Goal: Information Seeking & Learning: Learn about a topic

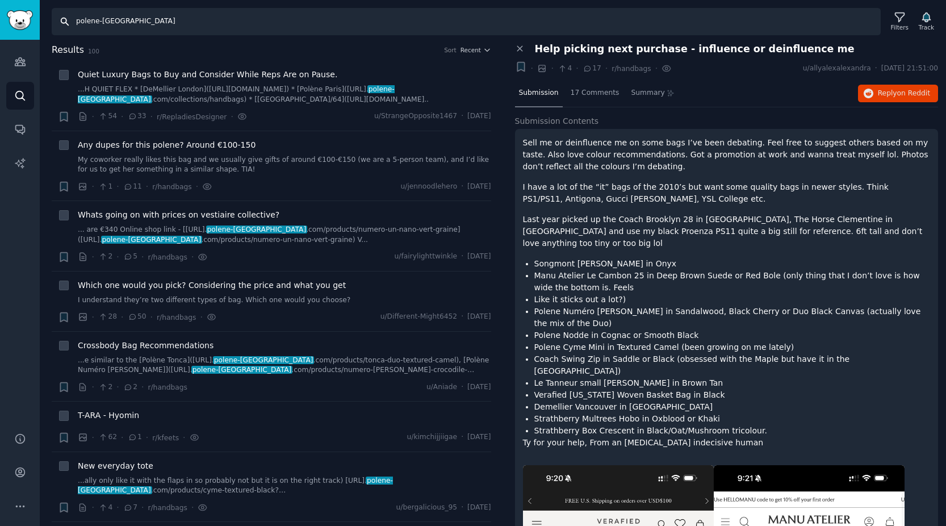
click at [137, 19] on input "polene-[GEOGRAPHIC_DATA]" at bounding box center [466, 21] width 829 height 27
paste input "drawstring bag"
click at [617, 27] on input "drawstring bag" at bounding box center [466, 21] width 829 height 27
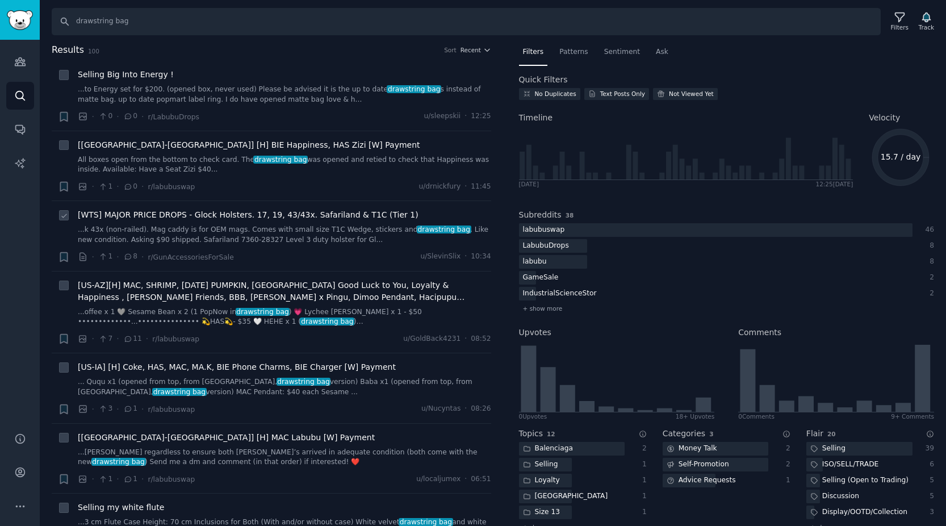
click at [137, 217] on span "[WTS] MAJOR PRICE DROPS - Glock Holsters. 17, 19, 43/43x. Safariland & T1C (Tie…" at bounding box center [248, 215] width 341 height 12
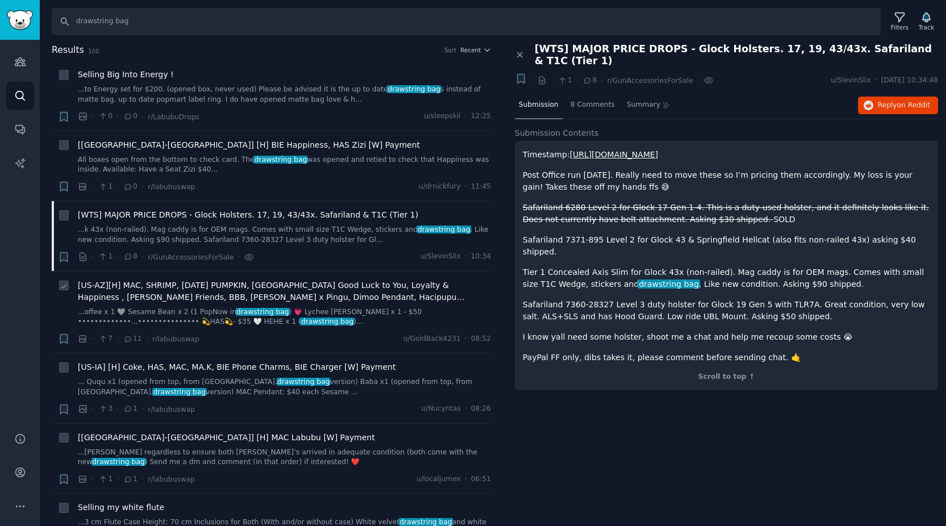
click at [140, 282] on span "[US-AZ][H] MAC, SHRIMP, [DATE] PUMPKIN, [GEOGRAPHIC_DATA] Good Luck to You, Loy…" at bounding box center [285, 292] width 414 height 24
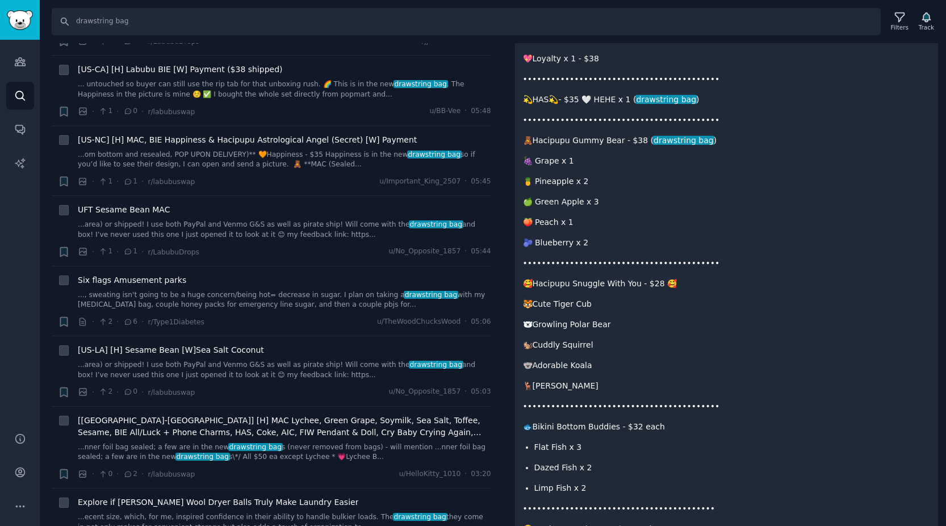
scroll to position [585, 0]
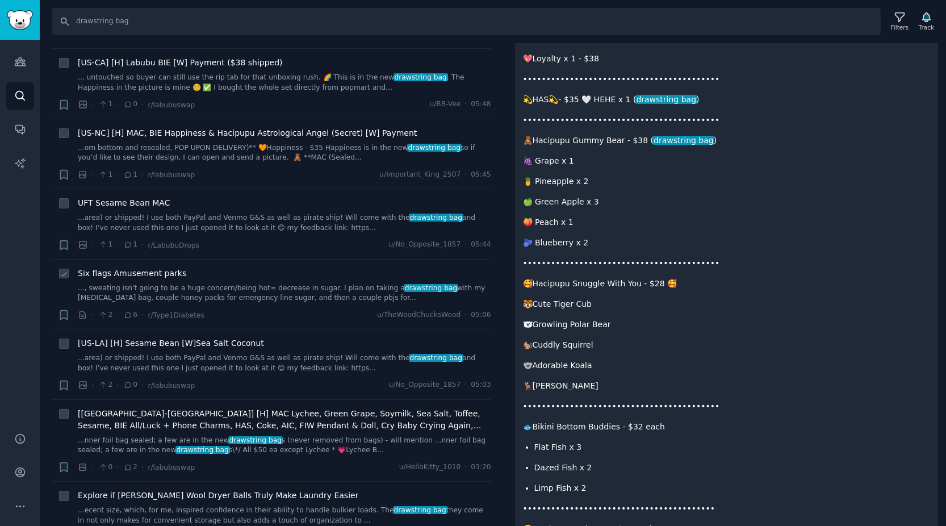
click at [152, 273] on span "Six flags Amusement parks" at bounding box center [132, 274] width 109 height 12
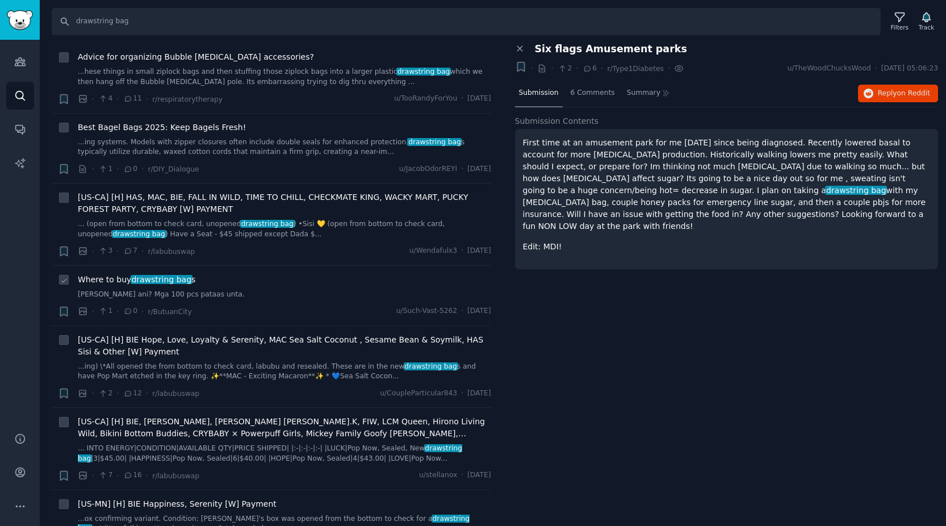
scroll to position [1169, 0]
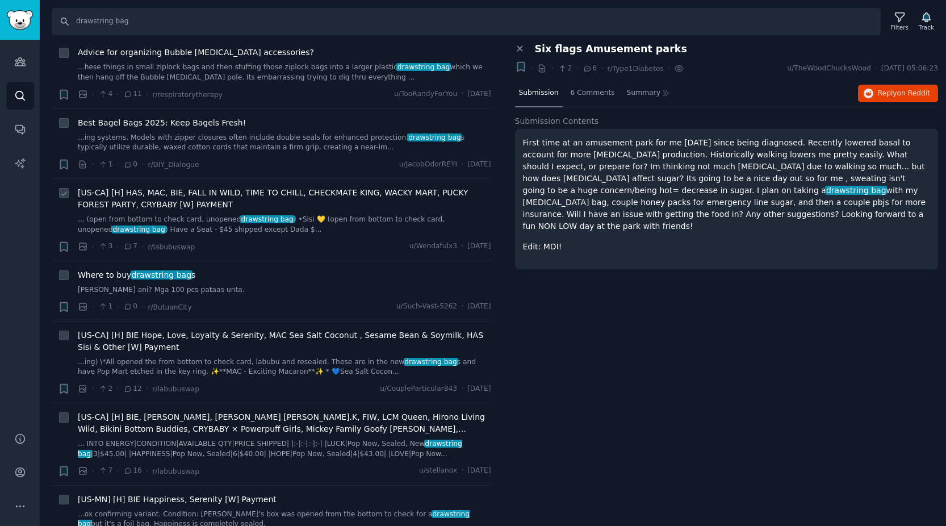
click at [187, 208] on span "[US-CA] [H] HAS, MAC, BIE, FALL IN WILD, TIME TO CHILL, CHECKMATE KING, WACKY M…" at bounding box center [285, 199] width 414 height 24
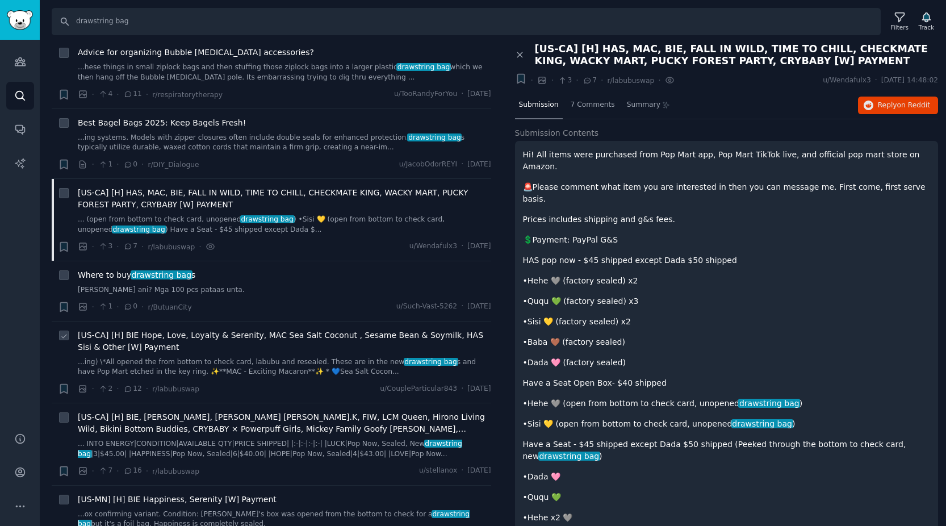
click at [158, 325] on li "+ [US-CA] [H] BIE Hope, Love, Loyalty & Serenity, MAC Sea Salt Coconut , Sesame…" at bounding box center [272, 363] width 440 height 82
click at [148, 336] on span "[US-CA] [H] BIE Hope, Love, Loyalty & Serenity, MAC Sea Salt Coconut , Sesame B…" at bounding box center [285, 341] width 414 height 24
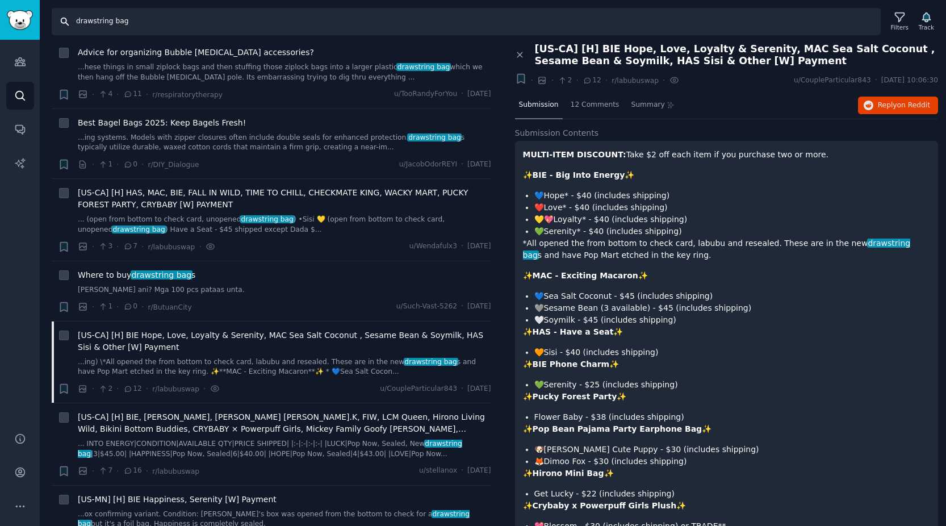
drag, startPoint x: 137, startPoint y: 25, endPoint x: 66, endPoint y: 22, distance: 71.7
click at [65, 22] on input "drawstring bag" at bounding box center [466, 21] width 829 height 27
click at [152, 22] on input "drawstring bag" at bounding box center [466, 21] width 829 height 27
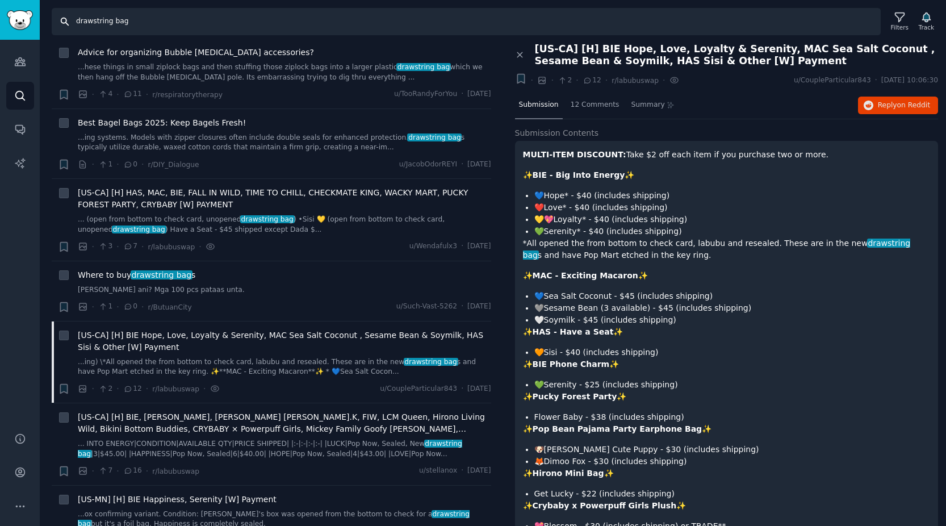
paste input "The [US_STATE] Bucket"
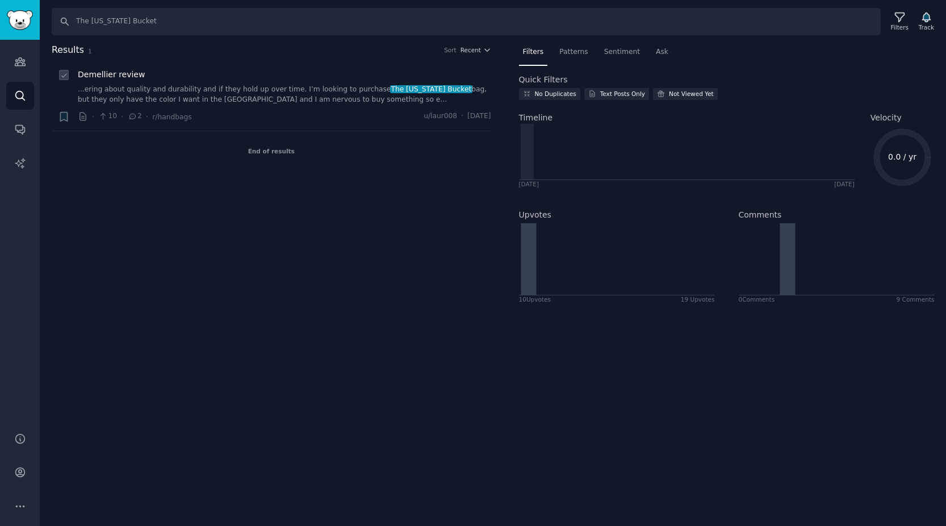
click at [415, 91] on span "The [US_STATE] Bucket" at bounding box center [431, 89] width 82 height 8
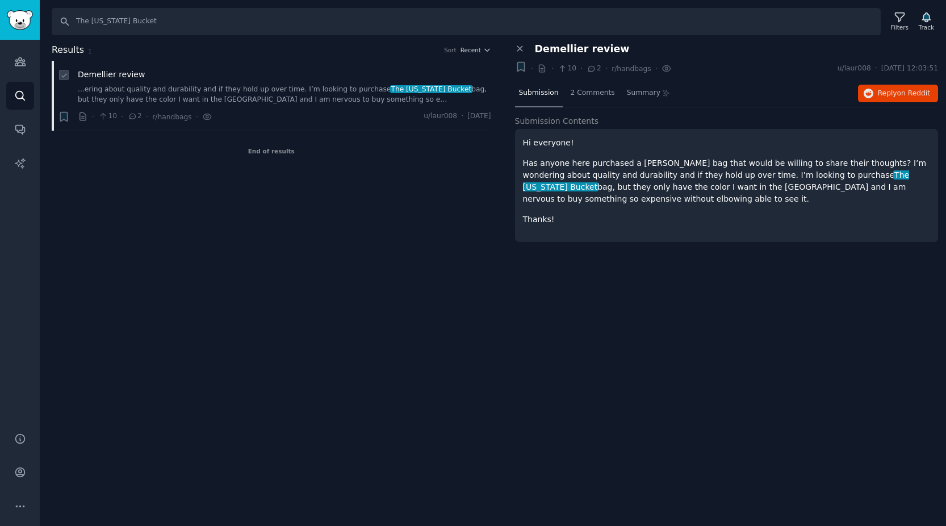
click at [431, 92] on span "The [US_STATE] Bucket" at bounding box center [431, 89] width 82 height 8
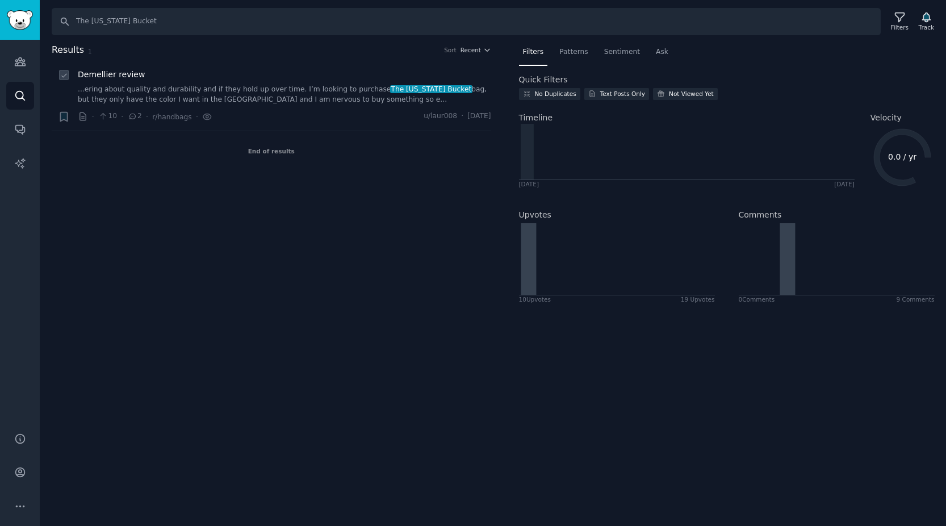
click at [423, 91] on span "The [US_STATE] Bucket" at bounding box center [431, 89] width 82 height 8
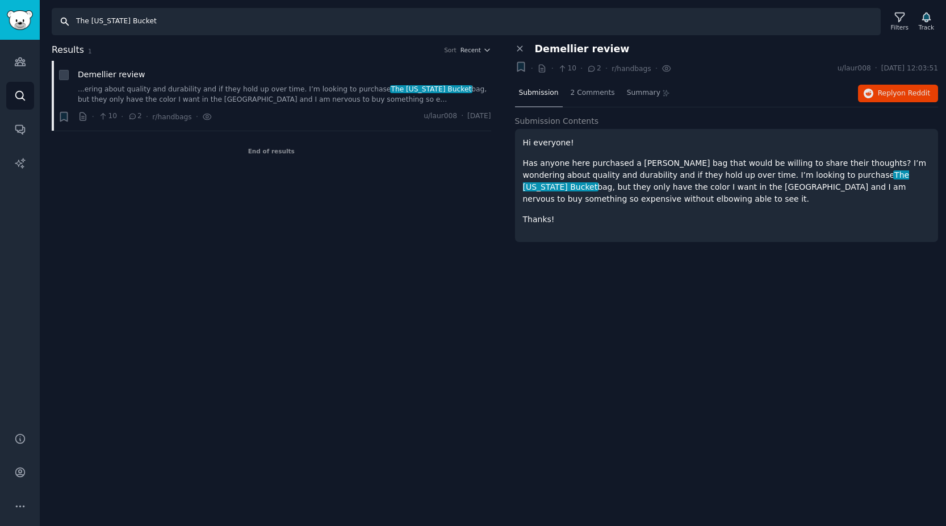
click at [176, 25] on input "The [US_STATE] Bucket" at bounding box center [466, 21] width 829 height 27
paste input "[PERSON_NAME] Tote"
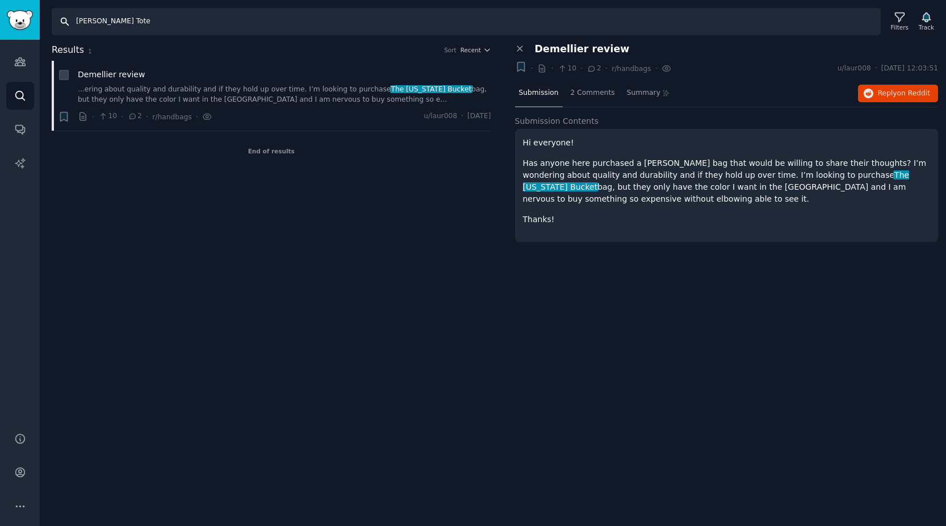
type input "[PERSON_NAME] Tote"
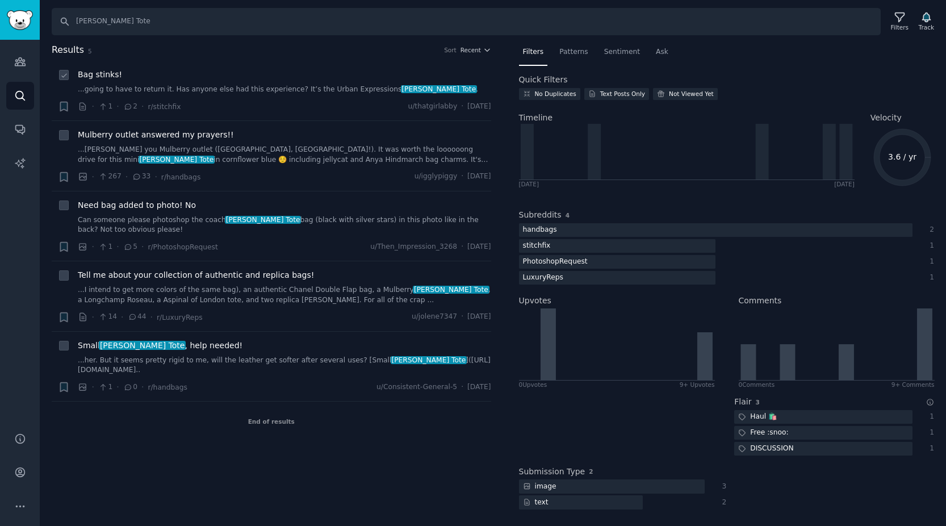
click at [101, 74] on span "Bag stinks!" at bounding box center [100, 75] width 44 height 12
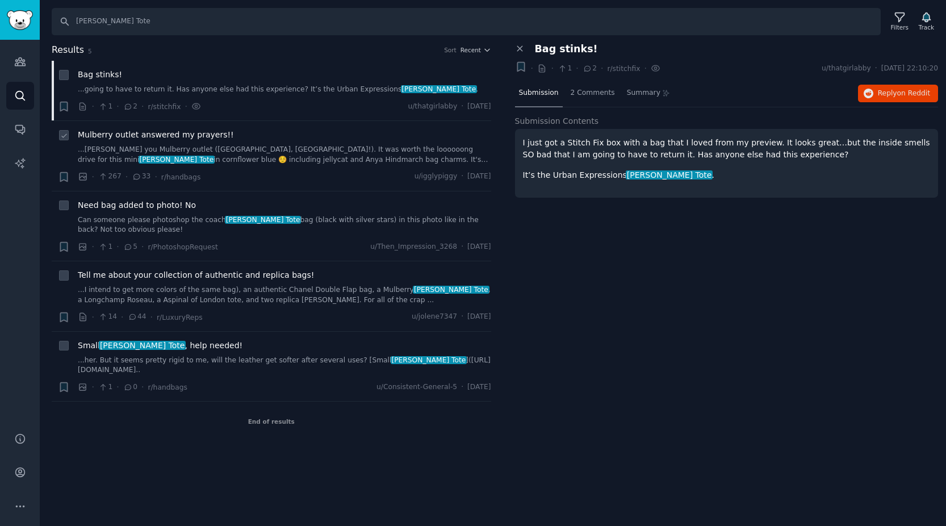
click at [164, 135] on span "Mulberry outlet answered my prayers!!" at bounding box center [156, 135] width 156 height 12
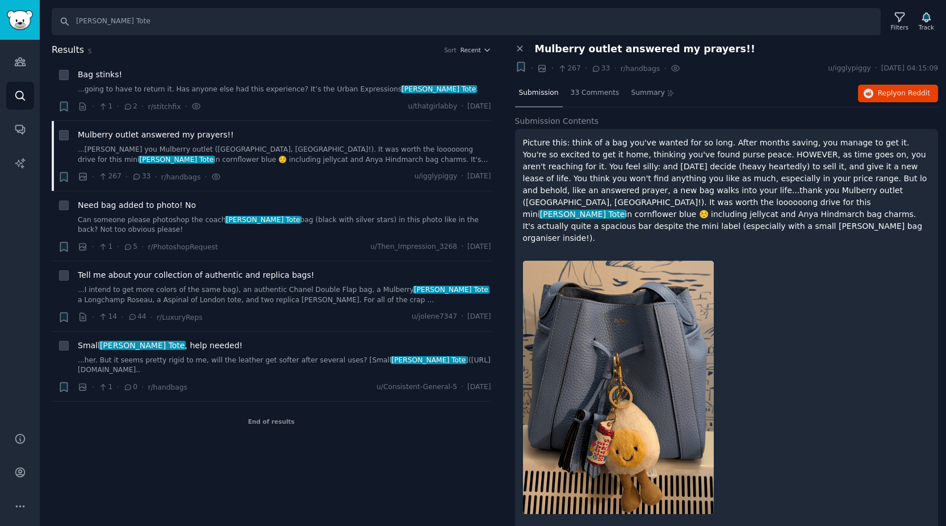
scroll to position [3, 0]
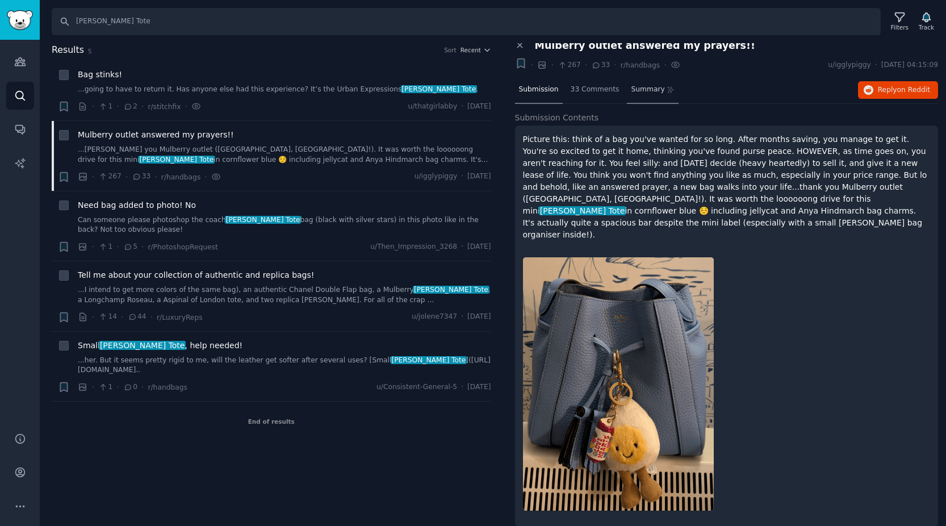
click at [643, 87] on span "Summary" at bounding box center [648, 90] width 34 height 10
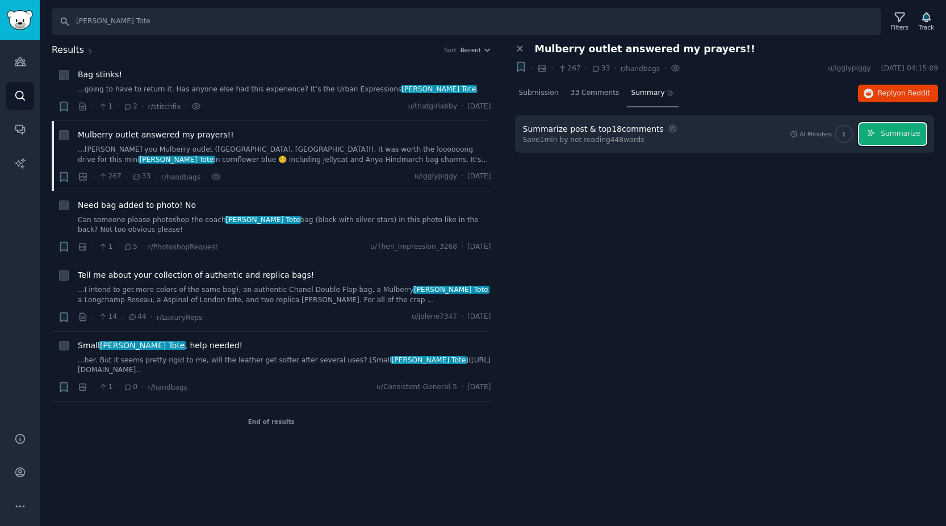
click at [892, 139] on button "Summarize" at bounding box center [893, 134] width 67 height 22
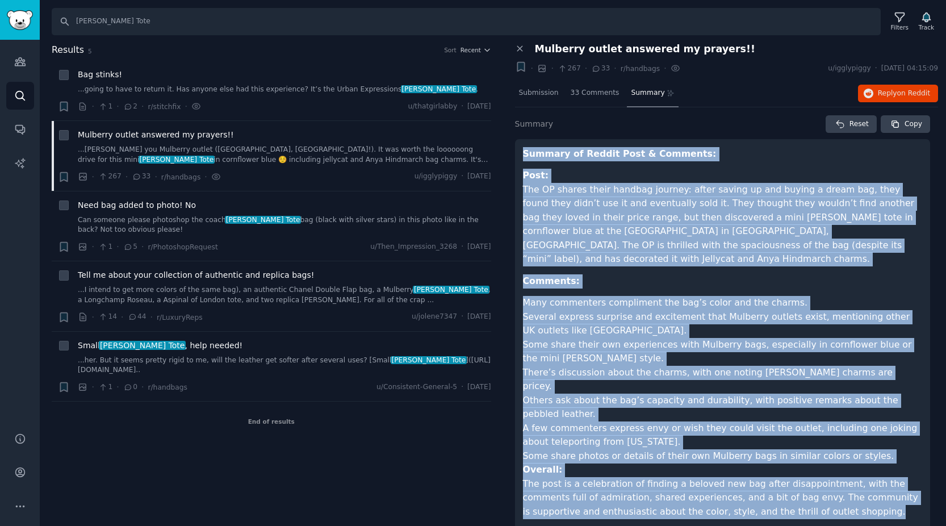
drag, startPoint x: 524, startPoint y: 152, endPoint x: 799, endPoint y: 485, distance: 431.8
click at [799, 485] on article "Summary of Reddit Post & Comments: Post: The OP shares their handbag journey: a…" at bounding box center [723, 337] width 400 height 380
copy article "Loremip do Sitame Cons & Adipisci: Elit: Sed DO eiusmo tempo incidid utlabor: e…"
click at [168, 205] on span "Need bag added to photo! No" at bounding box center [137, 205] width 118 height 12
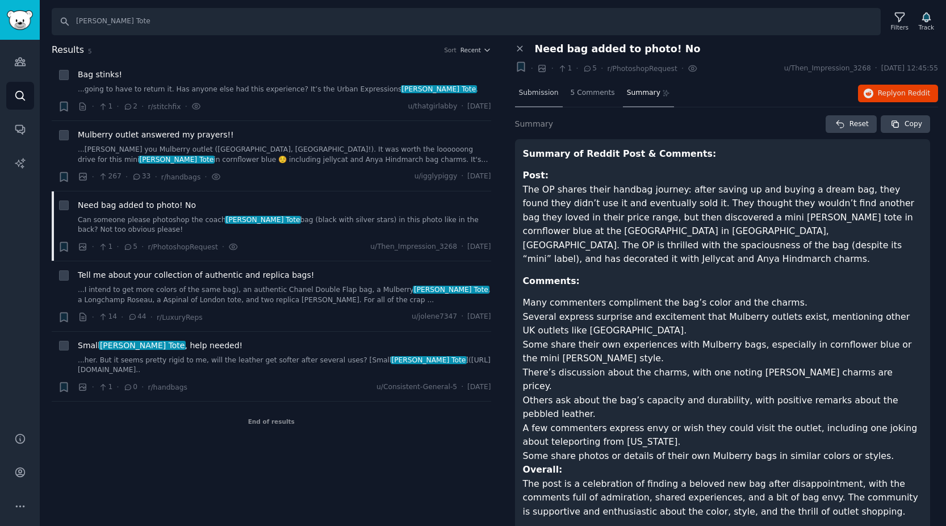
click at [532, 90] on span "Submission" at bounding box center [539, 93] width 40 height 10
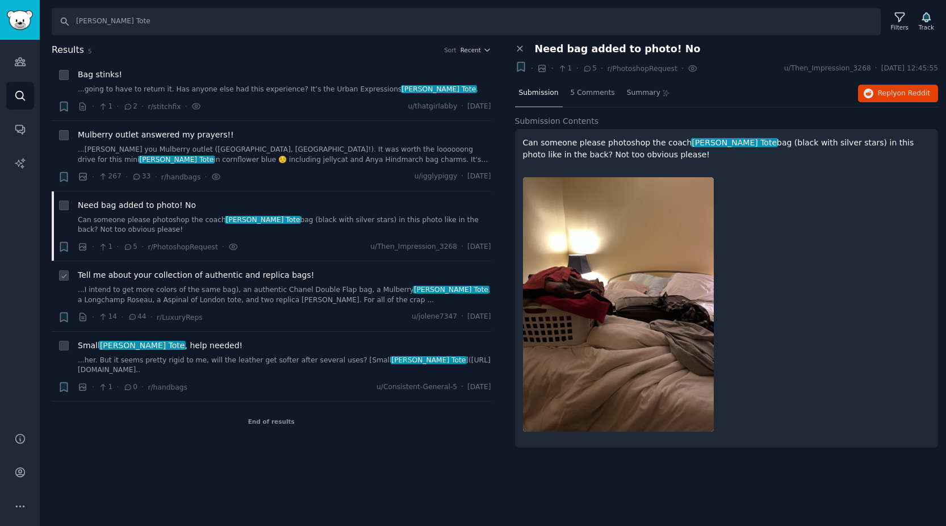
click at [268, 273] on span "Tell me about your collection of authentic and replica bags!" at bounding box center [196, 275] width 236 height 12
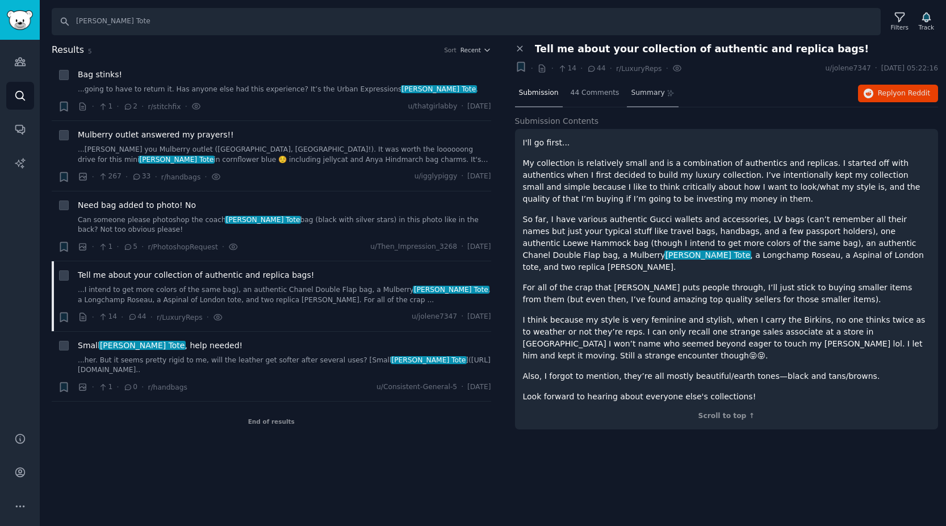
click at [645, 94] on span "Summary" at bounding box center [648, 93] width 34 height 10
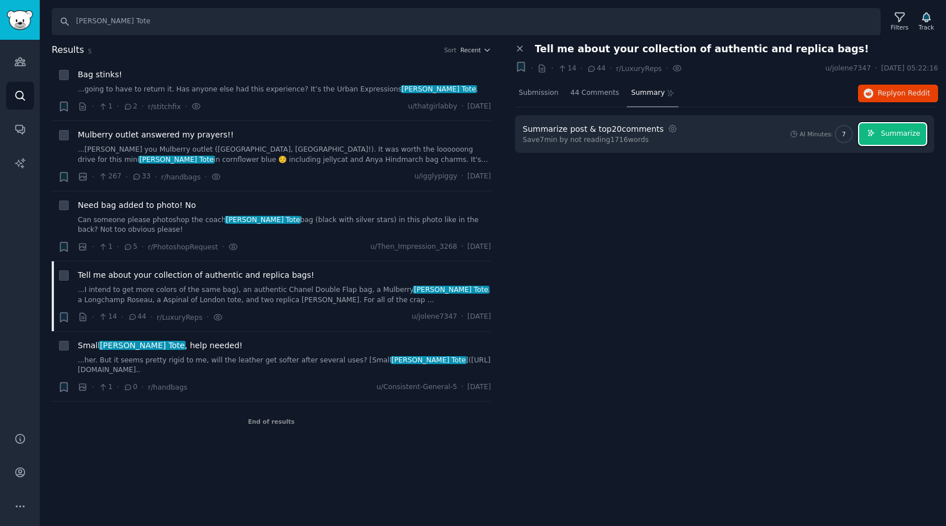
click at [894, 141] on button "Summarize" at bounding box center [893, 134] width 67 height 22
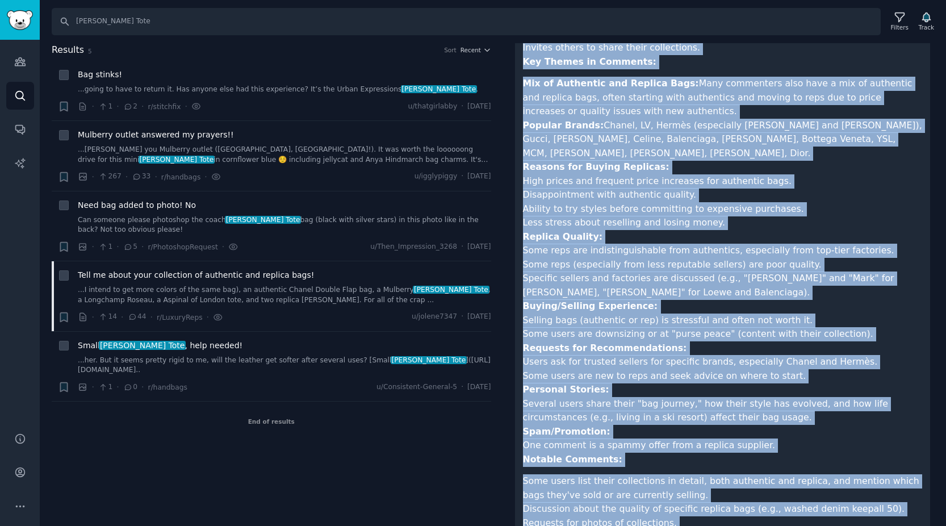
scroll to position [440, 0]
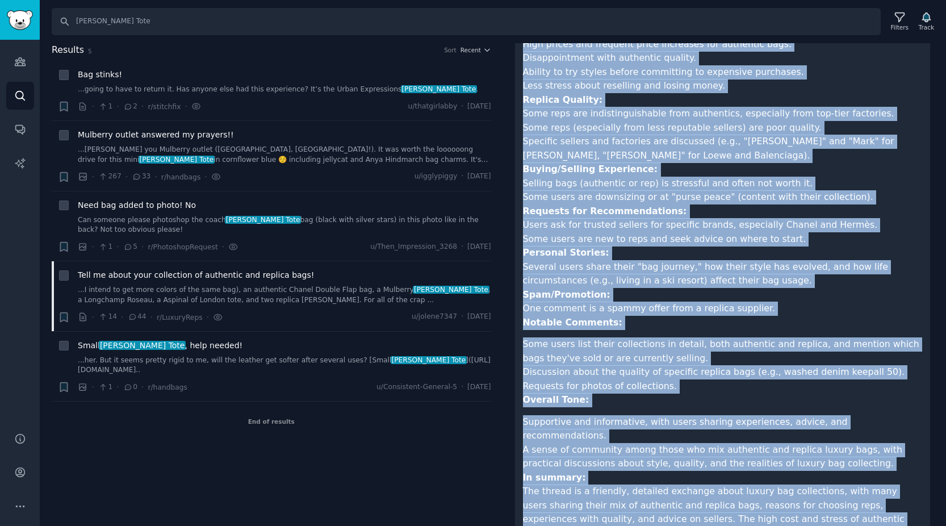
drag, startPoint x: 523, startPoint y: 151, endPoint x: 785, endPoint y: 497, distance: 433.5
click at [785, 497] on article "Summary of Reddit Post & Comments: "Tell me about your collection of authentic …" at bounding box center [723, 141] width 400 height 869
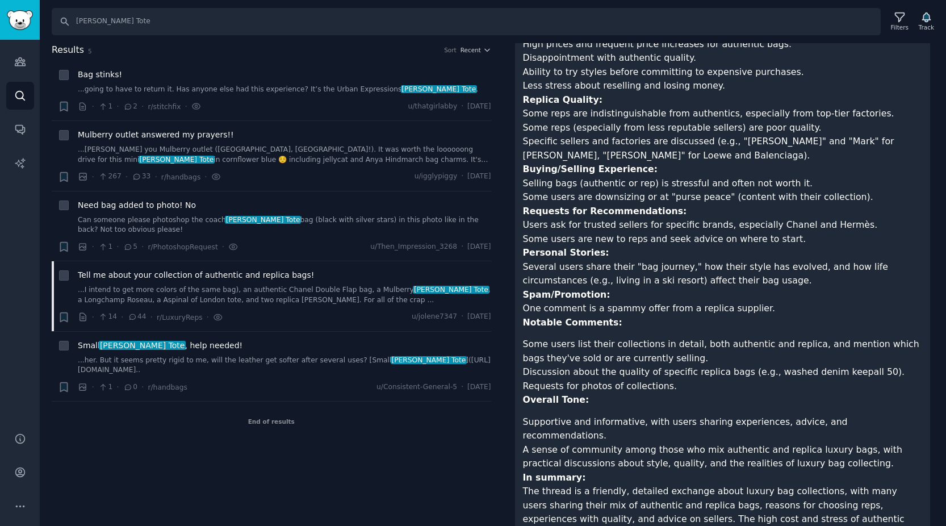
click at [834, 492] on p "In summary: The thread is a friendly, detailed exchange about luxury bag collec…" at bounding box center [723, 520] width 400 height 98
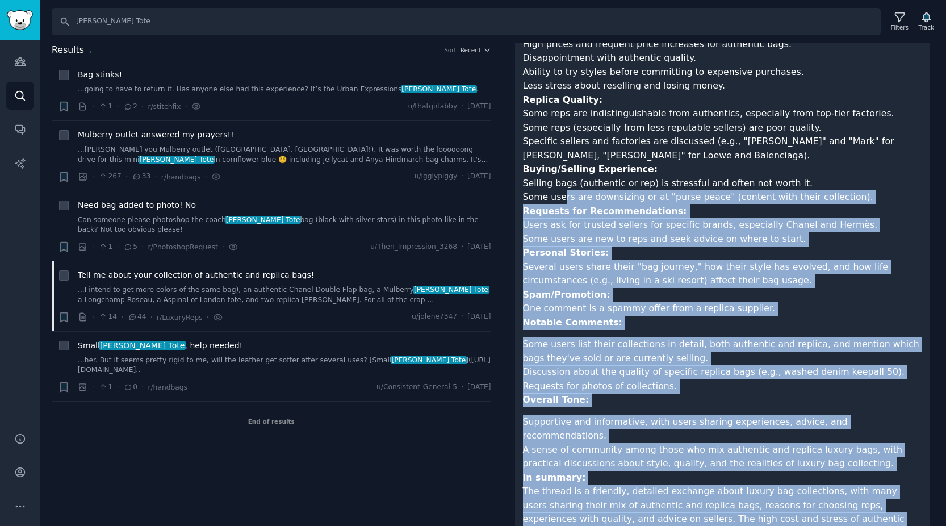
drag, startPoint x: 827, startPoint y: 493, endPoint x: 561, endPoint y: 149, distance: 434.4
click at [561, 149] on article "Summary of Reddit Post & Comments: "Tell me about your collection of authentic …" at bounding box center [723, 141] width 400 height 869
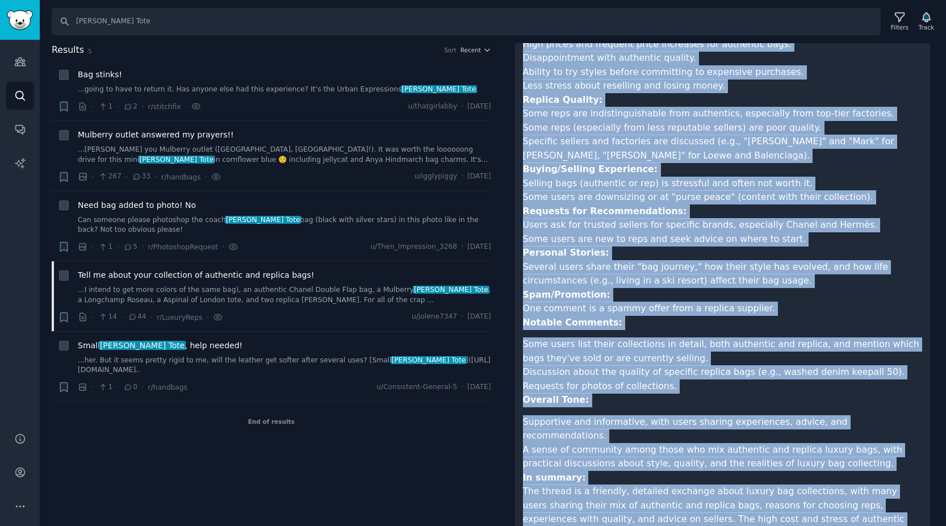
drag, startPoint x: 523, startPoint y: 154, endPoint x: 941, endPoint y: 486, distance: 533.7
click at [941, 486] on div "Close panel Tell me about your collection of authentic and replica bags! + · · …" at bounding box center [727, 99] width 440 height 993
copy article "Loremip do Sitame Cons & Adipisci: "Elit se doeiu temp incididunt ut laboreetd …"
click at [170, 210] on span "Need bag added to photo! No" at bounding box center [137, 205] width 118 height 12
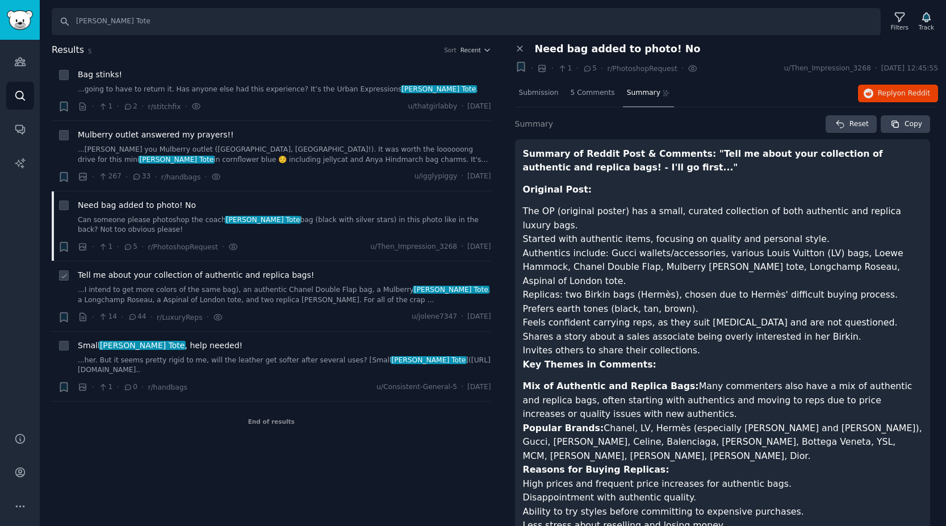
click at [191, 274] on span "Tell me about your collection of authentic and replica bags!" at bounding box center [196, 275] width 236 height 12
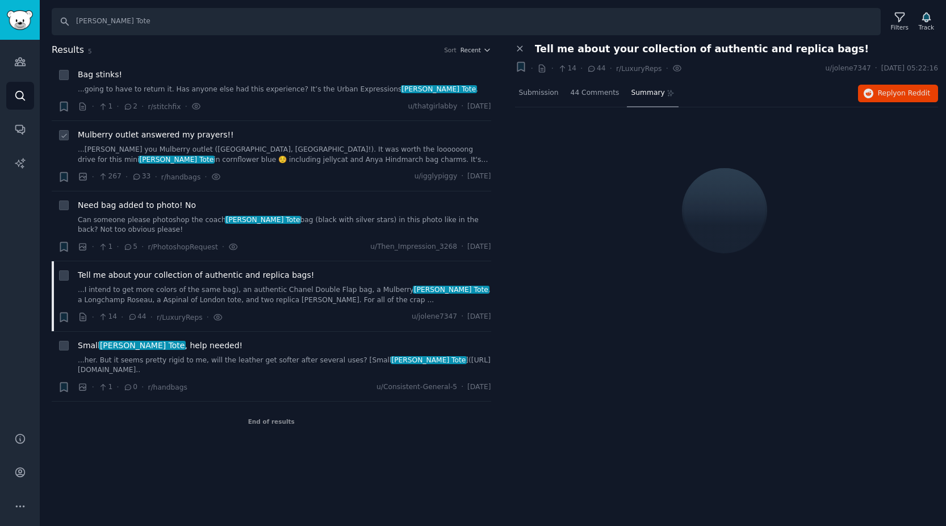
click at [198, 140] on span "Mulberry outlet answered my prayers!!" at bounding box center [156, 135] width 156 height 12
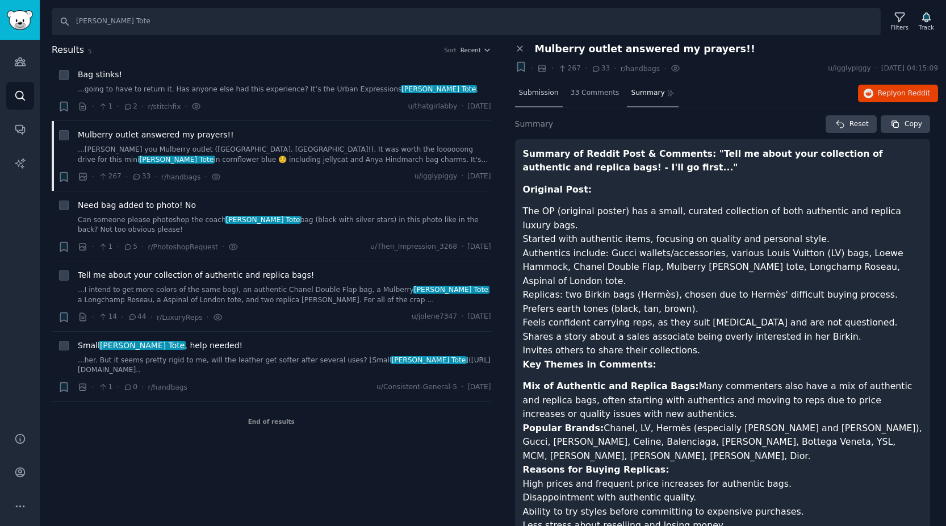
click at [547, 93] on span "Submission" at bounding box center [539, 93] width 40 height 10
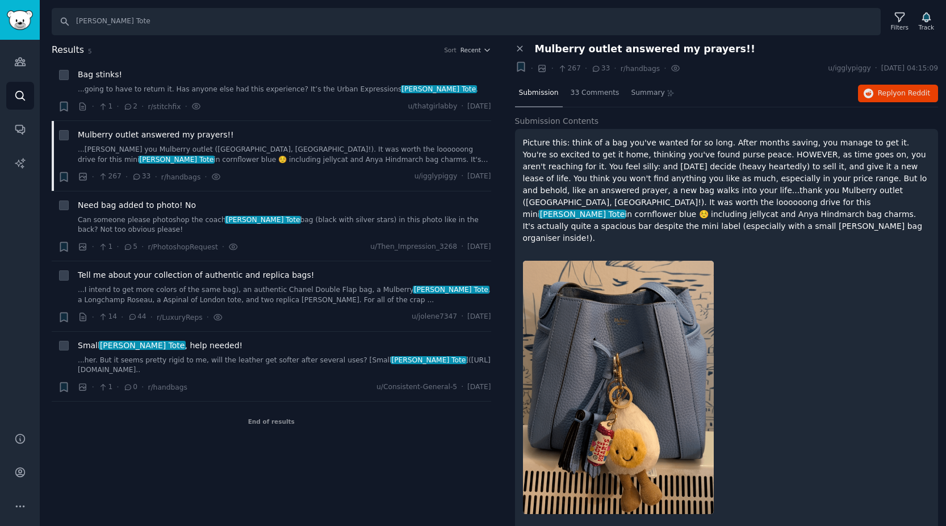
scroll to position [3, 0]
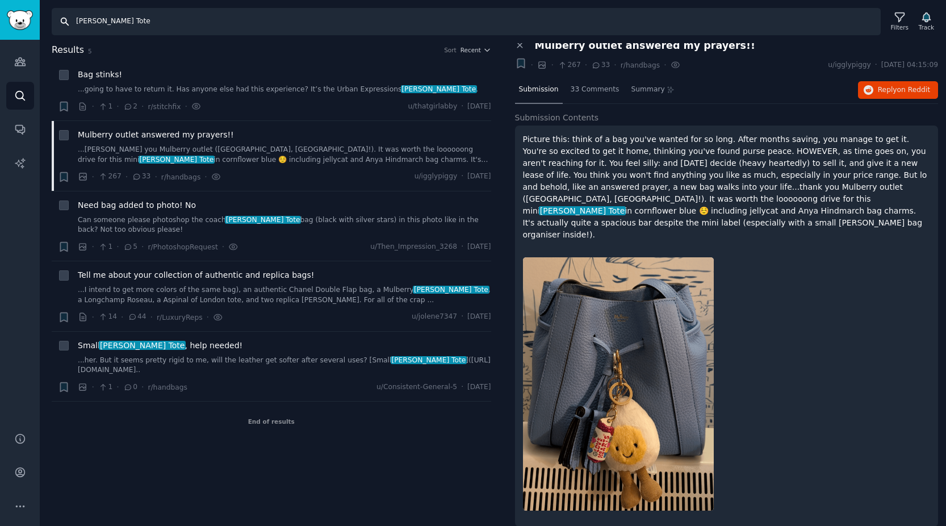
click at [110, 23] on input "[PERSON_NAME] Tote" at bounding box center [466, 21] width 829 height 27
drag, startPoint x: 120, startPoint y: 23, endPoint x: 60, endPoint y: 19, distance: 60.3
click at [60, 19] on input "[PERSON_NAME] Tote" at bounding box center [466, 21] width 829 height 27
paste input "text"
paste input "The Miam"
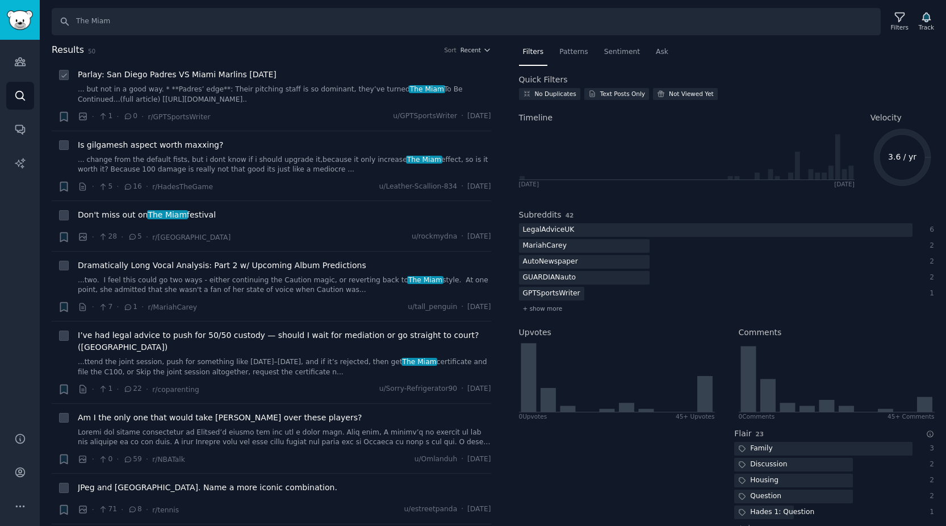
click at [194, 77] on span "Parlay: San Diego Padres VS Miami Marlins [DATE]" at bounding box center [177, 75] width 199 height 12
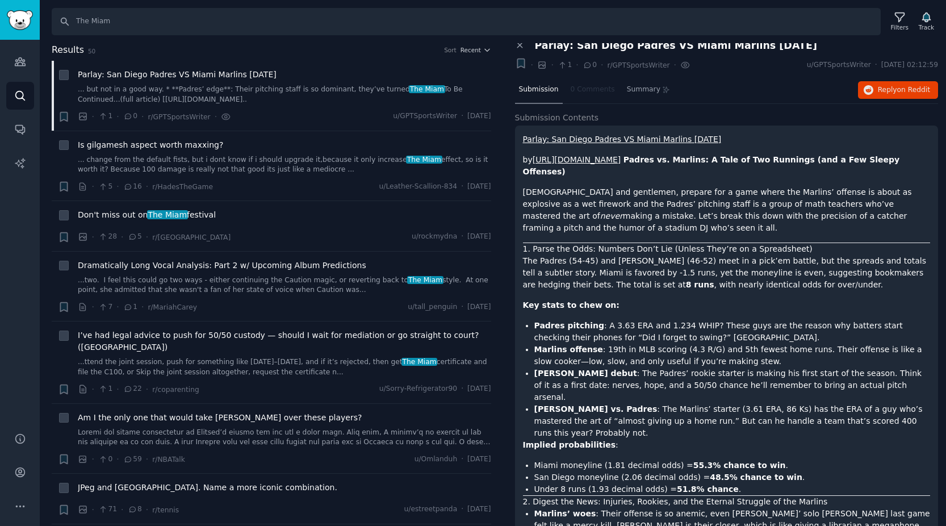
click at [544, 93] on span "Submission" at bounding box center [539, 90] width 40 height 10
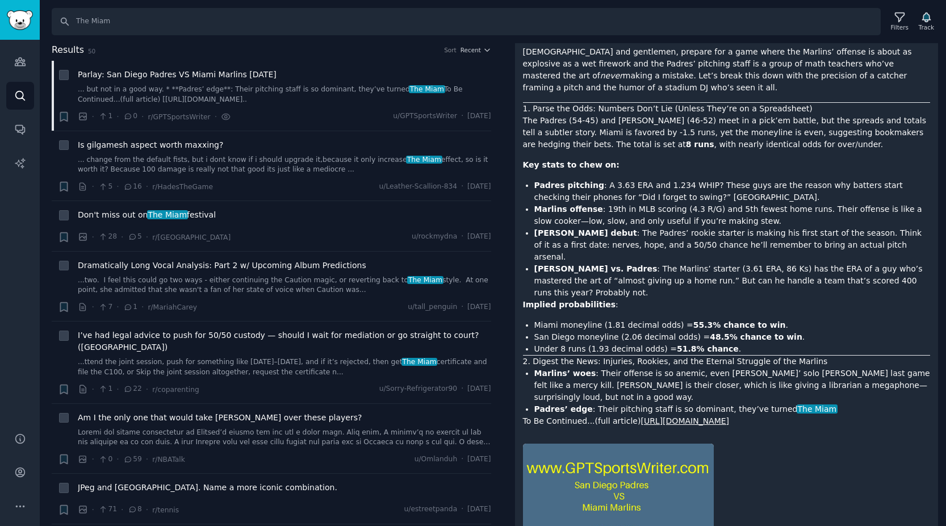
scroll to position [278, 0]
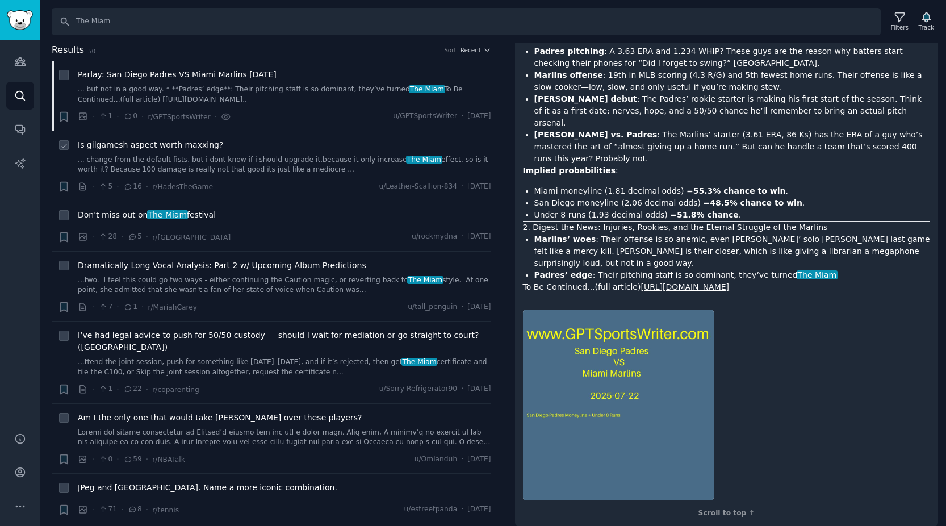
click at [186, 143] on span "Is gilgamesh aspect worth maxxing?" at bounding box center [150, 145] width 145 height 12
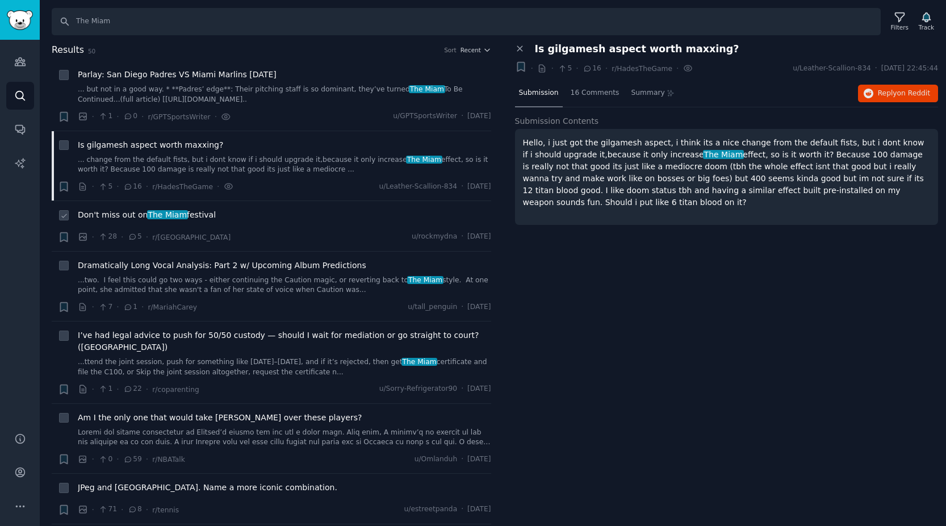
click at [182, 217] on span "Don't miss out on The Miam festival" at bounding box center [147, 215] width 138 height 12
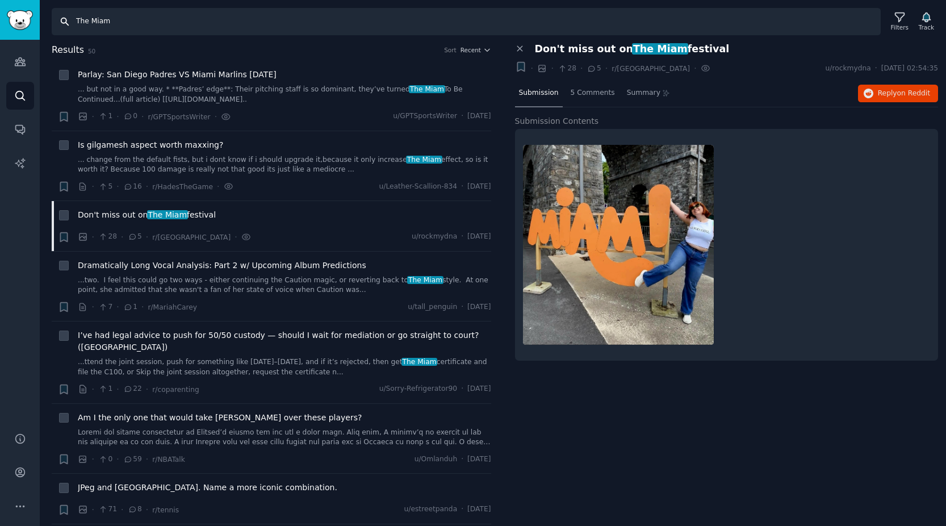
click at [183, 26] on input "The Miam" at bounding box center [466, 21] width 829 height 27
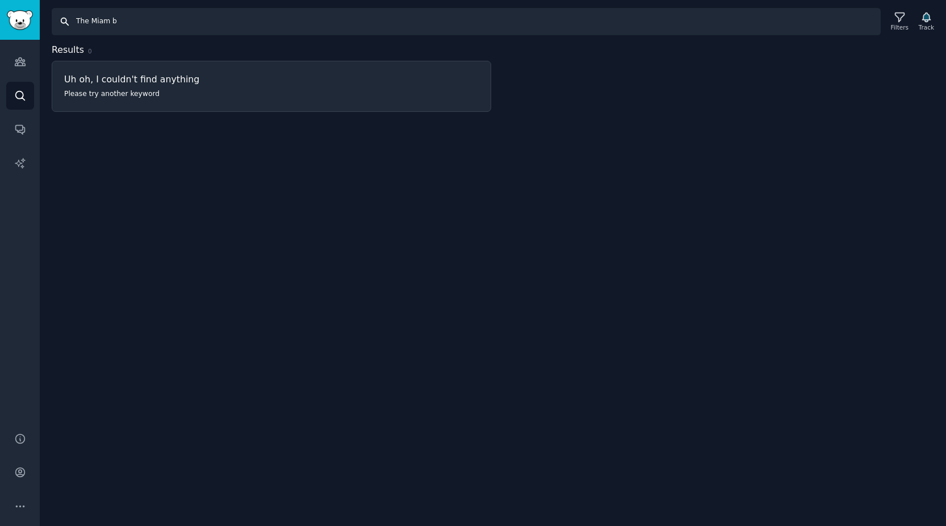
type input "The Miam"
click at [804, 27] on input "The Miam" at bounding box center [466, 21] width 829 height 27
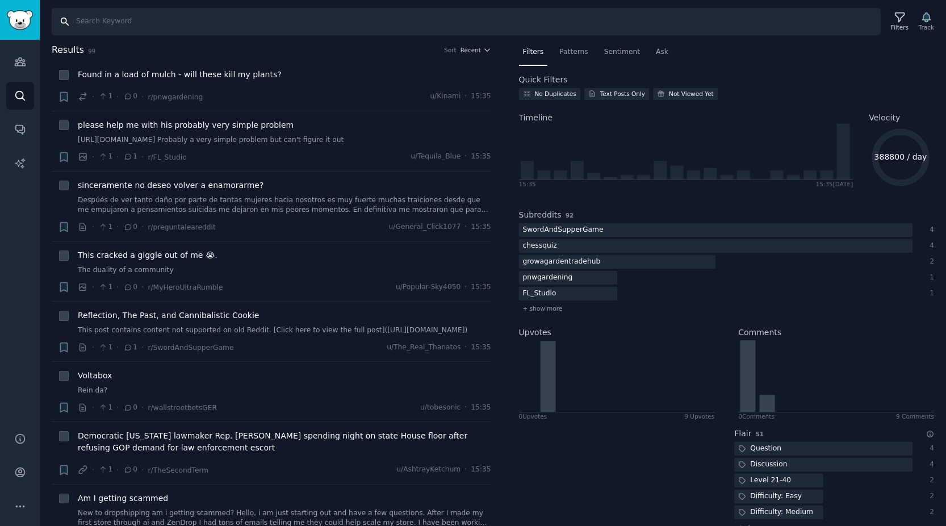
click at [136, 24] on input "Search" at bounding box center [466, 21] width 829 height 27
paste input "ralphlauren"
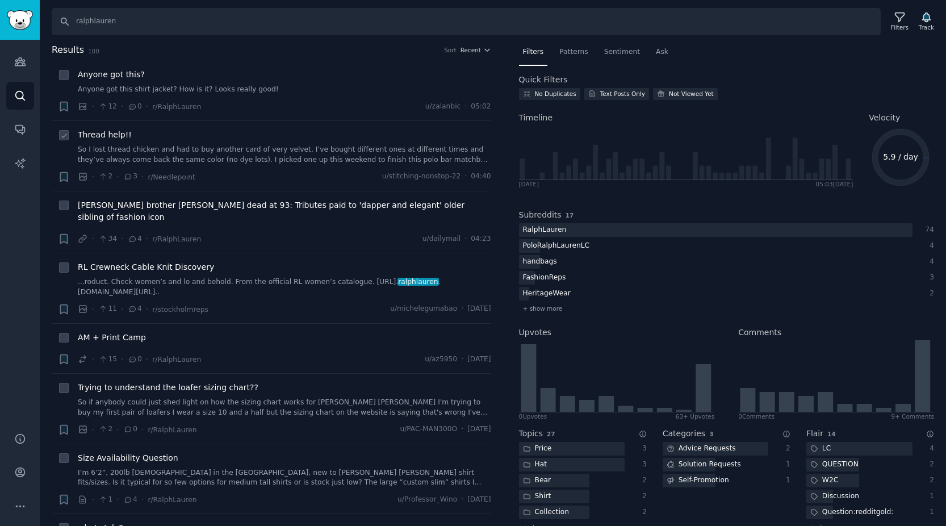
click at [109, 135] on span "Thread help!!" at bounding box center [105, 135] width 54 height 12
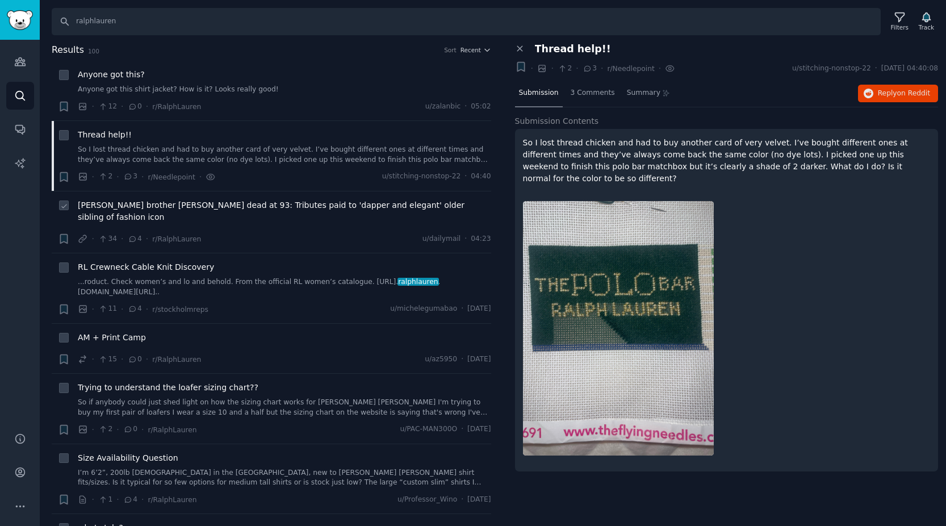
click at [127, 208] on span "[PERSON_NAME] brother [PERSON_NAME] dead at 93: Tributes paid to 'dapper and el…" at bounding box center [285, 211] width 414 height 24
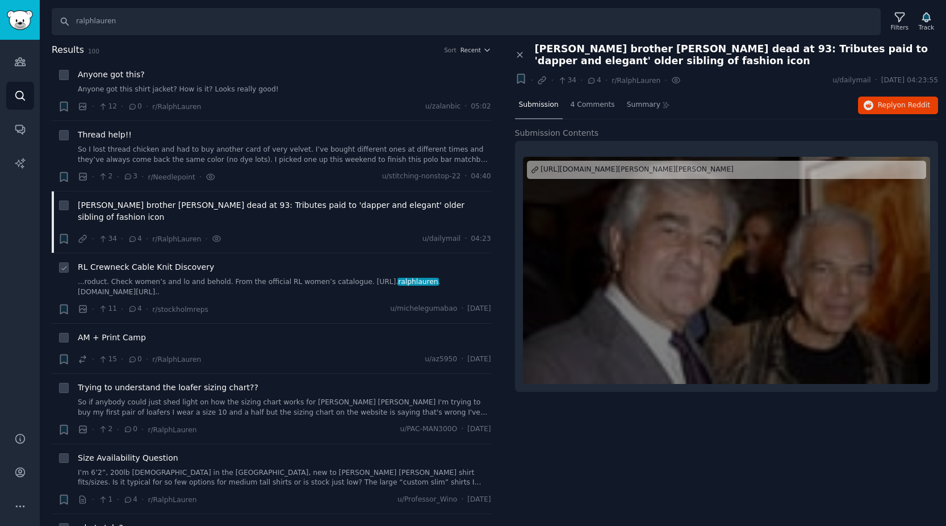
click at [190, 261] on span "RL Crewneck Cable Knit Discovery" at bounding box center [146, 267] width 136 height 12
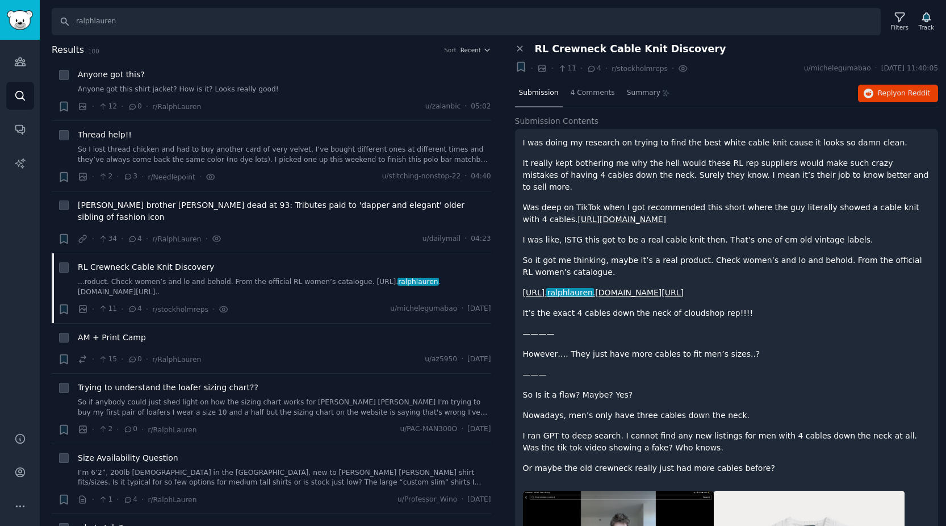
scroll to position [124, 0]
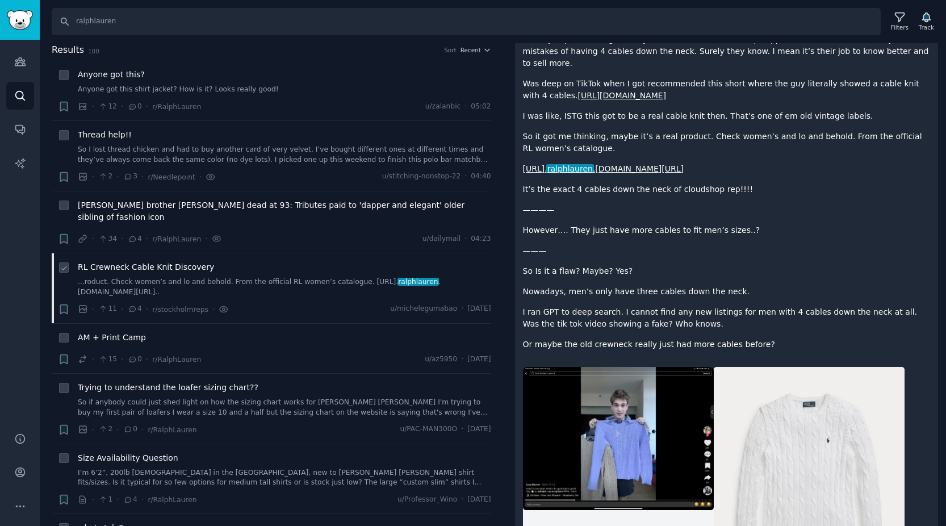
click at [188, 261] on span "RL Crewneck Cable Knit Discovery" at bounding box center [146, 267] width 136 height 12
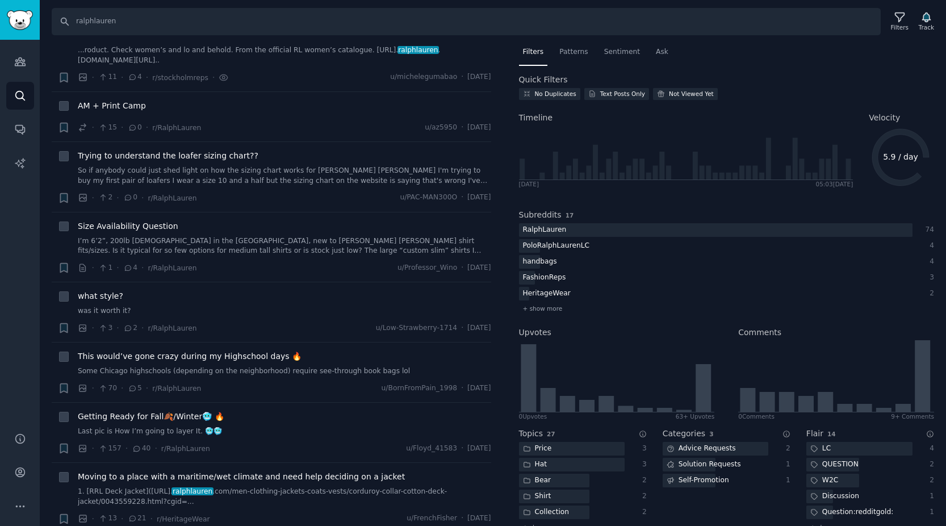
scroll to position [230, 0]
click at [141, 222] on span "Size Availability Question" at bounding box center [128, 228] width 101 height 12
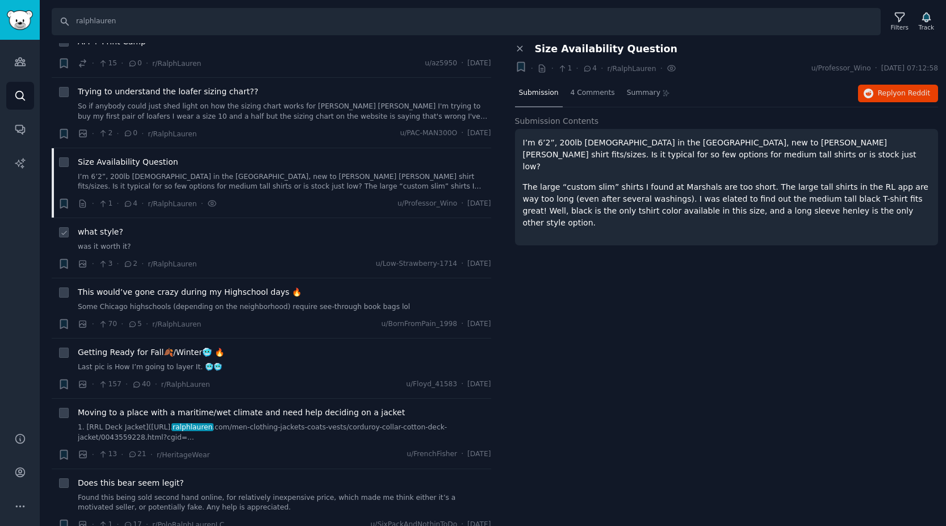
scroll to position [299, 0]
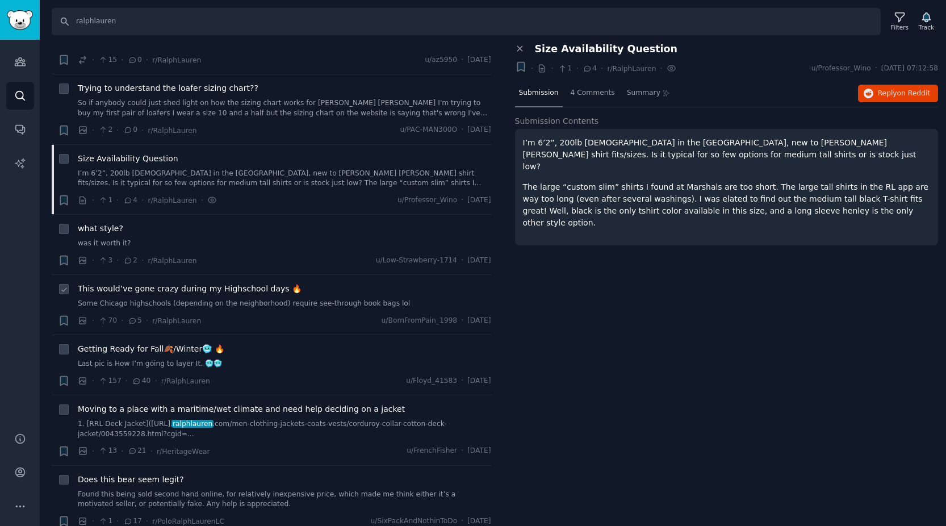
click at [164, 283] on span "This would’ve gone crazy during my Highschool days 🔥" at bounding box center [190, 289] width 224 height 12
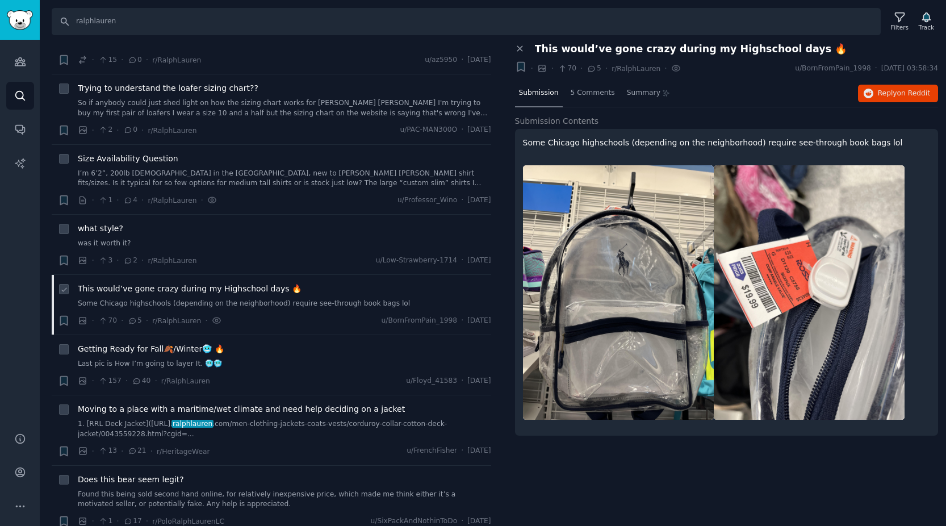
click at [252, 283] on span "This would’ve gone crazy during my Highschool days 🔥" at bounding box center [190, 289] width 224 height 12
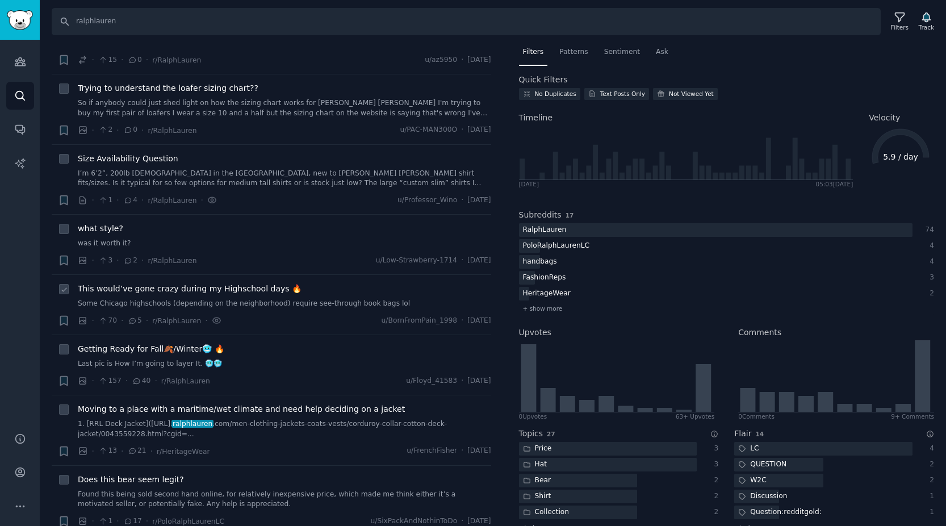
click at [252, 283] on span "This would’ve gone crazy during my Highschool days 🔥" at bounding box center [190, 289] width 224 height 12
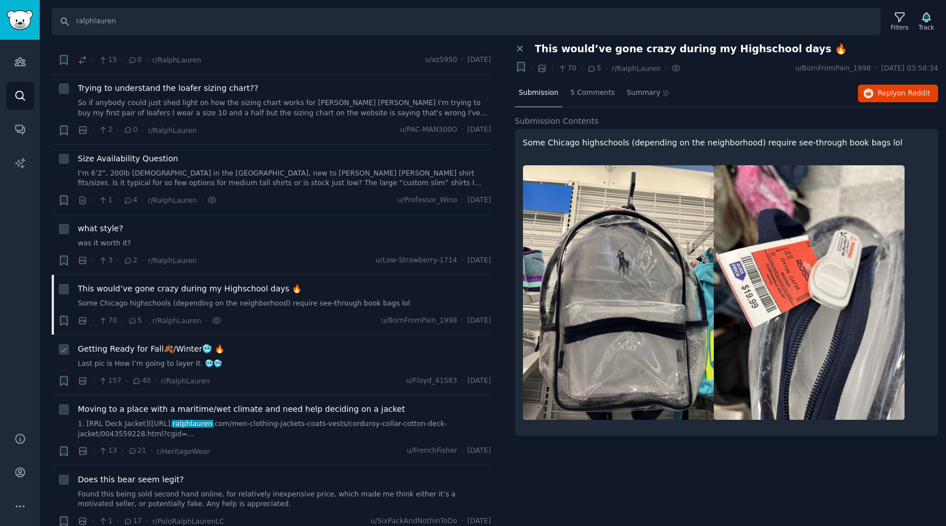
click at [180, 343] on span "Getting Ready for Fall🍂/Winter🥶 🔥" at bounding box center [151, 349] width 147 height 12
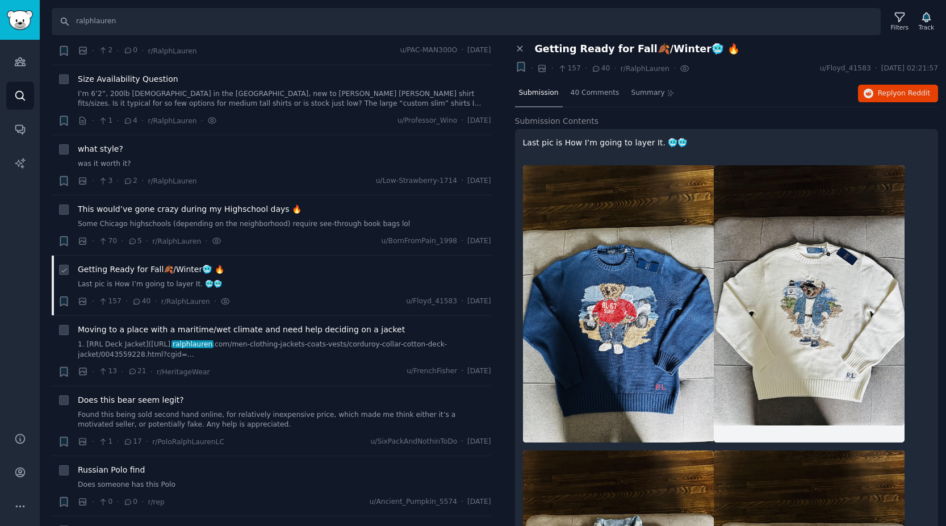
scroll to position [403, 0]
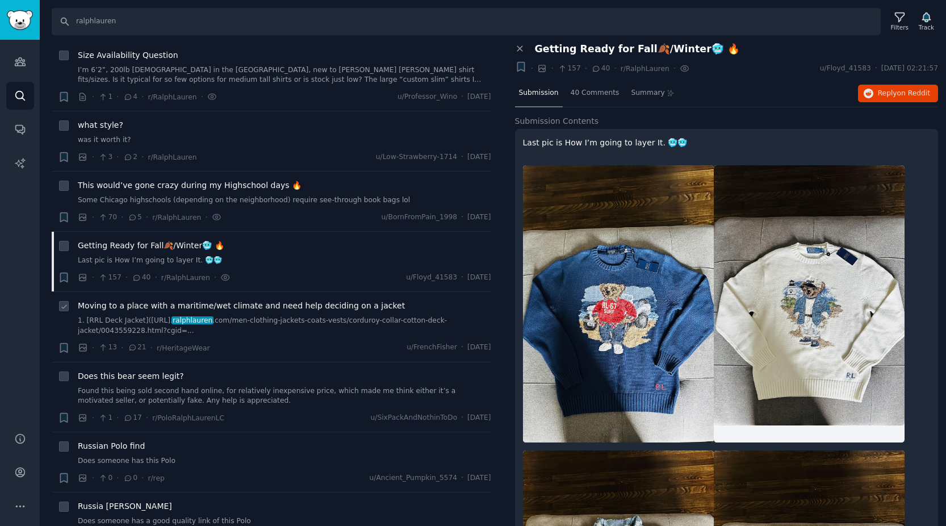
click at [272, 300] on span "Moving to a place with a maritime/wet climate and need help deciding on a jacket" at bounding box center [241, 306] width 327 height 12
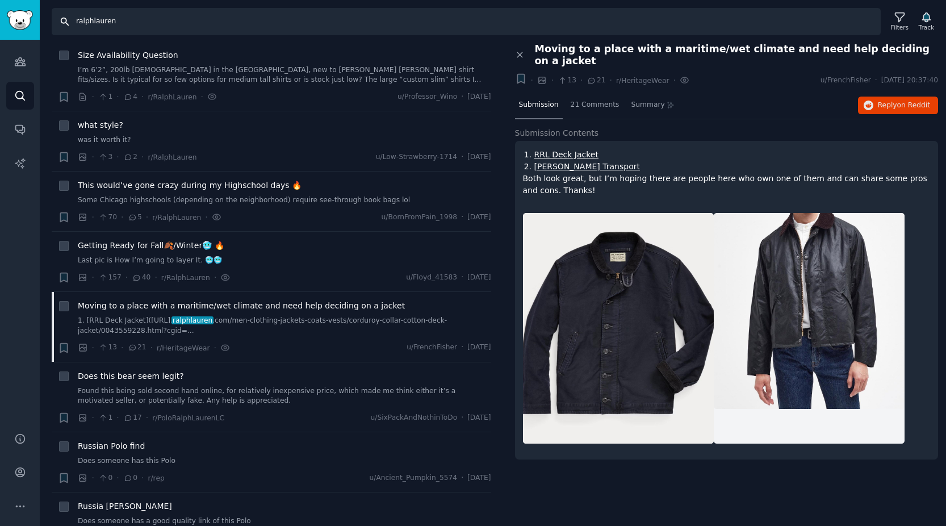
click at [186, 25] on input "ralphlauren" at bounding box center [466, 21] width 829 height 27
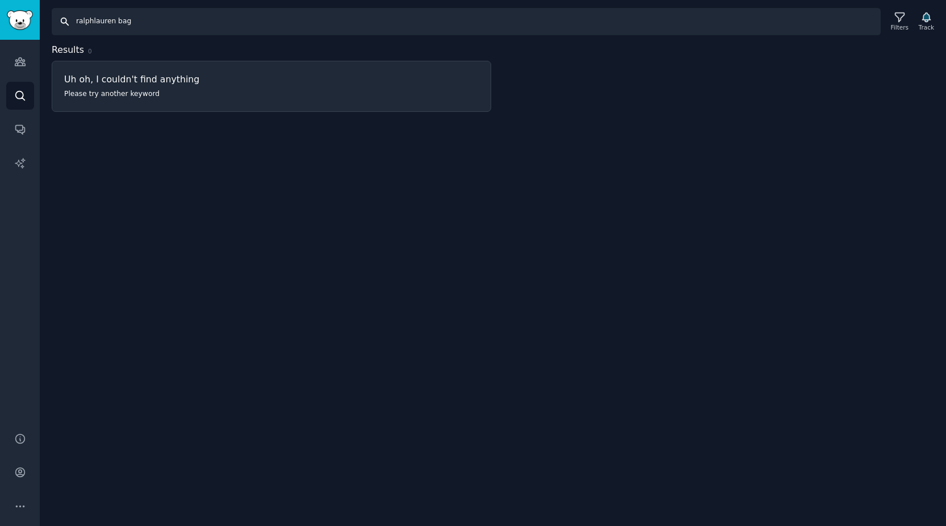
drag, startPoint x: 191, startPoint y: 24, endPoint x: 66, endPoint y: 22, distance: 124.4
click at [66, 22] on input "ralphlauren bag" at bounding box center [466, 21] width 829 height 27
click at [147, 17] on input "ralphlauren bag" at bounding box center [466, 21] width 829 height 27
drag, startPoint x: 132, startPoint y: 23, endPoint x: 53, endPoint y: 21, distance: 79.0
click at [53, 21] on input "ralphlauren bag" at bounding box center [466, 21] width 829 height 27
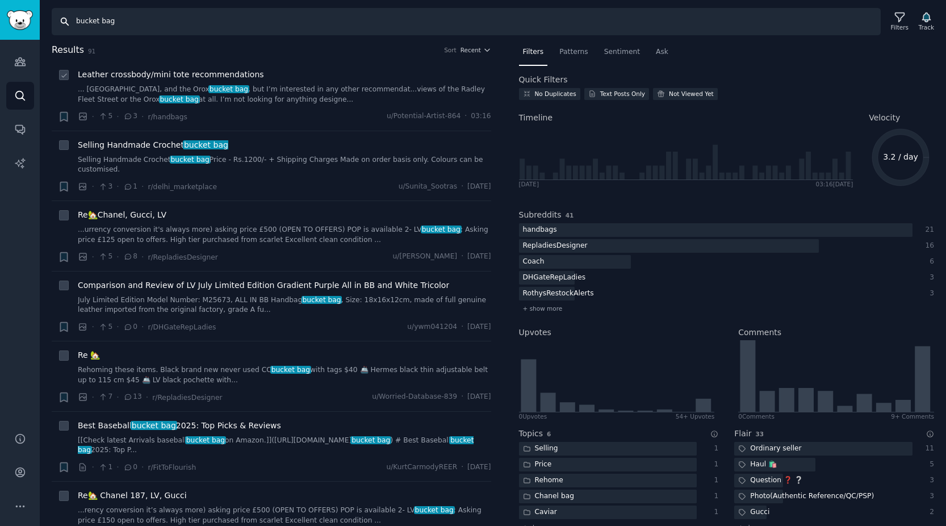
type input "bucket bag"
click at [187, 73] on span "Leather crossbody/mini tote recommendations" at bounding box center [171, 75] width 186 height 12
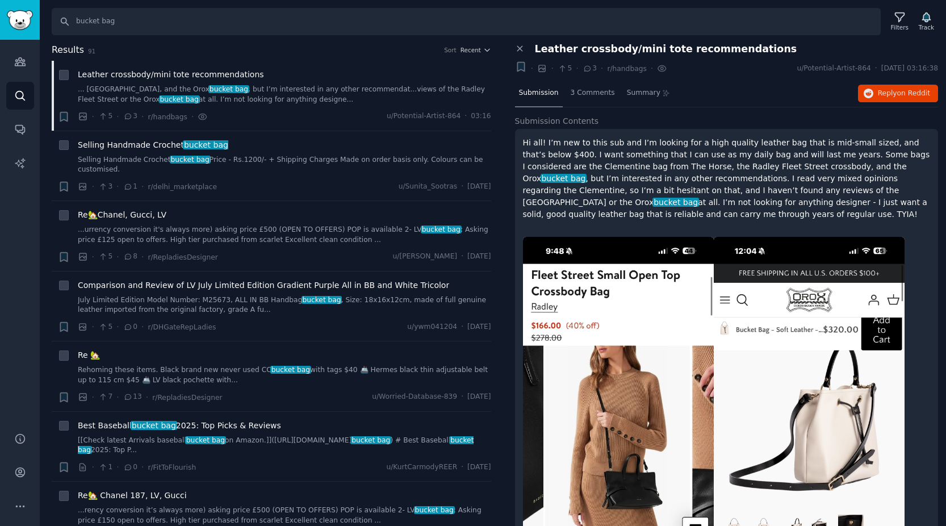
scroll to position [152, 0]
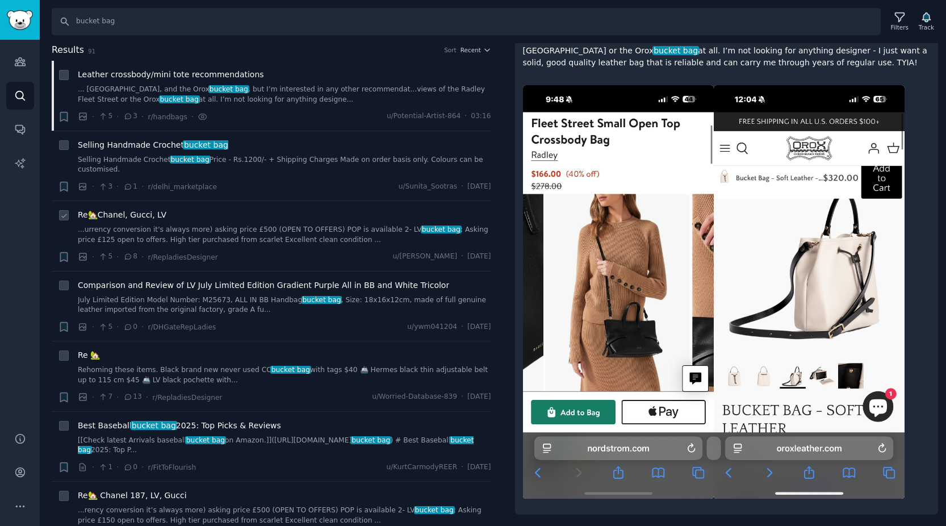
click at [147, 216] on span "Re🏡Chanel, Gucci, LV" at bounding box center [122, 215] width 89 height 12
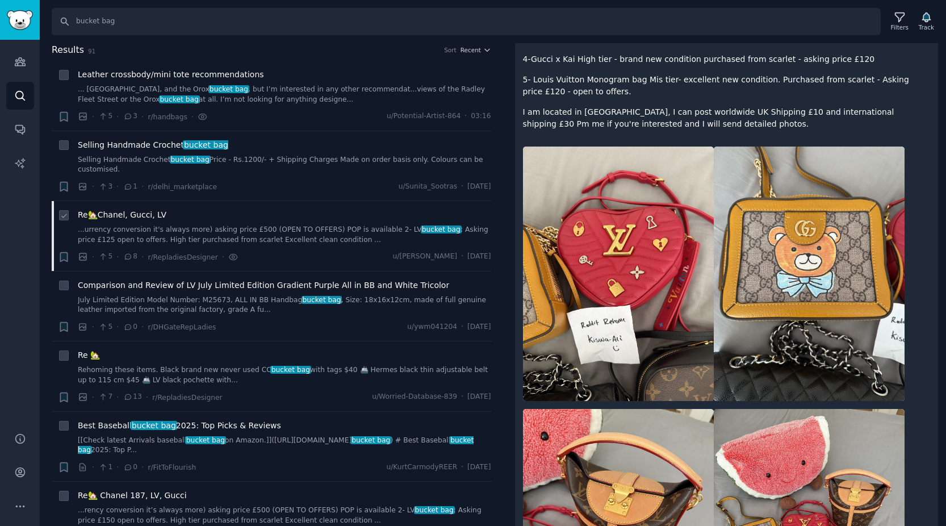
scroll to position [51, 0]
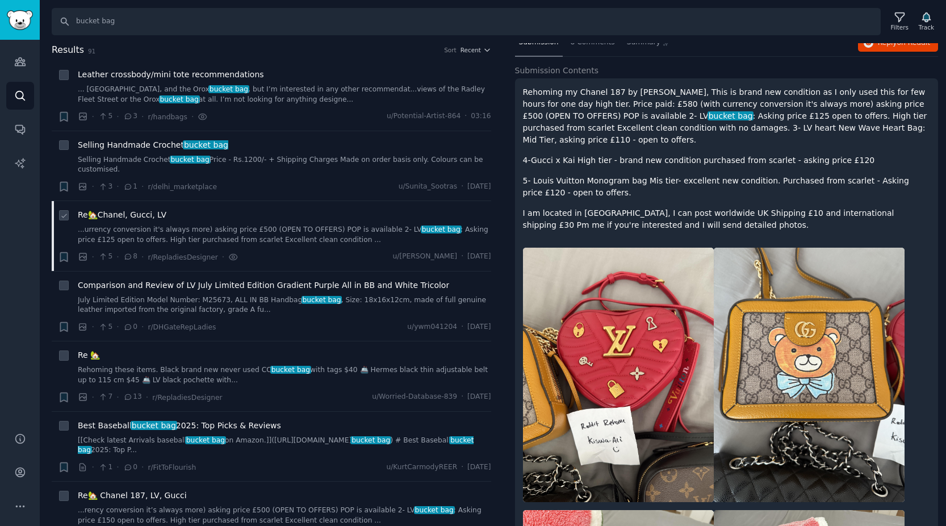
click at [140, 216] on span "Re🏡Chanel, Gucci, LV" at bounding box center [122, 215] width 89 height 12
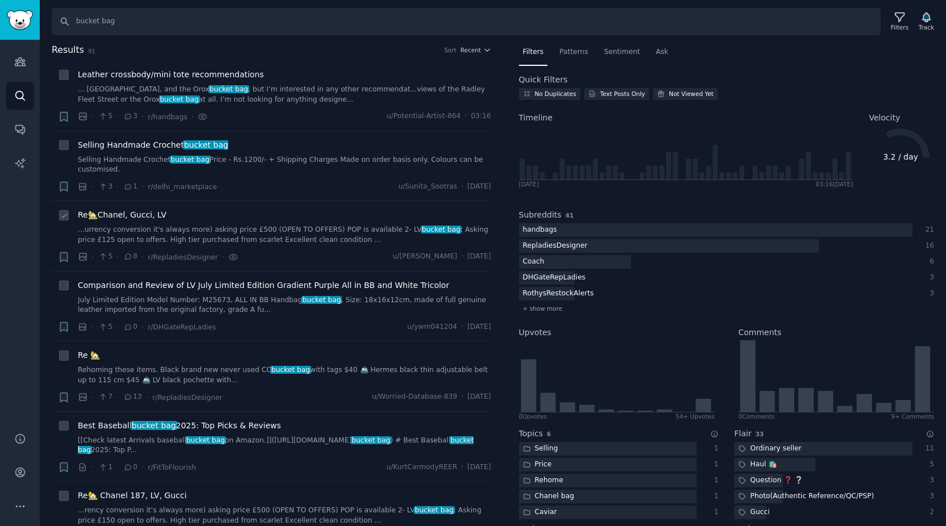
click at [134, 215] on span "Re🏡Chanel, Gucci, LV" at bounding box center [122, 215] width 89 height 12
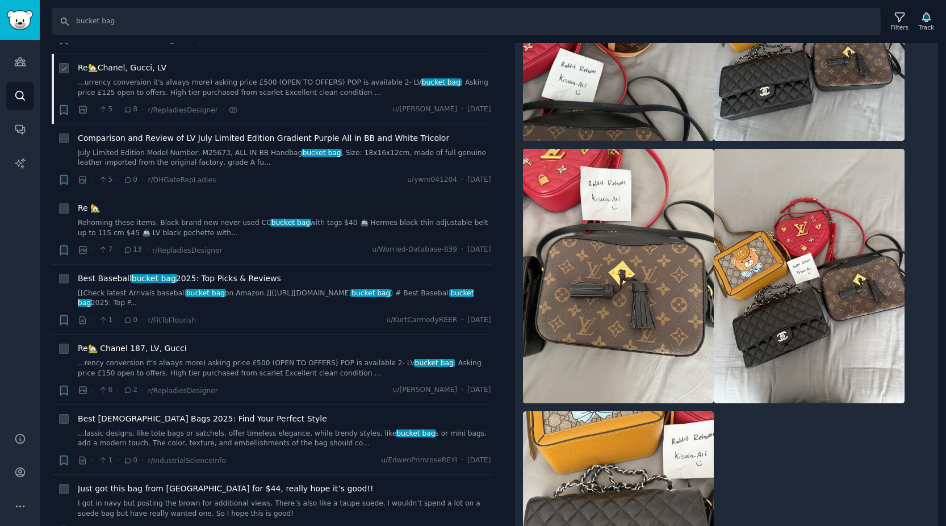
scroll to position [150, 0]
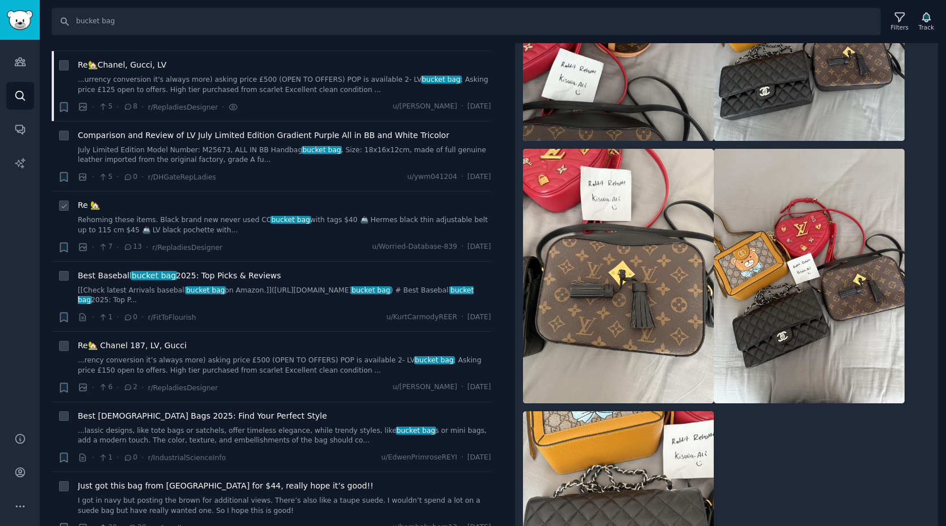
click at [185, 222] on link "Rehoming these items. ￼​ Black brand new never used CC bucket bag with tags $40…" at bounding box center [285, 225] width 414 height 20
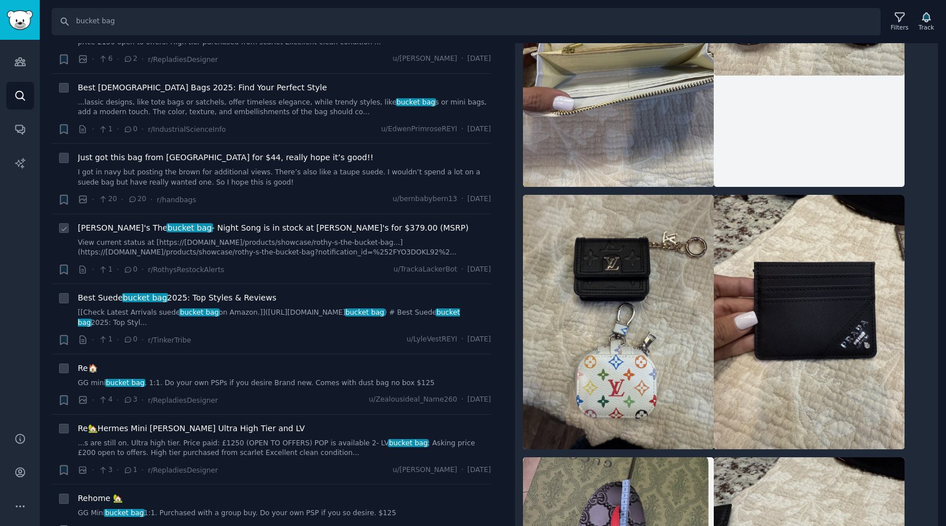
scroll to position [1709, 0]
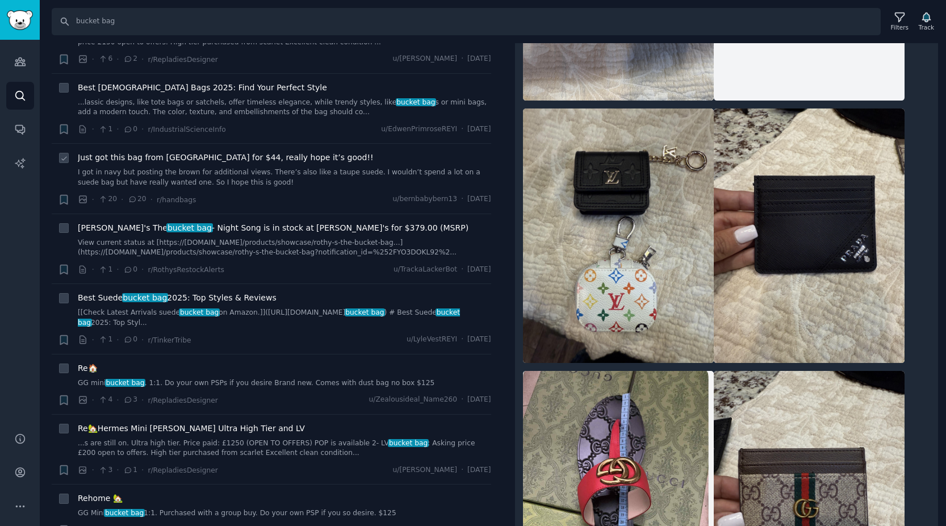
click at [225, 158] on span "Just got this bag from [GEOGRAPHIC_DATA] for $44, really hope it’s good!!" at bounding box center [226, 158] width 296 height 12
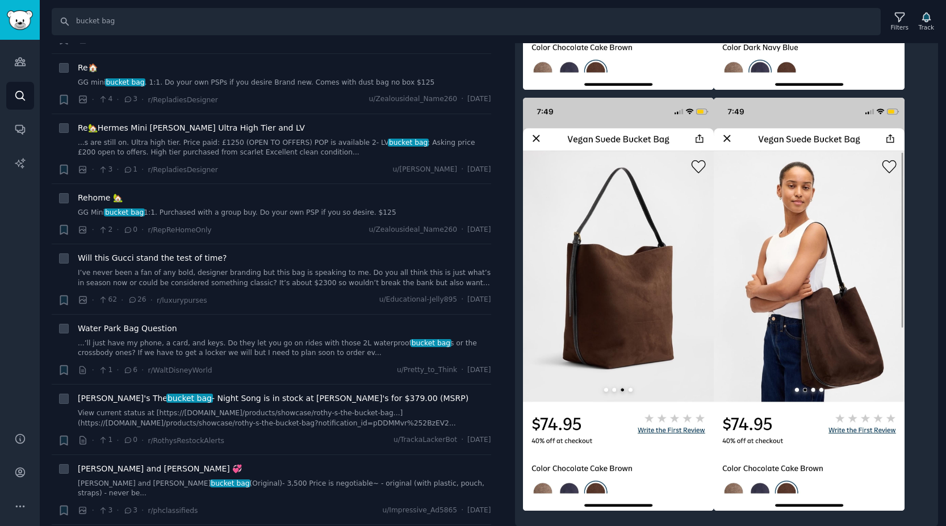
scroll to position [796, 0]
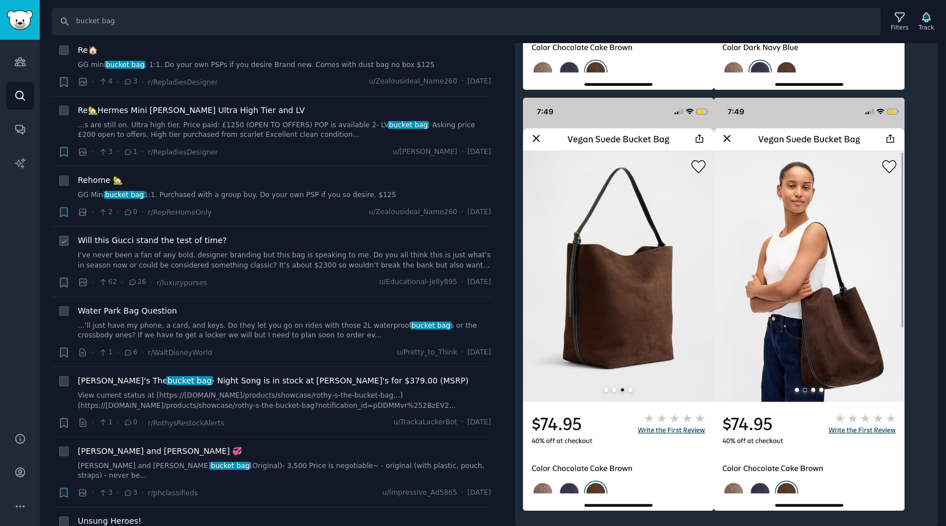
click at [179, 242] on span "Will this Gucci stand the test of time?" at bounding box center [152, 241] width 149 height 12
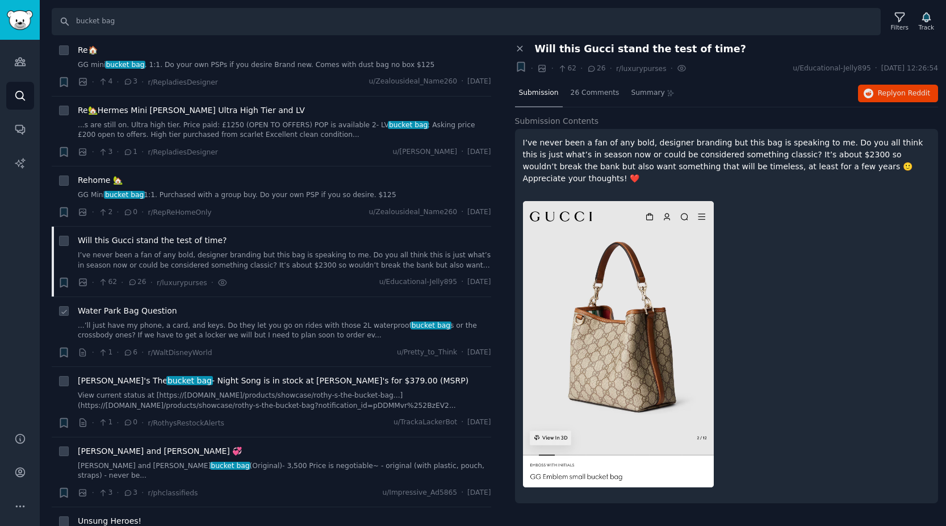
click at [148, 313] on span "Water Park Bag Question" at bounding box center [127, 311] width 99 height 12
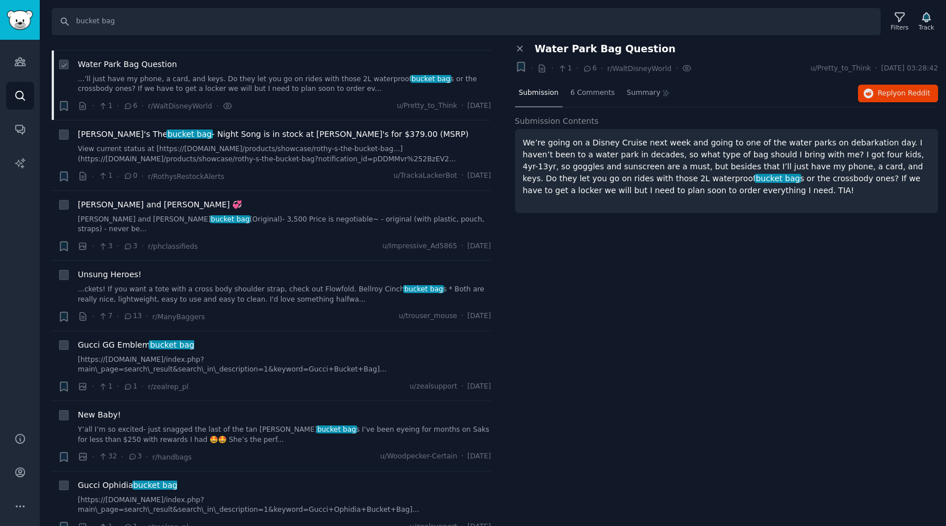
scroll to position [1044, 0]
click at [127, 276] on span "Unsung Heroes!" at bounding box center [110, 274] width 64 height 12
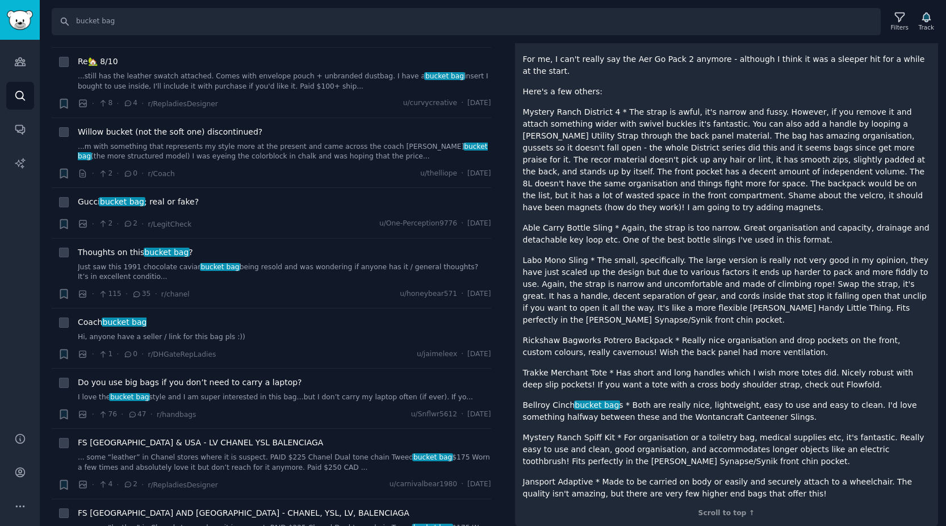
scroll to position [1858, 0]
click at [112, 253] on span "Thoughts on this bucket bag ?" at bounding box center [135, 252] width 115 height 12
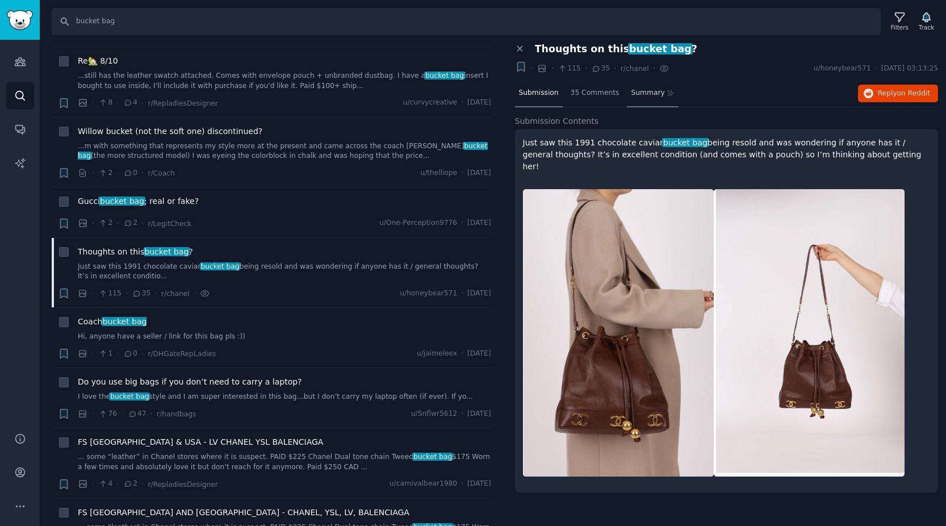
click at [654, 93] on span "Summary" at bounding box center [648, 93] width 34 height 10
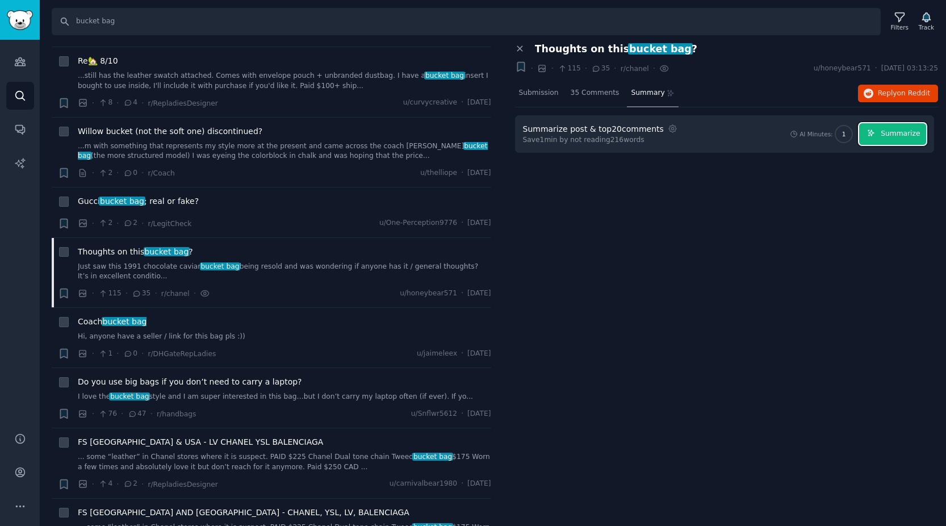
click at [895, 138] on span "Summarize" at bounding box center [900, 134] width 39 height 10
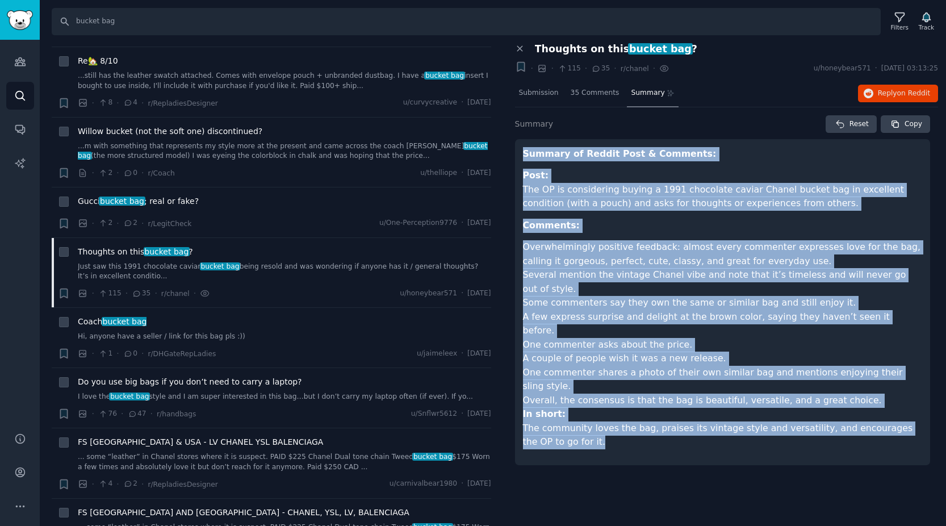
drag, startPoint x: 562, startPoint y: 401, endPoint x: 519, endPoint y: 152, distance: 251.9
click at [519, 152] on div "Summary of Reddit Post & Comments: Post: The OP is considering buying a 1991 ch…" at bounding box center [723, 302] width 416 height 326
copy article "Summary of Reddit Post & Comments: Post: The OP is considering buying a 1991 ch…"
click at [131, 322] on span "bucket bag" at bounding box center [125, 321] width 46 height 9
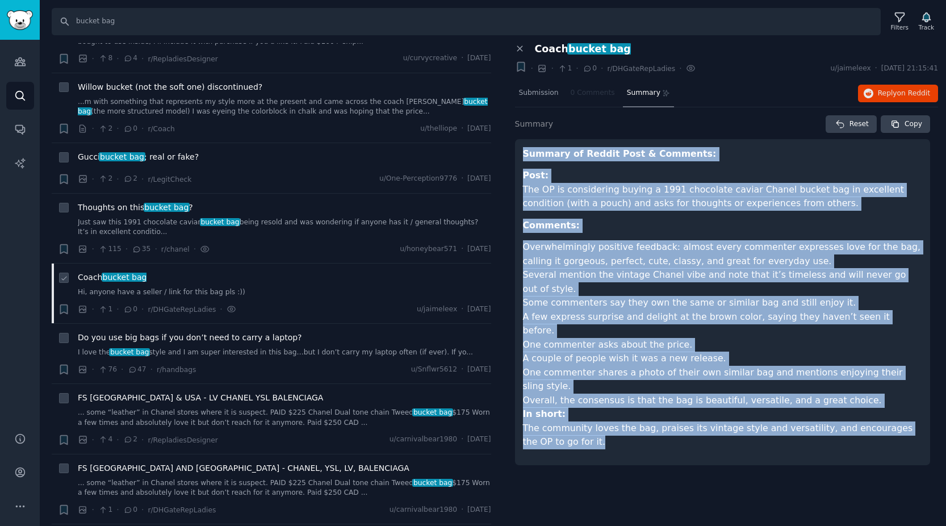
scroll to position [1936, 0]
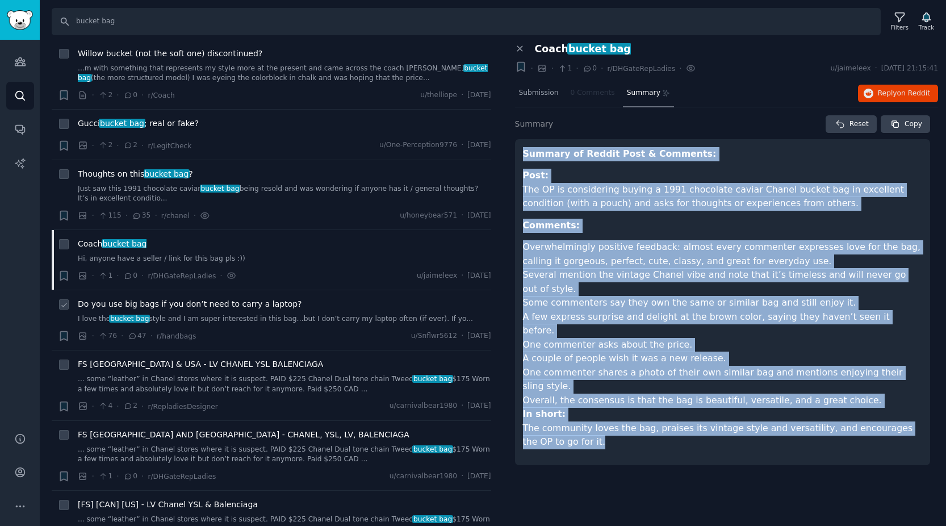
click at [144, 303] on span "Do you use big bags if you don’t need to carry a laptop?" at bounding box center [190, 304] width 224 height 12
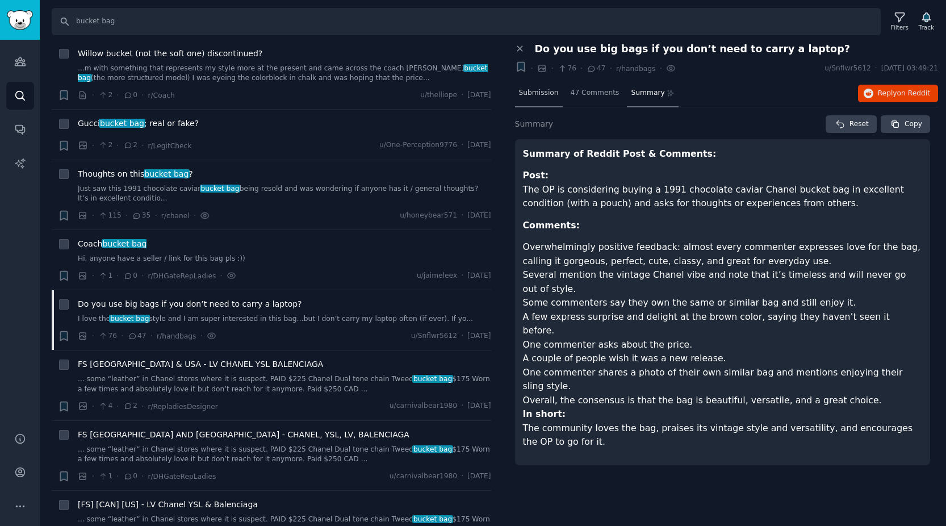
click at [543, 93] on span "Submission" at bounding box center [539, 93] width 40 height 10
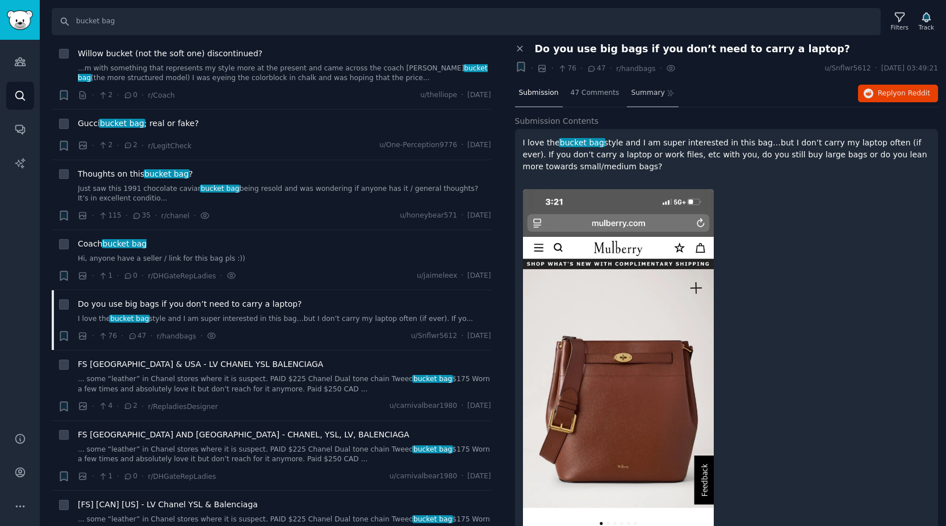
click at [649, 88] on span "Summary" at bounding box center [648, 93] width 34 height 10
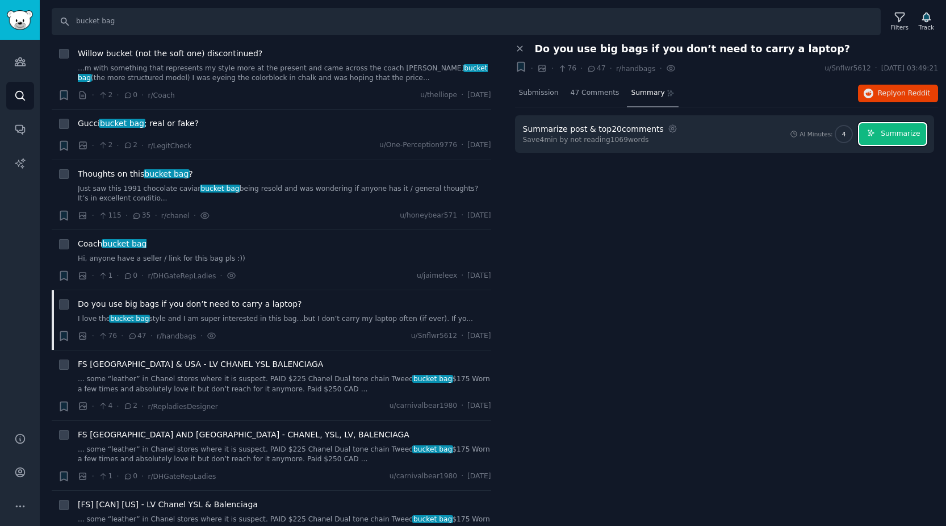
click at [895, 134] on span "Summarize" at bounding box center [900, 134] width 39 height 10
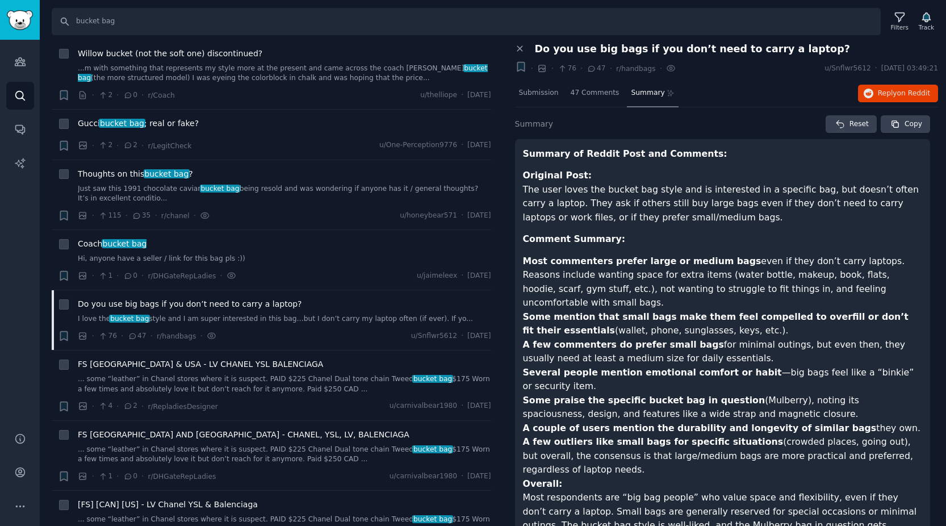
scroll to position [34, 0]
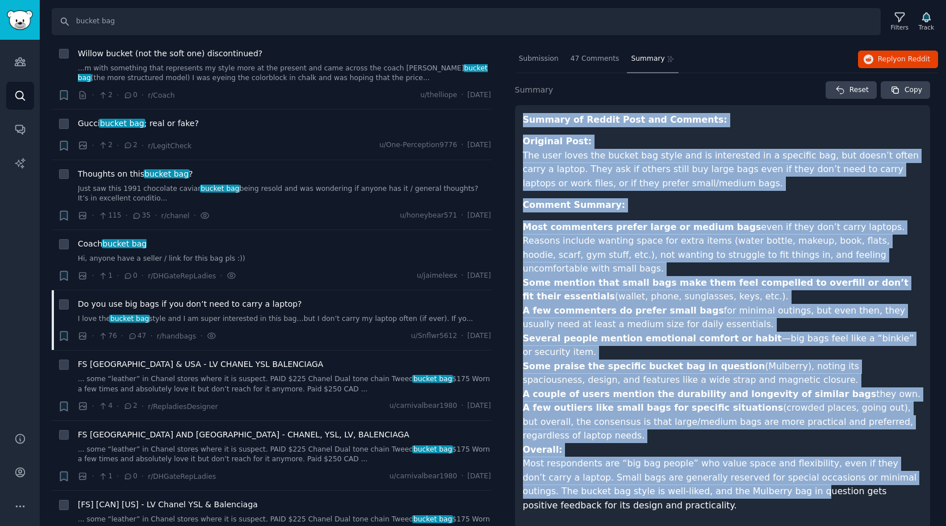
drag, startPoint x: 524, startPoint y: 118, endPoint x: 717, endPoint y: 472, distance: 403.4
click at [718, 477] on article "Summary of Reddit Post and Comments: Original Post: The user loves the bucket b…" at bounding box center [723, 317] width 400 height 408
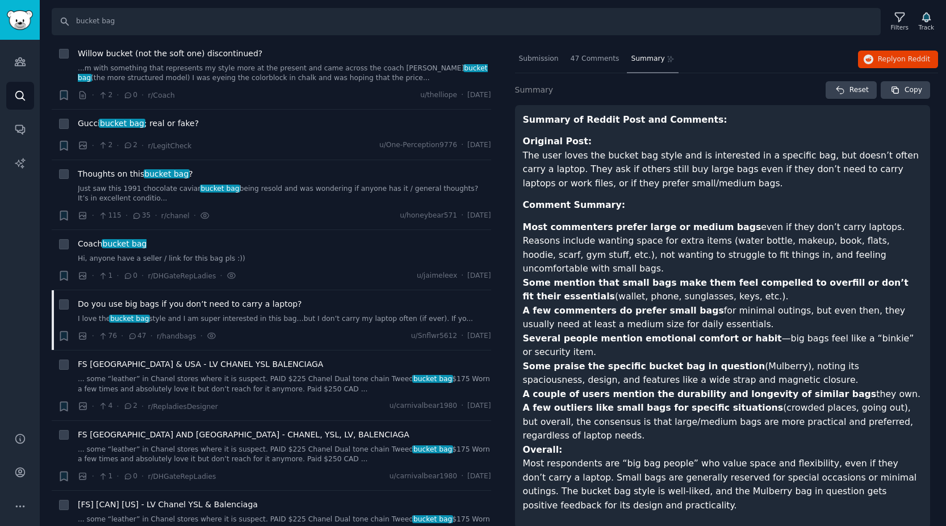
click at [579, 485] on p "Overall: Most respondents are “big bag people” who value space and flexibility,…" at bounding box center [723, 478] width 400 height 70
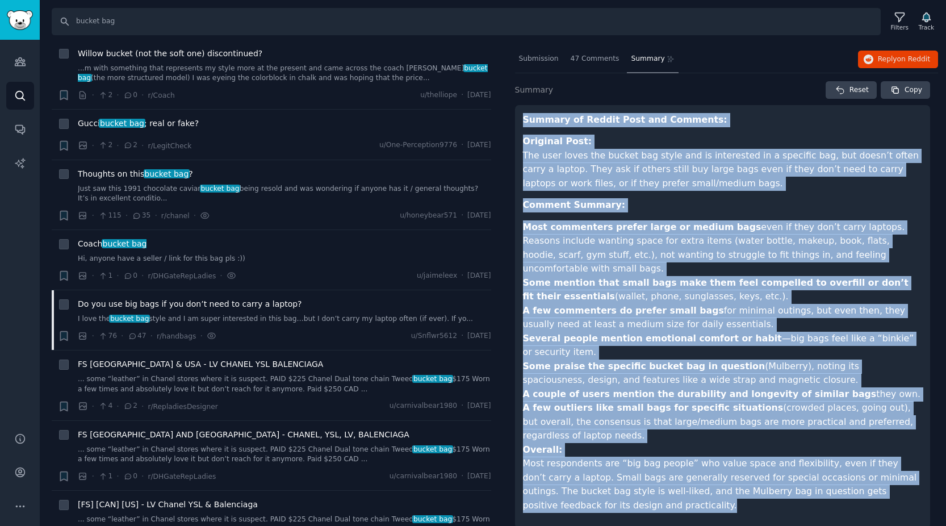
drag, startPoint x: 575, startPoint y: 494, endPoint x: 523, endPoint y: 123, distance: 374.5
click at [523, 122] on article "Summary of Reddit Post and Comments: Original Post: The user loves the bucket b…" at bounding box center [723, 317] width 400 height 408
copy article "Loremip do Sitame Cons adi Elitsedd: Eiusmodt Inci: Utl etdo magna ali enimad m…"
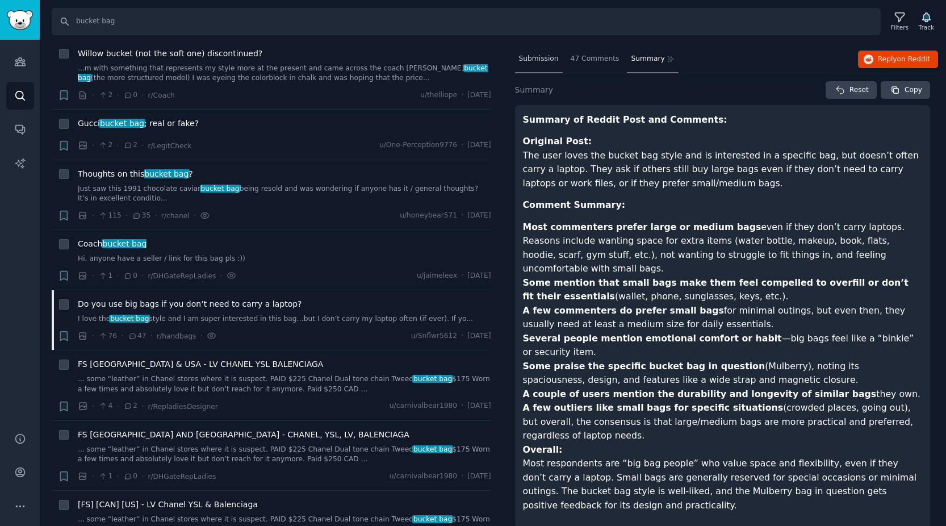
click at [544, 65] on div "Submission" at bounding box center [539, 59] width 48 height 27
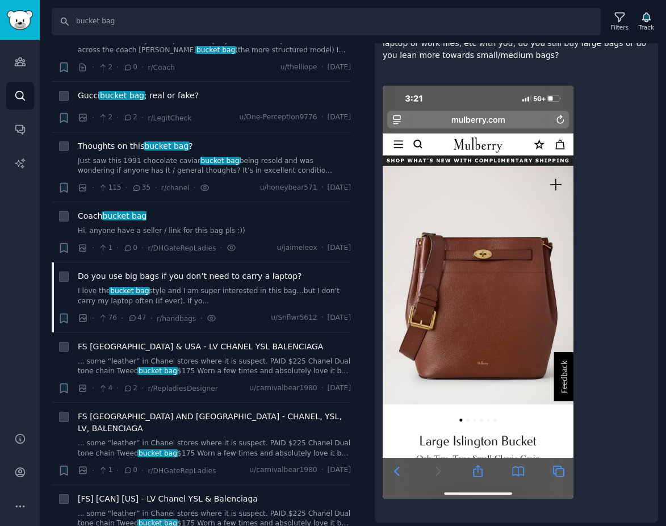
scroll to position [141, 0]
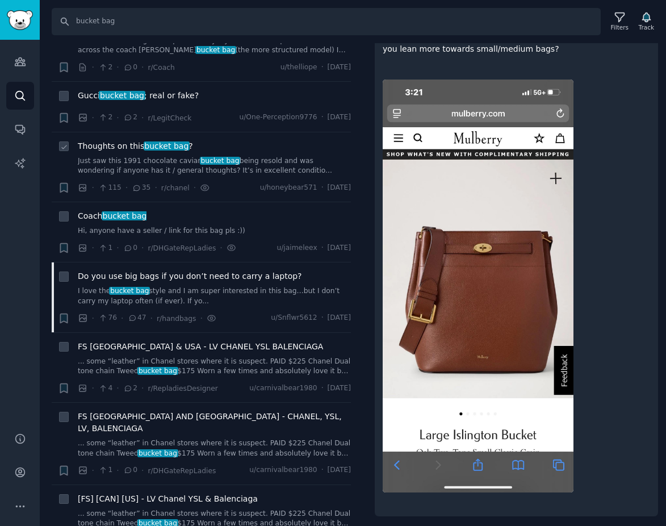
click at [130, 152] on span "Thoughts on this bucket bag ?" at bounding box center [135, 146] width 115 height 12
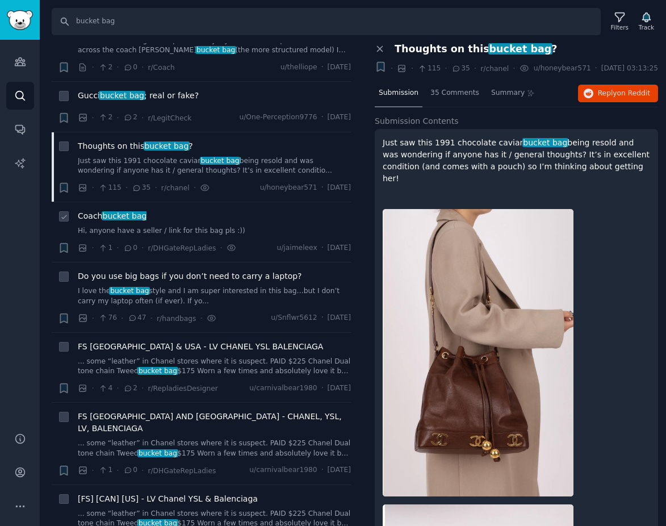
click at [112, 220] on span "bucket bag" at bounding box center [125, 215] width 46 height 9
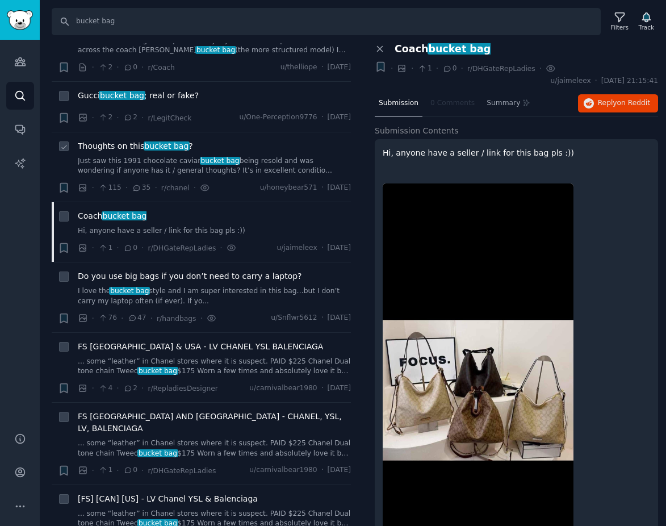
click at [134, 152] on span "Thoughts on this bucket bag ?" at bounding box center [135, 146] width 115 height 12
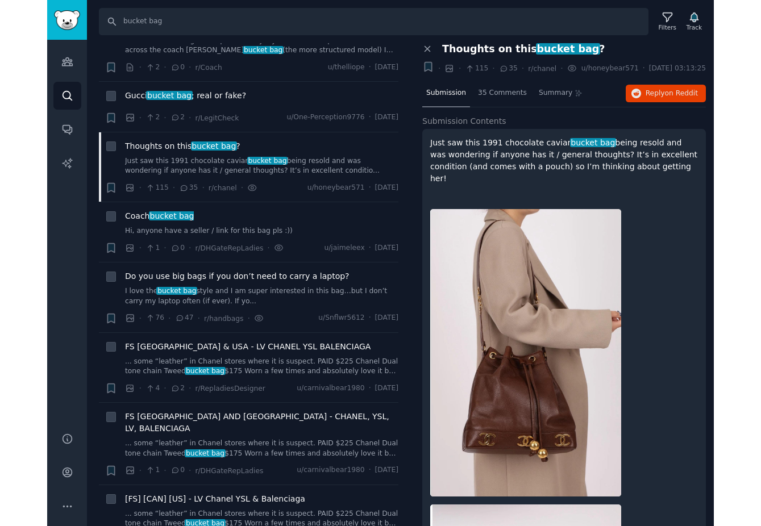
scroll to position [1980, 0]
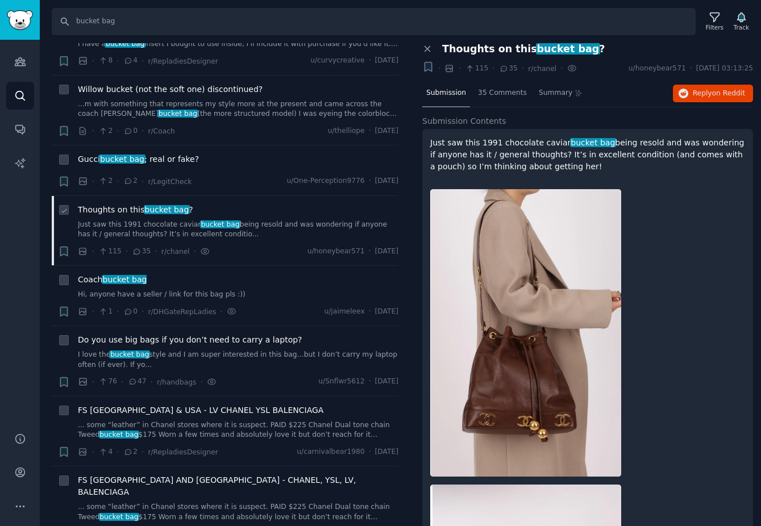
click at [137, 204] on span "Thoughts on this bucket bag ?" at bounding box center [135, 210] width 115 height 12
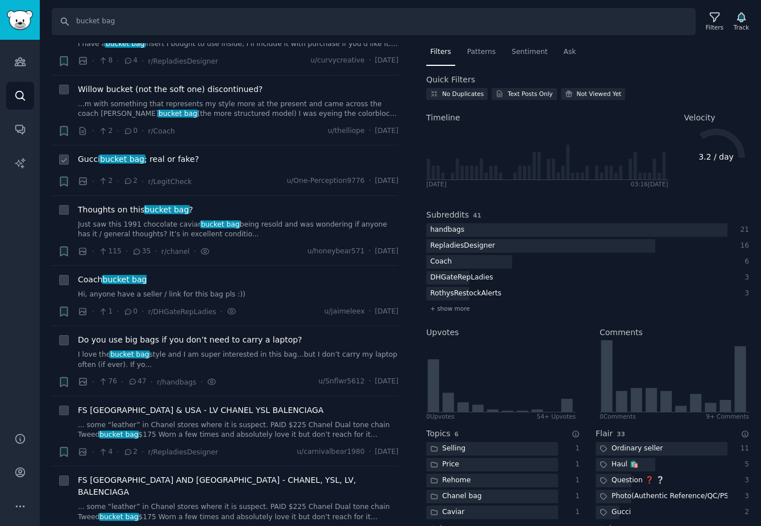
click at [158, 153] on span "Gucci bucket bag ; real or fake?" at bounding box center [138, 159] width 121 height 12
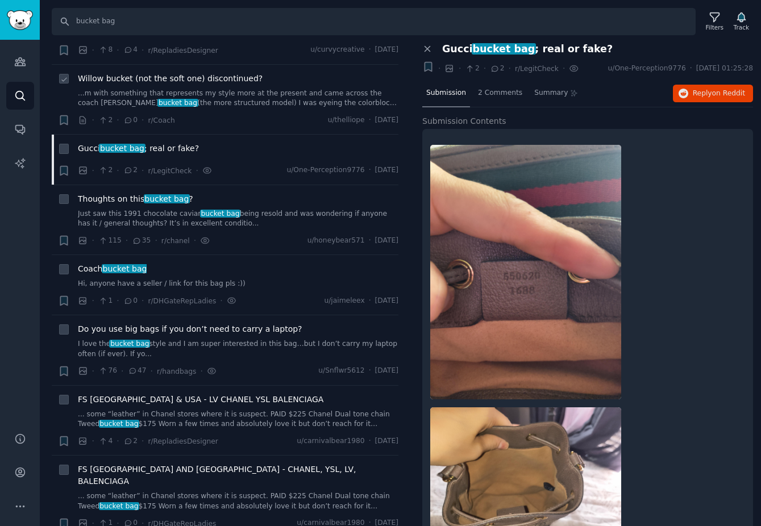
scroll to position [1995, 0]
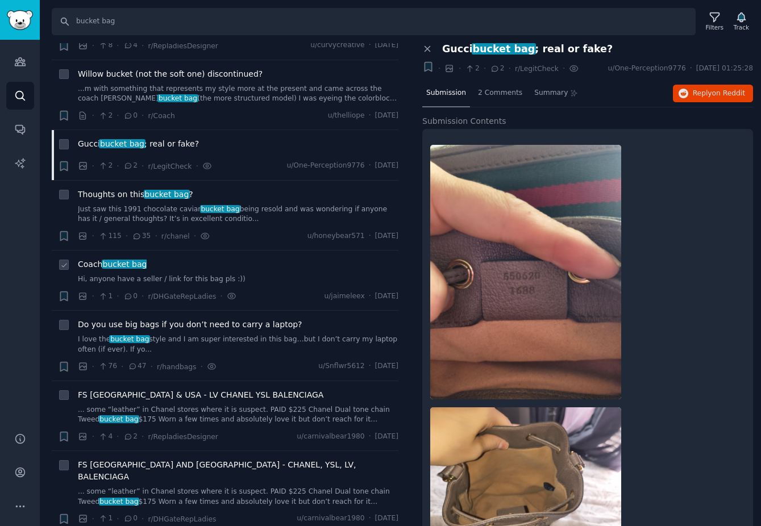
click at [95, 258] on span "Coach bucket bag" at bounding box center [112, 264] width 69 height 12
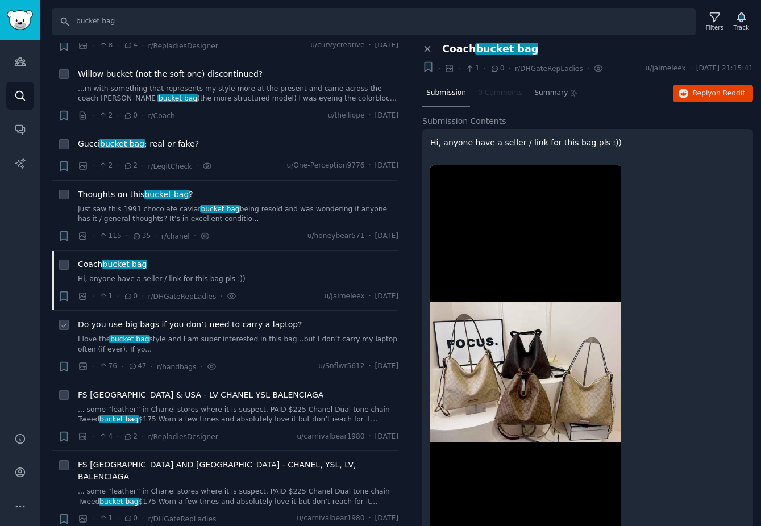
click at [186, 319] on span "Do you use big bags if you don’t need to carry a laptop?" at bounding box center [190, 325] width 224 height 12
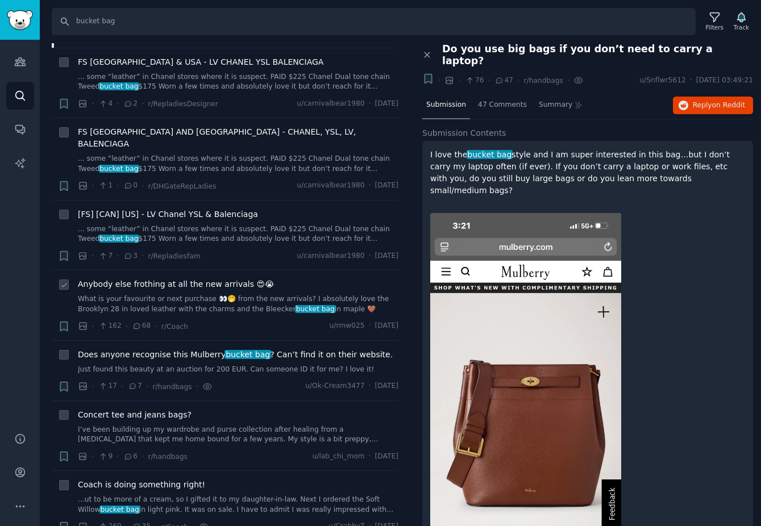
scroll to position [2333, 0]
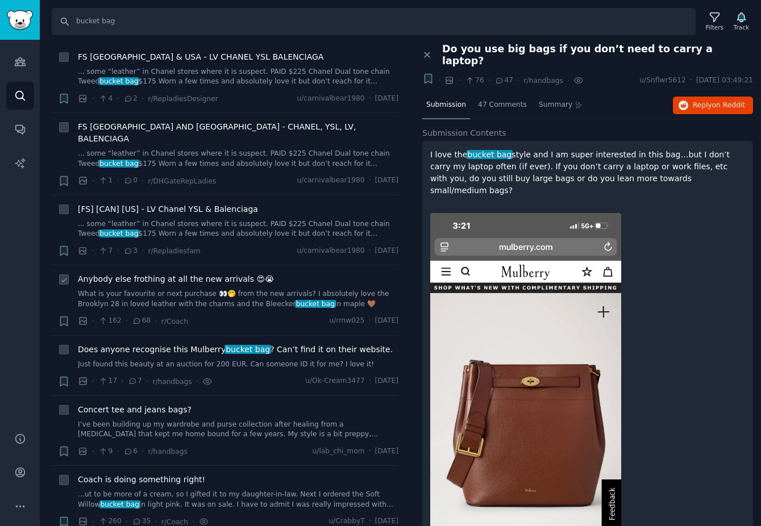
click at [173, 273] on span "Anybody else frothing at all the new arrivals 😍😭" at bounding box center [176, 279] width 196 height 12
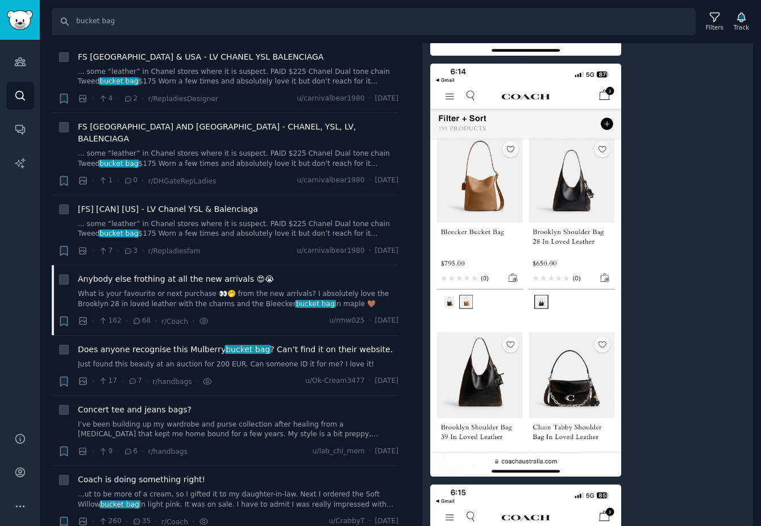
scroll to position [556, 0]
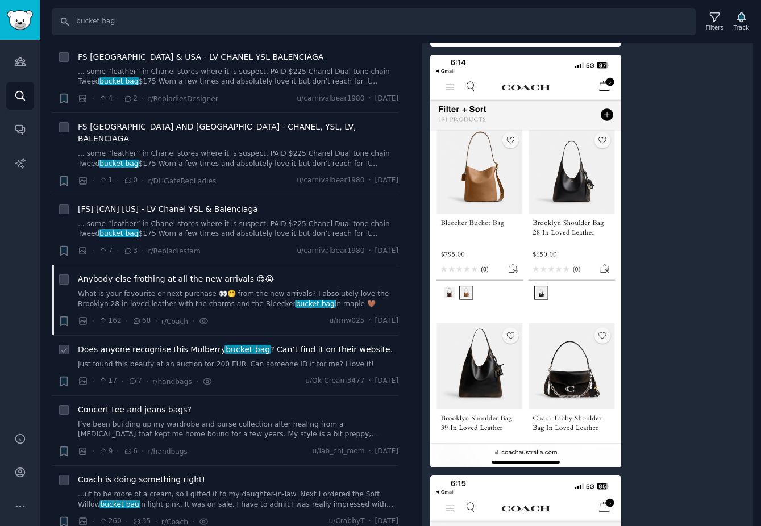
click at [189, 344] on span "Does anyone recognise this Mulberry bucket bag ? Can’t find it on their website." at bounding box center [235, 350] width 315 height 12
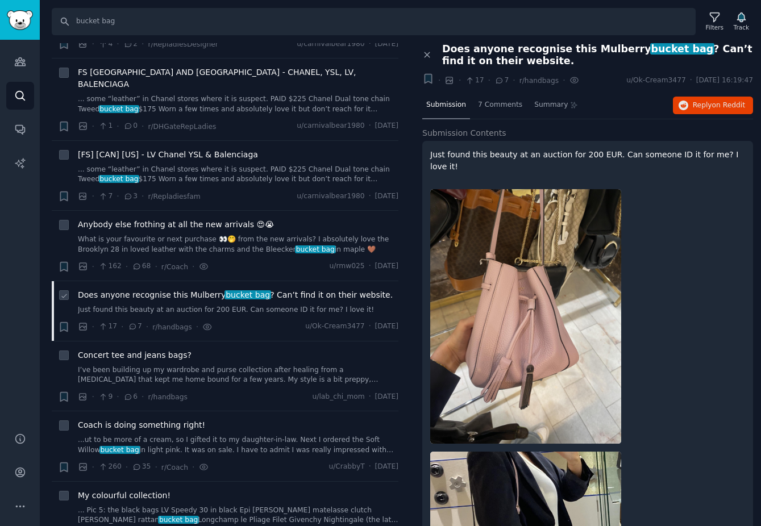
scroll to position [2421, 0]
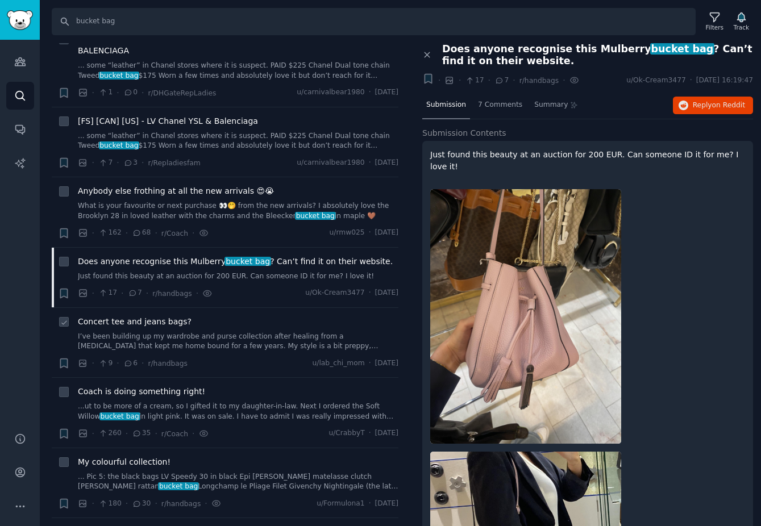
click at [160, 316] on span "Concert tee and jeans bags?" at bounding box center [135, 322] width 114 height 12
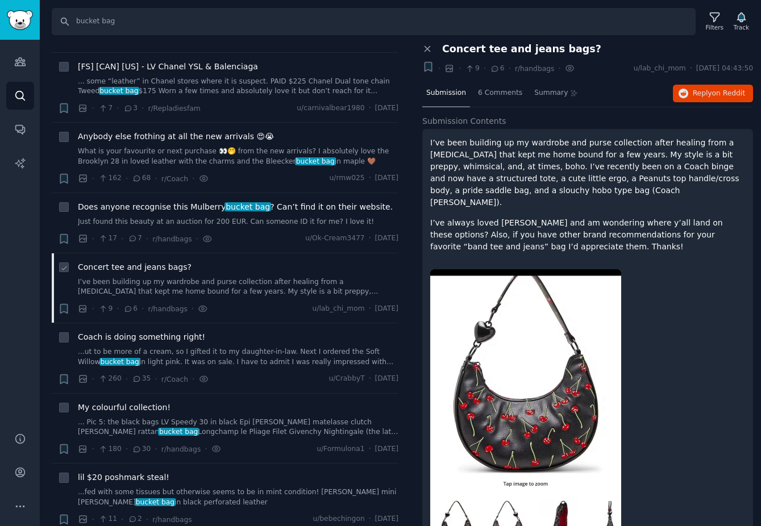
scroll to position [2476, 0]
click at [156, 331] on span "Coach is doing something right!" at bounding box center [141, 337] width 127 height 12
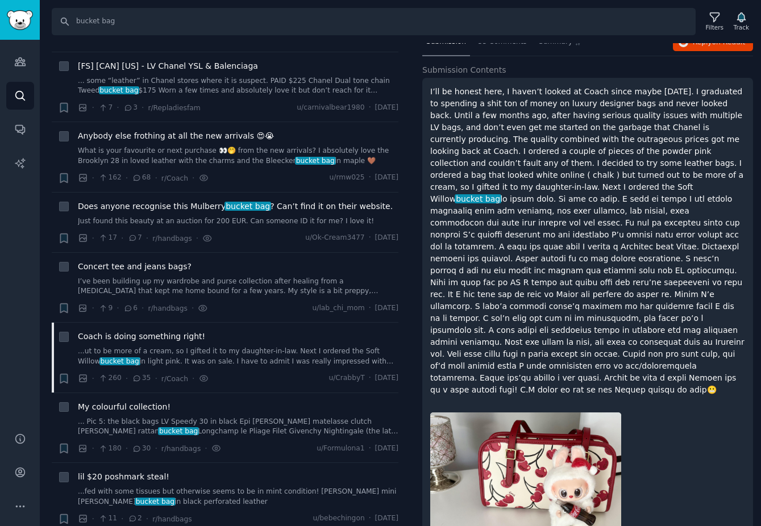
scroll to position [49, 0]
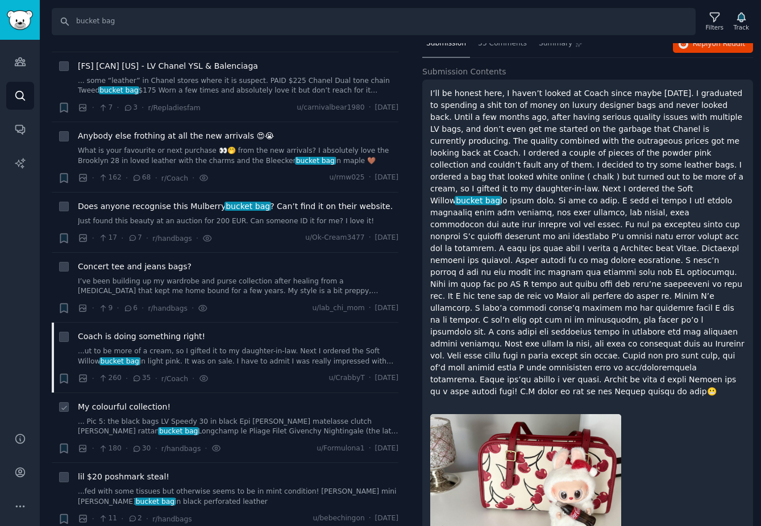
click at [126, 401] on span "My colourful collection!" at bounding box center [124, 407] width 93 height 12
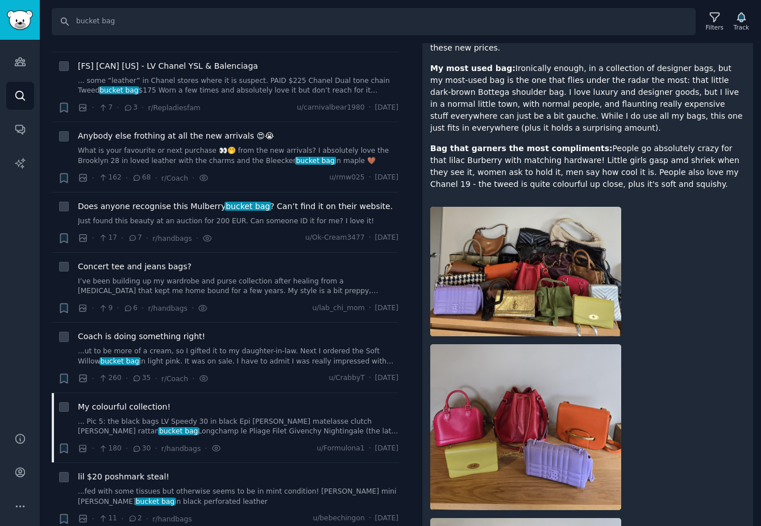
scroll to position [674, 0]
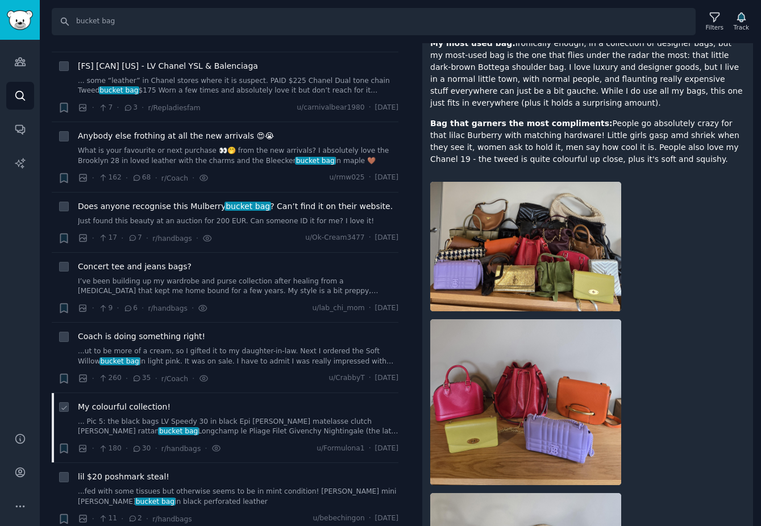
click at [135, 401] on span "My colourful collection!" at bounding box center [124, 407] width 93 height 12
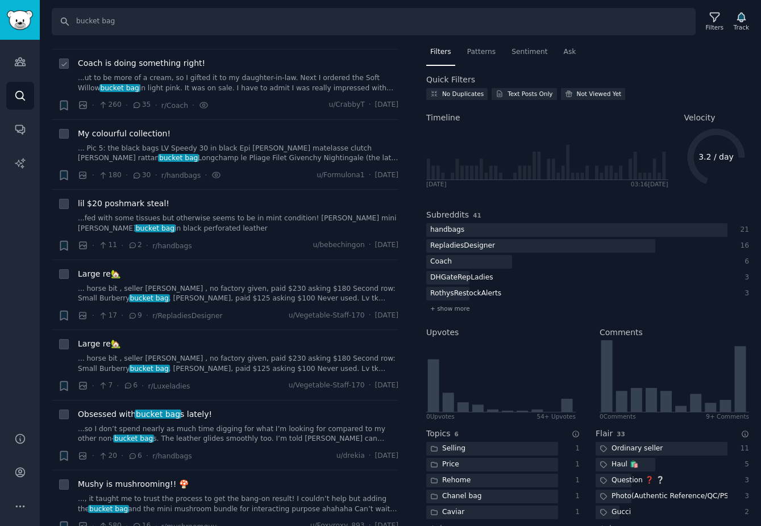
scroll to position [2759, 0]
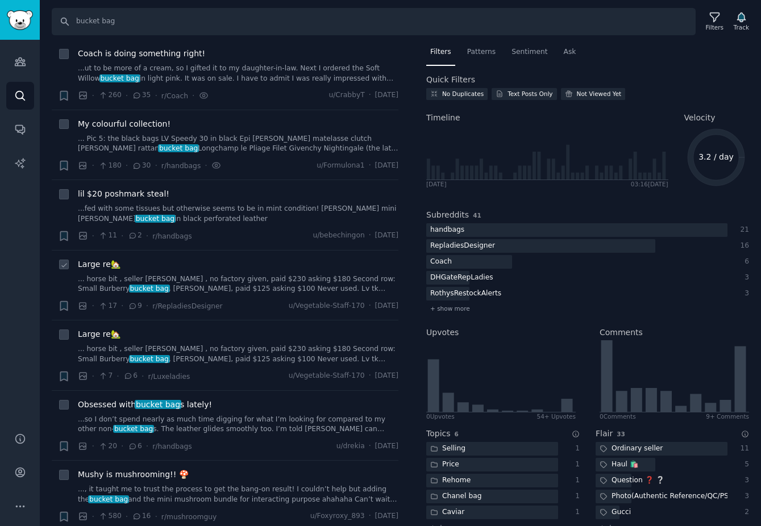
click at [103, 258] on span "Large re🏡" at bounding box center [99, 264] width 43 height 12
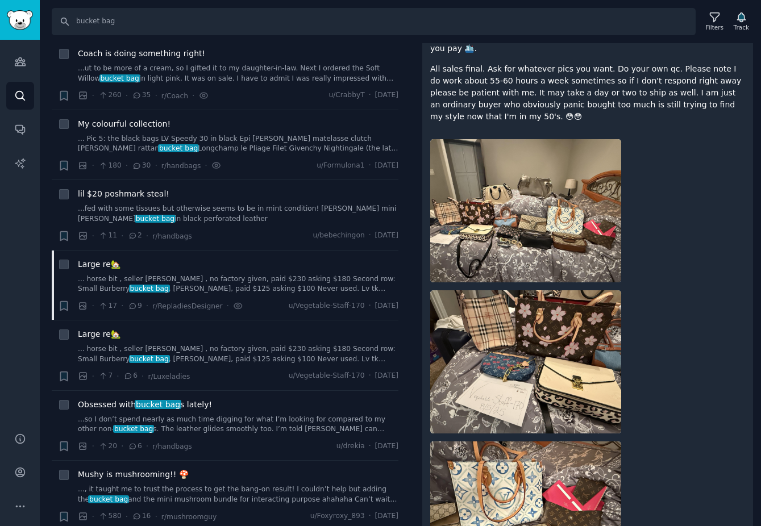
scroll to position [693, 0]
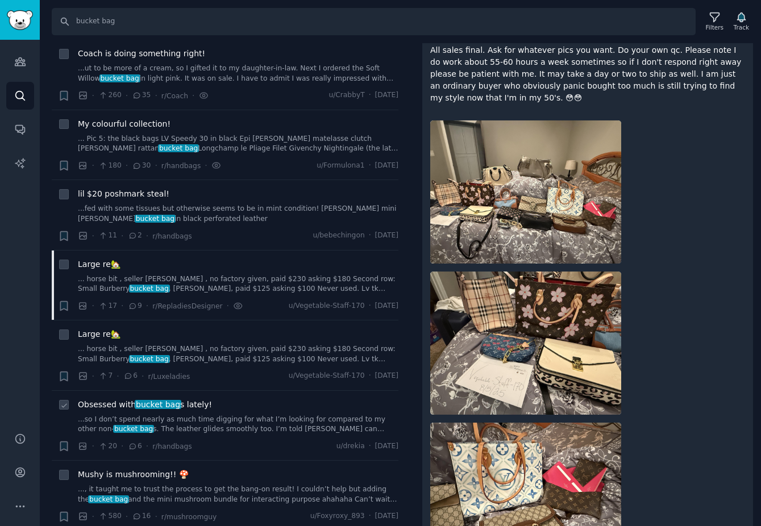
click at [164, 400] on span "bucket bag" at bounding box center [158, 404] width 46 height 9
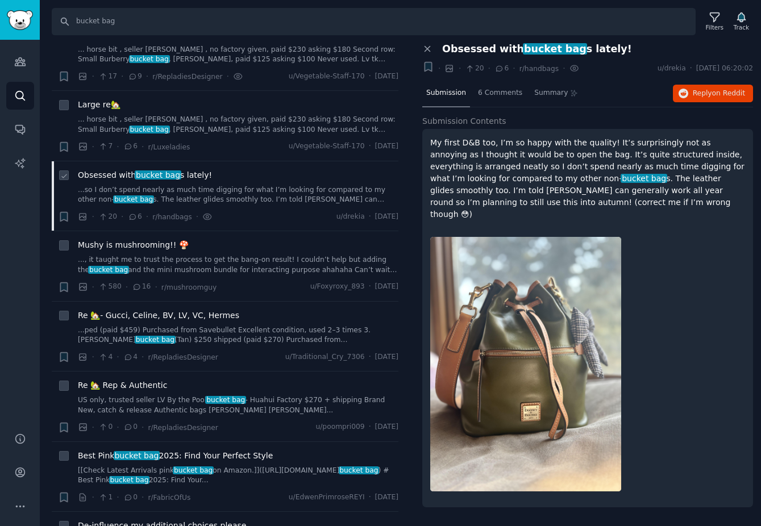
scroll to position [2990, 0]
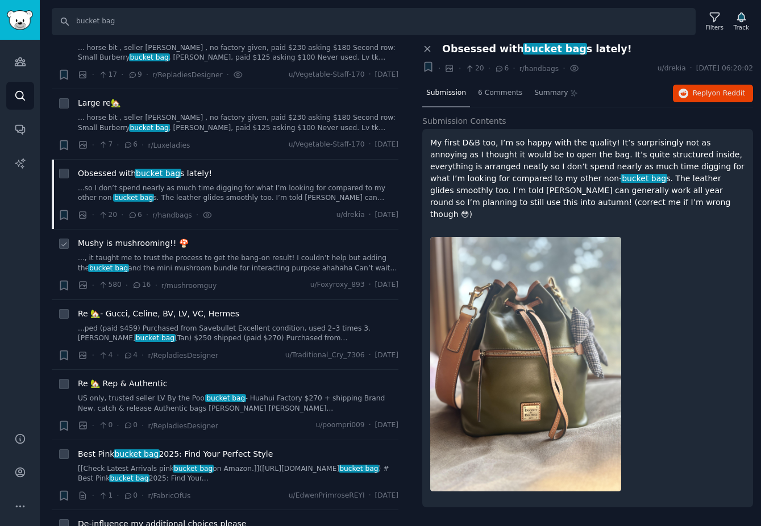
click at [142, 237] on span "Mushy is mushrooming!! 🍄" at bounding box center [133, 243] width 111 height 12
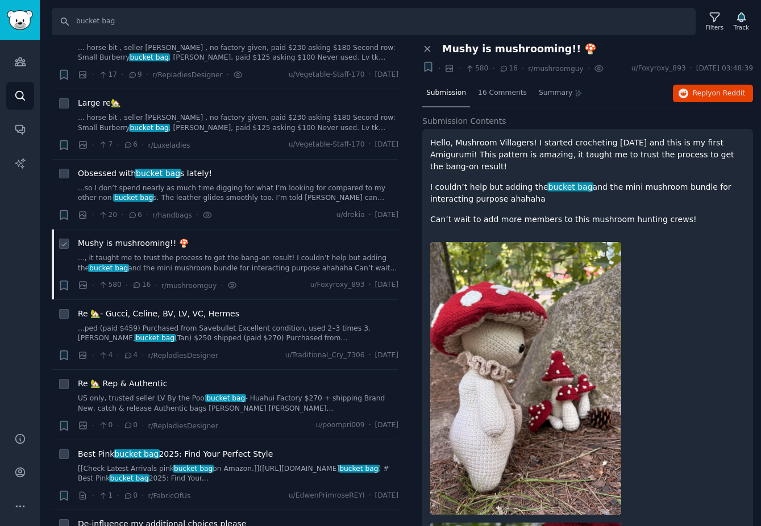
click at [149, 237] on span "Mushy is mushrooming!! 🍄" at bounding box center [133, 243] width 111 height 12
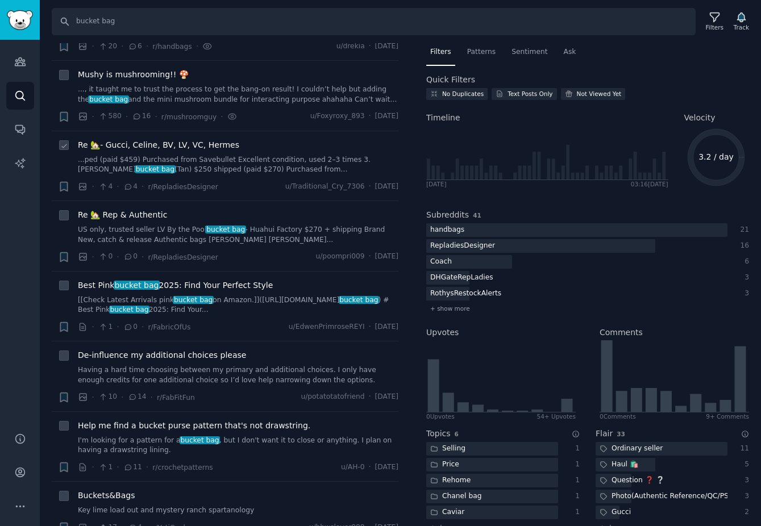
scroll to position [3160, 0]
click at [143, 348] on span "De-influence my additional choices please" at bounding box center [162, 354] width 168 height 12
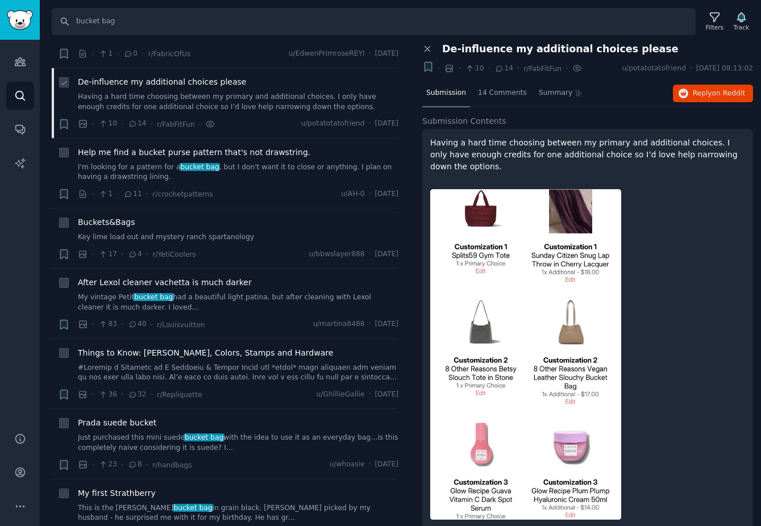
scroll to position [3453, 0]
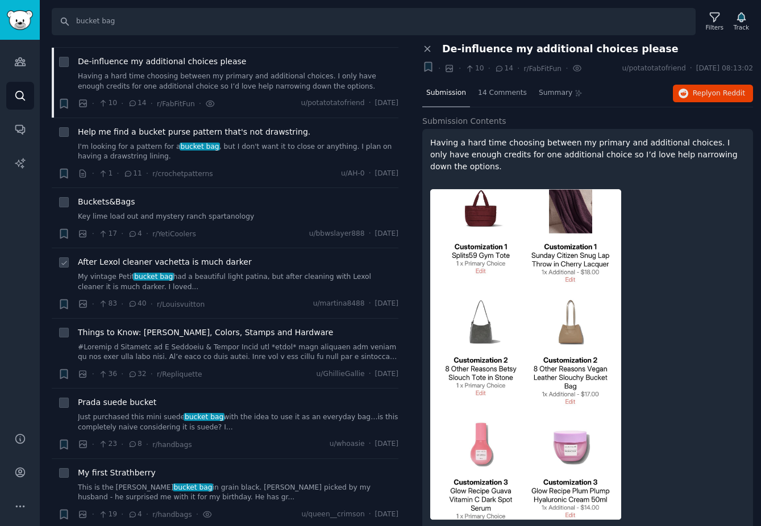
click at [152, 256] on span "After Lexol cleaner vachetta is much darker" at bounding box center [165, 262] width 174 height 12
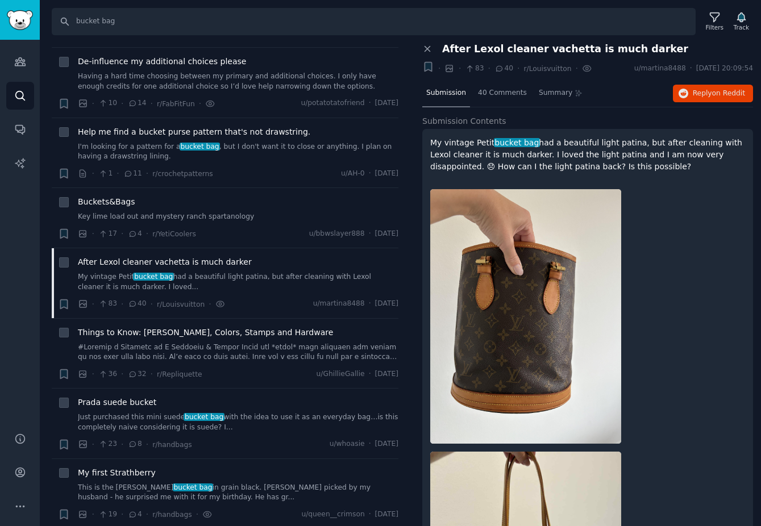
scroll to position [139, 0]
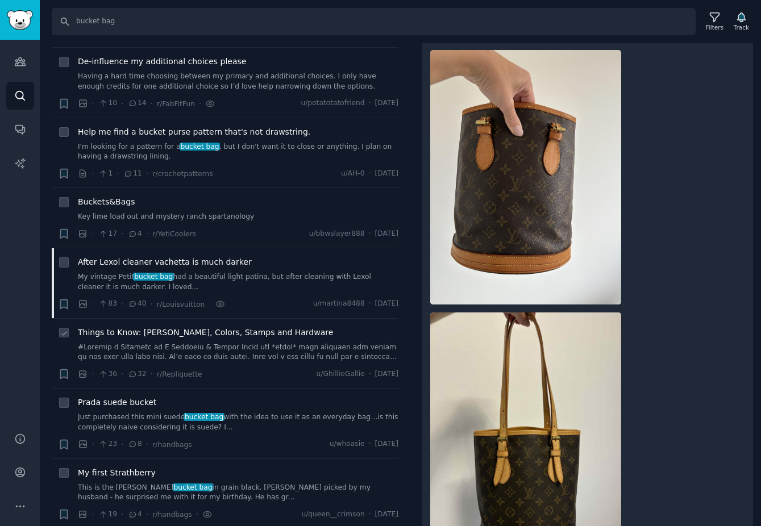
click at [219, 327] on span "Things to Know: [PERSON_NAME], Colors, Stamps and Hardware" at bounding box center [205, 333] width 255 height 12
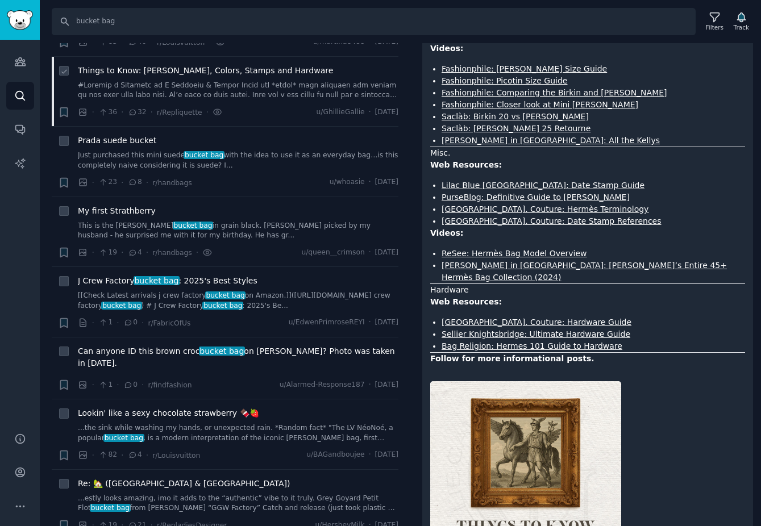
scroll to position [3719, 0]
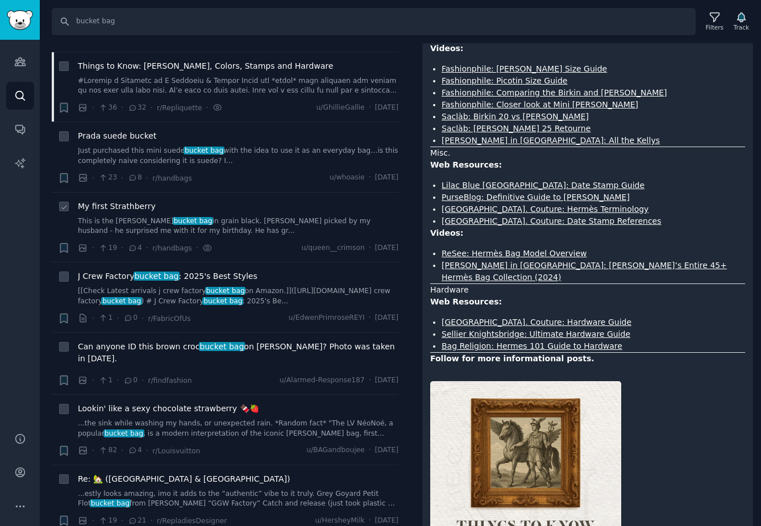
click at [131, 201] on span "My first Strathberry" at bounding box center [117, 207] width 78 height 12
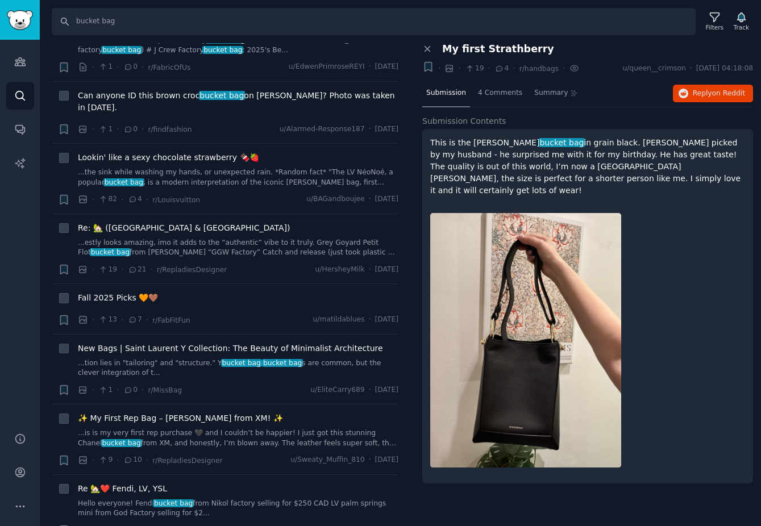
scroll to position [3971, 0]
click at [137, 222] on span "Re: 🏡 ([GEOGRAPHIC_DATA] & [GEOGRAPHIC_DATA])" at bounding box center [184, 228] width 212 height 12
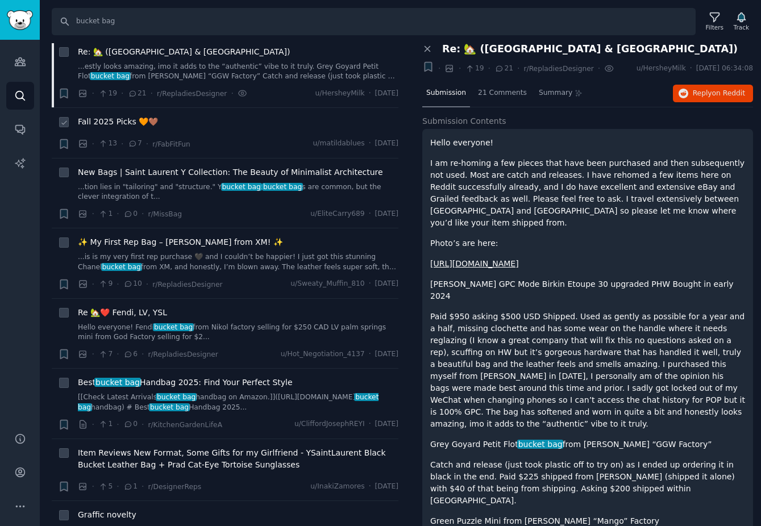
scroll to position [4162, 0]
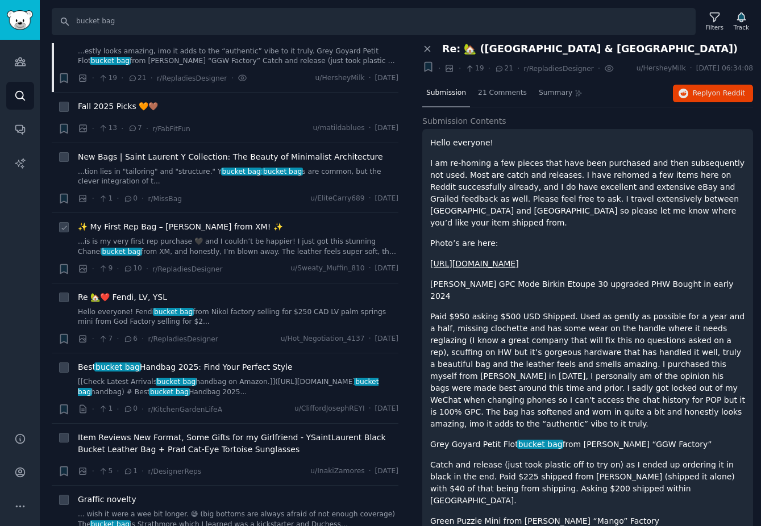
click at [205, 221] on span "✨ My First Rep Bag – [PERSON_NAME] from XM! ✨" at bounding box center [180, 227] width 205 height 12
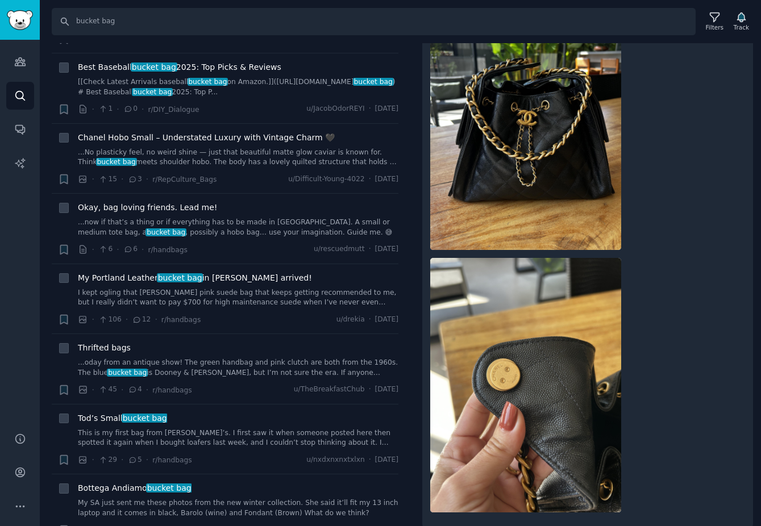
scroll to position [4943, 0]
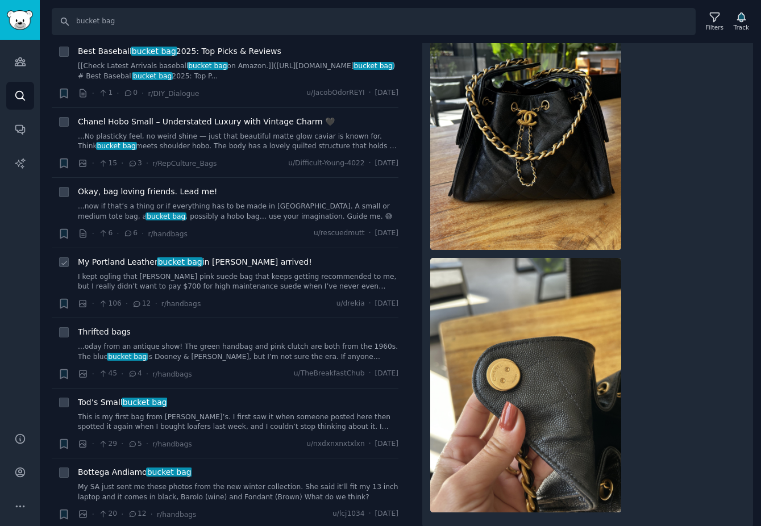
click at [226, 256] on span "My Portland Leather bucket bag in [PERSON_NAME] arrived!" at bounding box center [195, 262] width 234 height 12
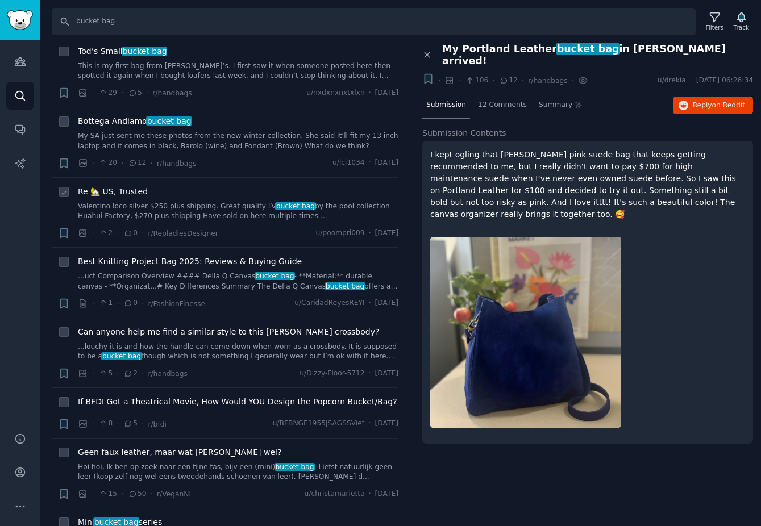
scroll to position [5271, 0]
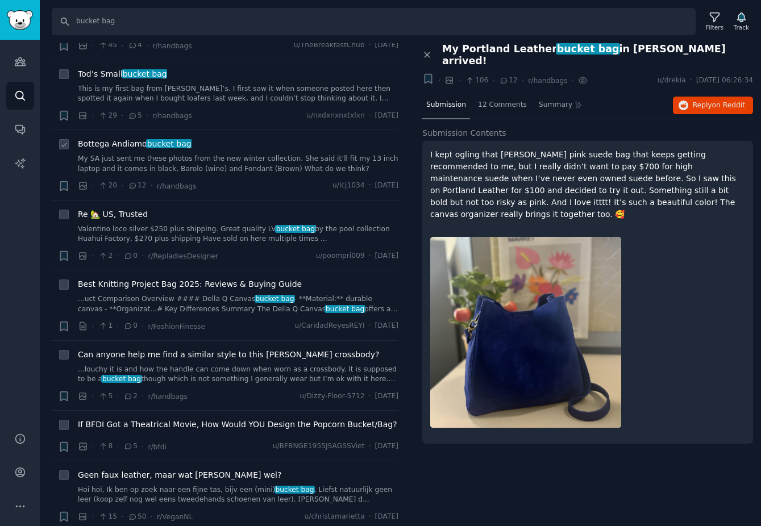
click at [123, 138] on span "Bottega Andiamo bucket bag" at bounding box center [135, 144] width 114 height 12
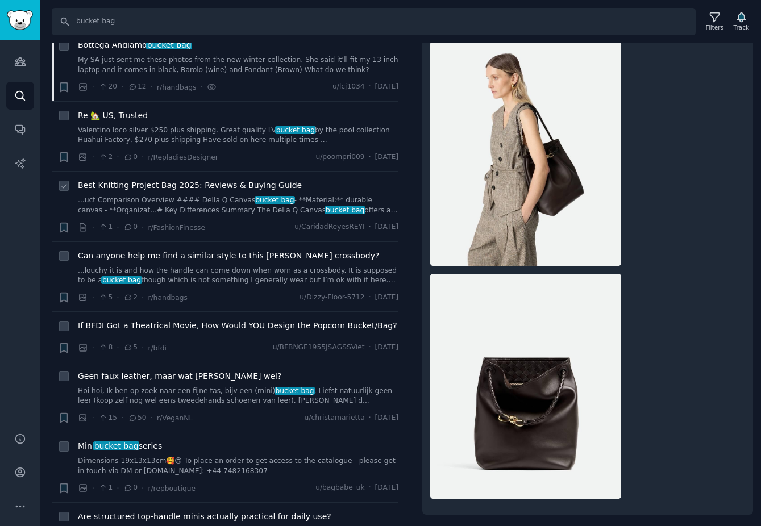
scroll to position [5166, 0]
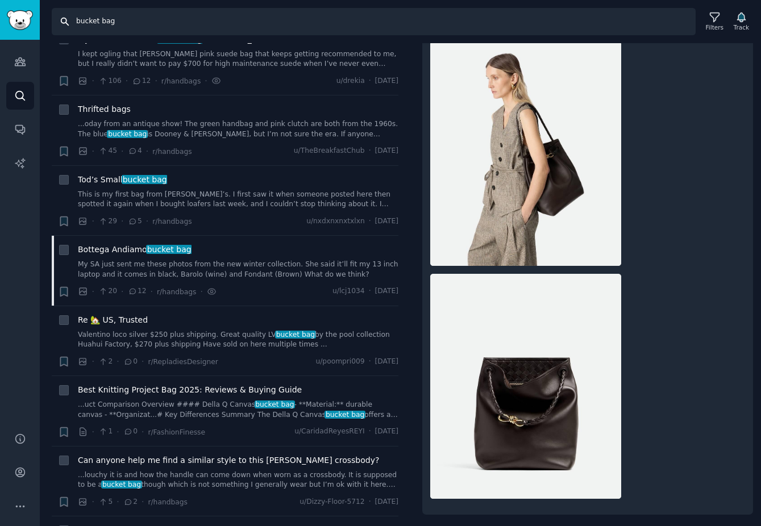
click at [134, 24] on input "bucket bag" at bounding box center [374, 21] width 644 height 27
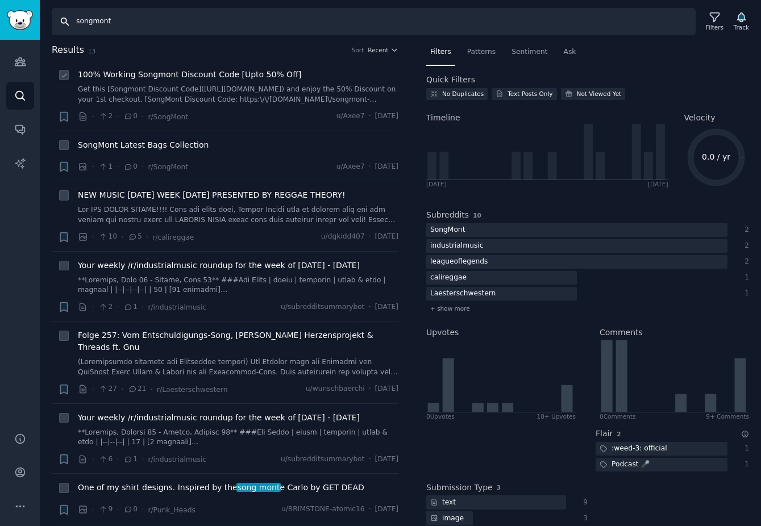
type input "songmont"
click at [176, 80] on span "100% Working Songmont Discount Code [Upto 50% Off]" at bounding box center [189, 75] width 223 height 12
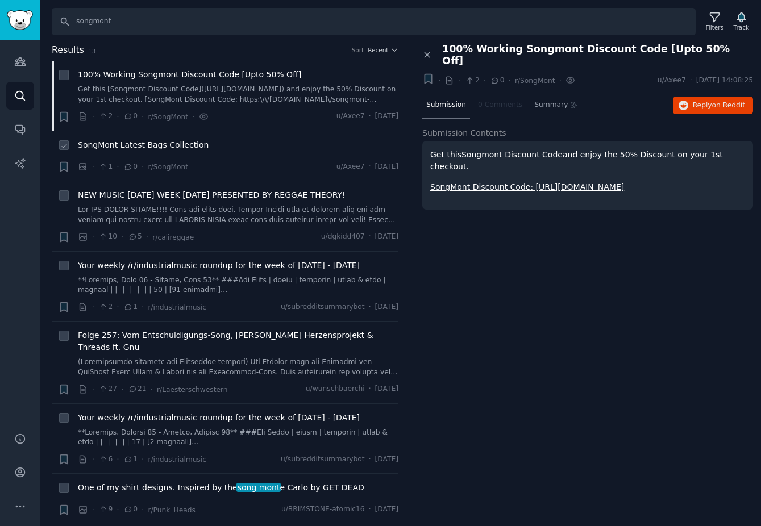
click at [172, 148] on span "SongMont Latest Bags Collection" at bounding box center [143, 145] width 131 height 12
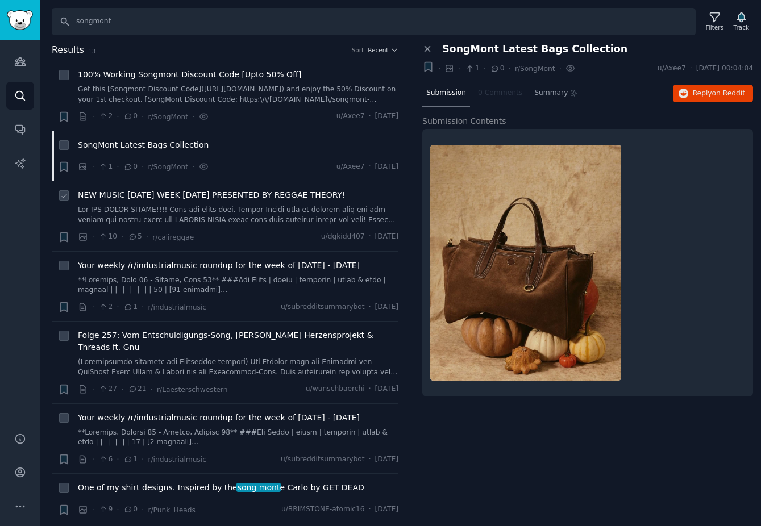
click at [172, 196] on span "NEW MUSIC [DATE] WEEK [DATE] PRESENTED BY REGGAE THEORY!" at bounding box center [212, 195] width 268 height 12
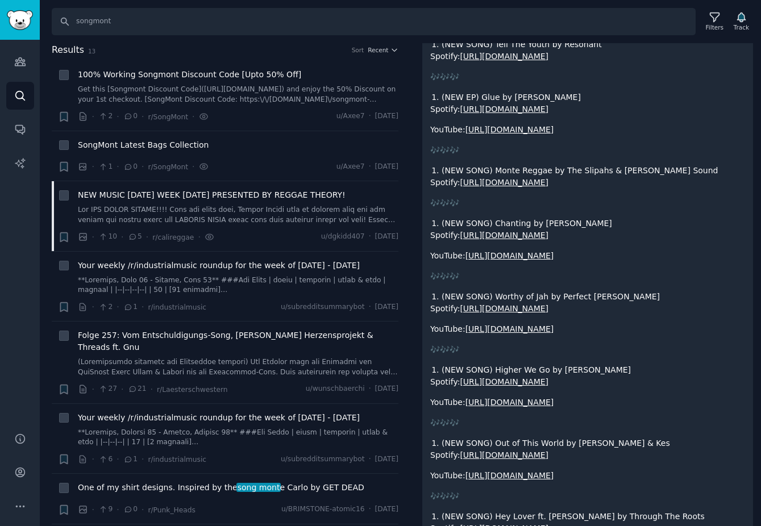
scroll to position [578, 0]
click at [202, 265] on span "Your weekly /r/industrialmusic roundup for the week of [DATE] - [DATE]" at bounding box center [219, 266] width 282 height 12
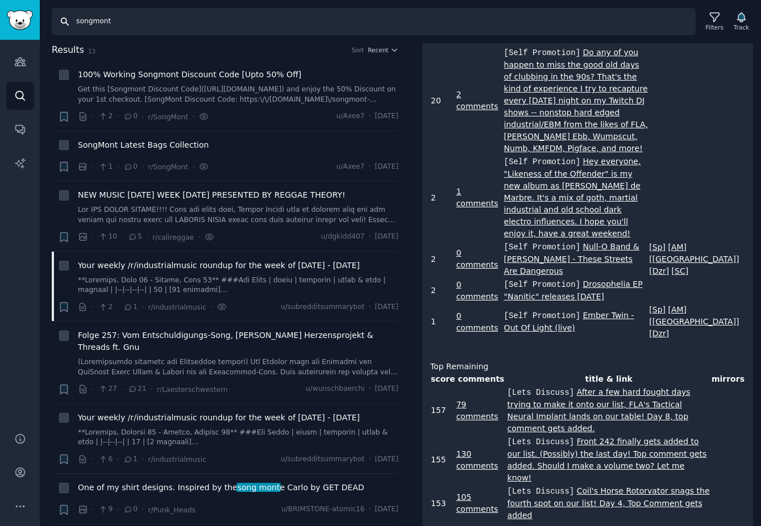
click at [127, 21] on input "songmont" at bounding box center [374, 21] width 644 height 27
click at [341, 29] on input "songmont" at bounding box center [374, 21] width 644 height 27
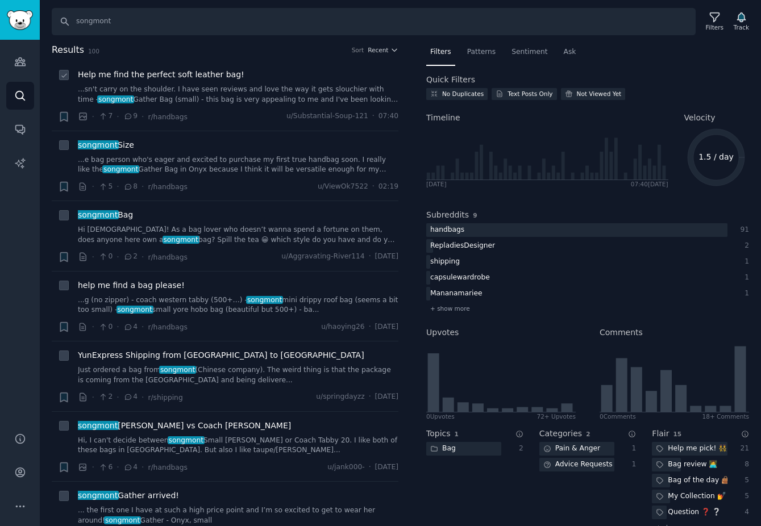
click at [210, 75] on span "Help me find the perfect soft leather bag!" at bounding box center [161, 75] width 166 height 12
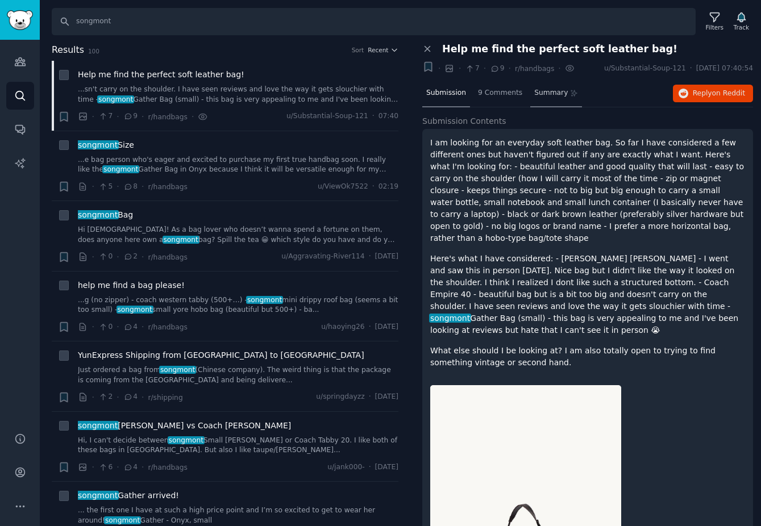
click at [554, 94] on span "Summary" at bounding box center [551, 93] width 34 height 10
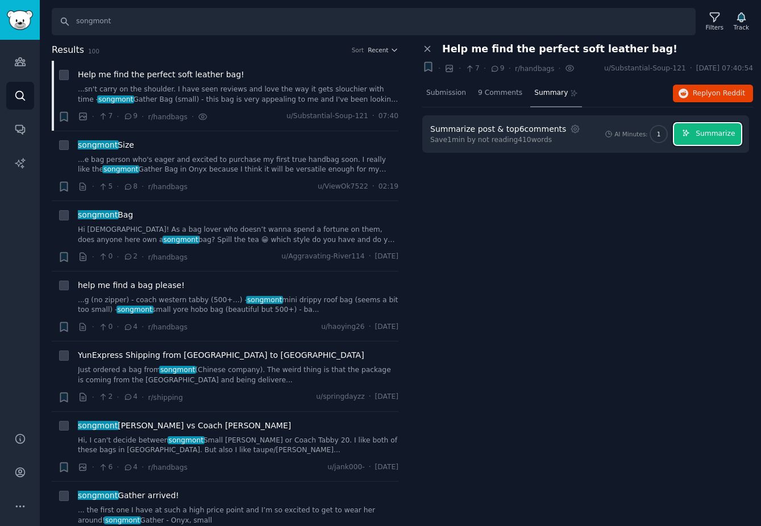
click at [701, 139] on button "Summarize" at bounding box center [707, 134] width 67 height 22
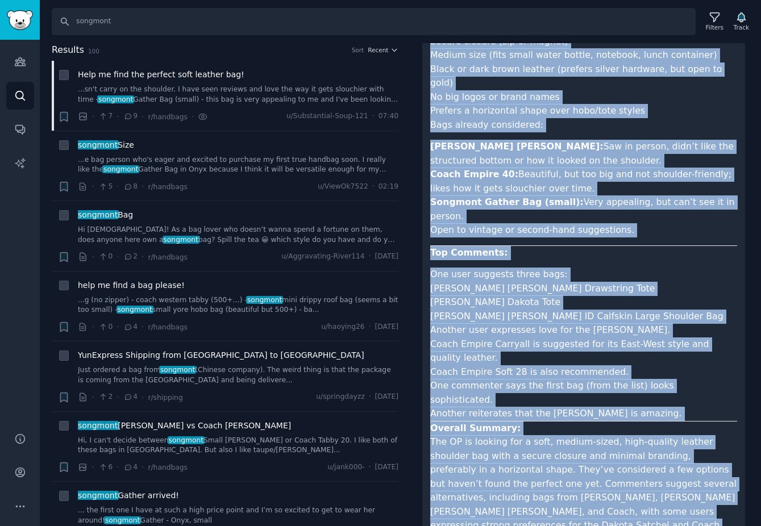
scroll to position [218, 0]
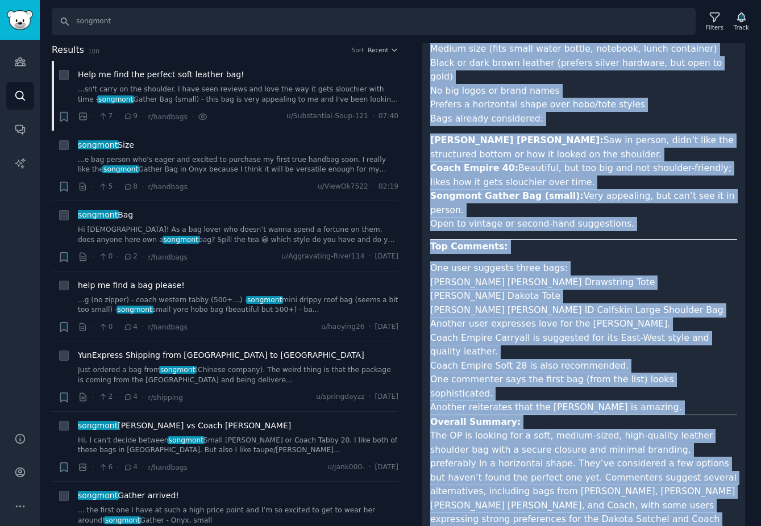
drag, startPoint x: 429, startPoint y: 153, endPoint x: 651, endPoint y: 522, distance: 430.6
click at [651, 522] on div "Summary Reset Copy Summary of Reddit Post and Comments: Original Post: The user…" at bounding box center [587, 235] width 331 height 693
copy article "Loremip do Sitame Cons adi Elitsedd: Eiusmodt Inci: Utl etdo ma aliquaeni adm v…"
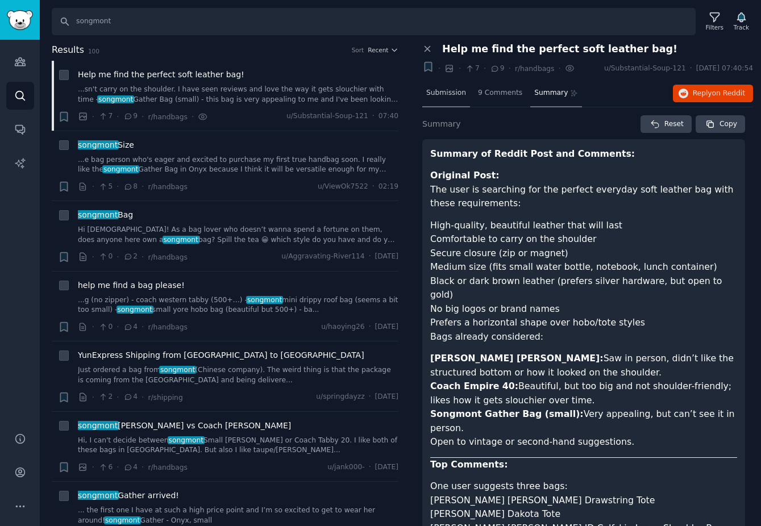
click at [440, 94] on span "Submission" at bounding box center [446, 93] width 40 height 10
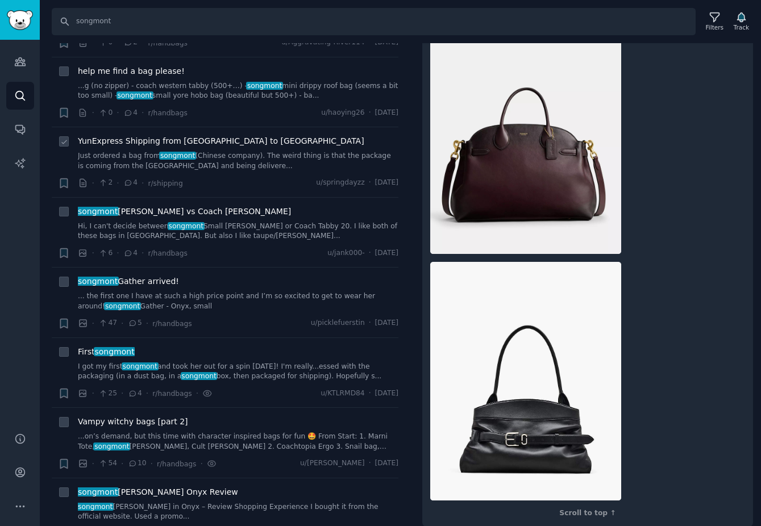
scroll to position [272, 0]
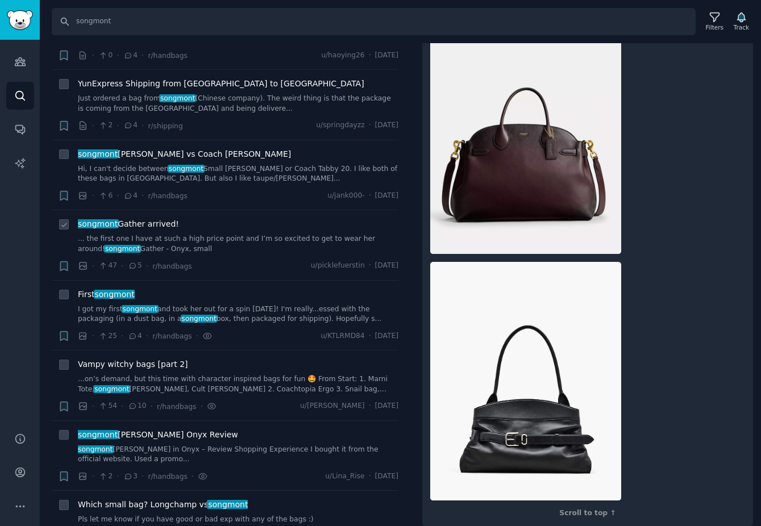
click at [149, 224] on span "songmont Gather arrived!" at bounding box center [128, 224] width 101 height 12
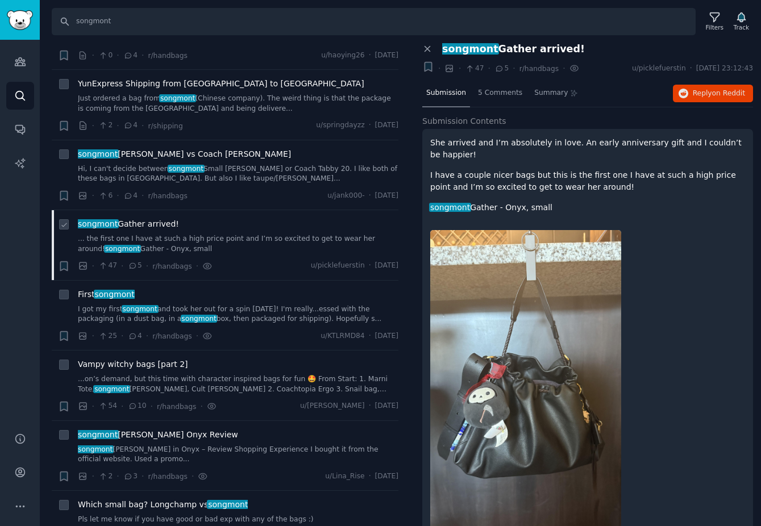
click at [148, 223] on span "songmont Gather arrived!" at bounding box center [128, 224] width 101 height 12
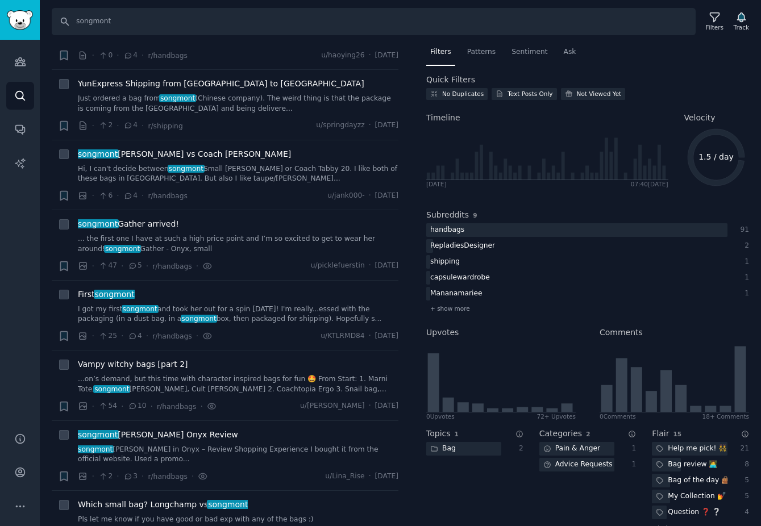
click at [436, 48] on span "Filters" at bounding box center [440, 52] width 21 height 10
click at [147, 230] on div "songmont Gather arrived! ... the first one I have at such a high price point an…" at bounding box center [238, 236] width 320 height 36
click at [147, 224] on span "songmont Gather arrived!" at bounding box center [128, 224] width 101 height 12
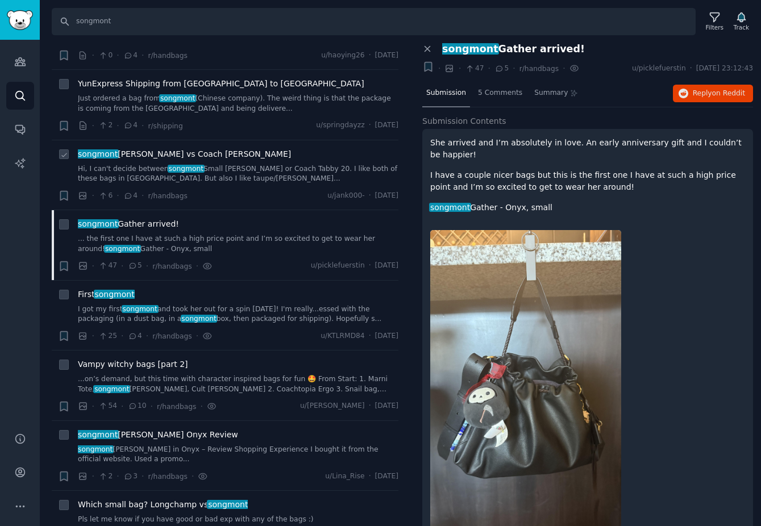
click at [162, 153] on span "songmont [PERSON_NAME] vs Coach [PERSON_NAME]" at bounding box center [184, 154] width 213 height 12
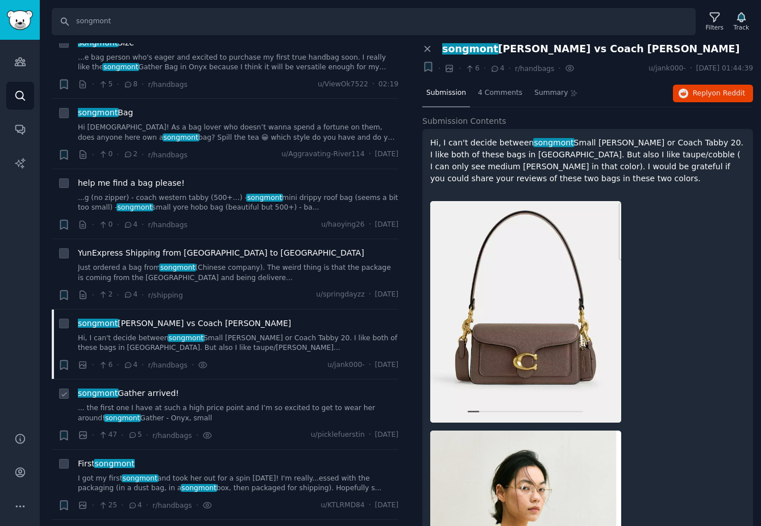
scroll to position [85, 0]
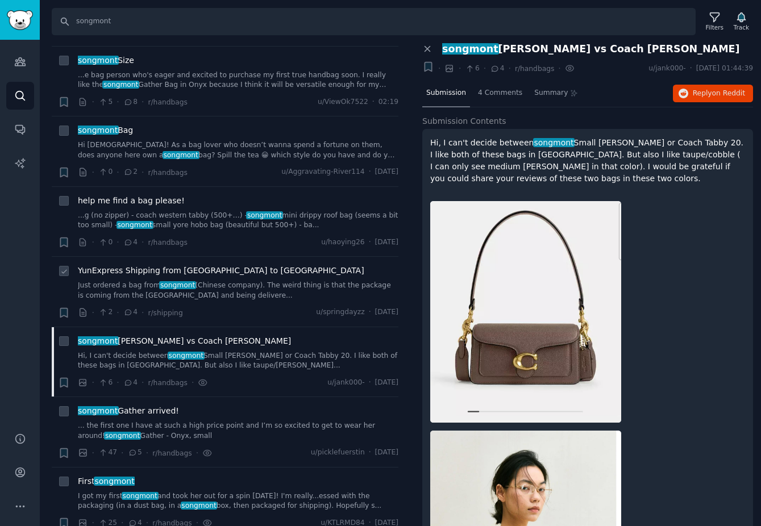
click at [164, 272] on span "YunExpress Shipping from [GEOGRAPHIC_DATA] to [GEOGRAPHIC_DATA]" at bounding box center [221, 271] width 286 height 12
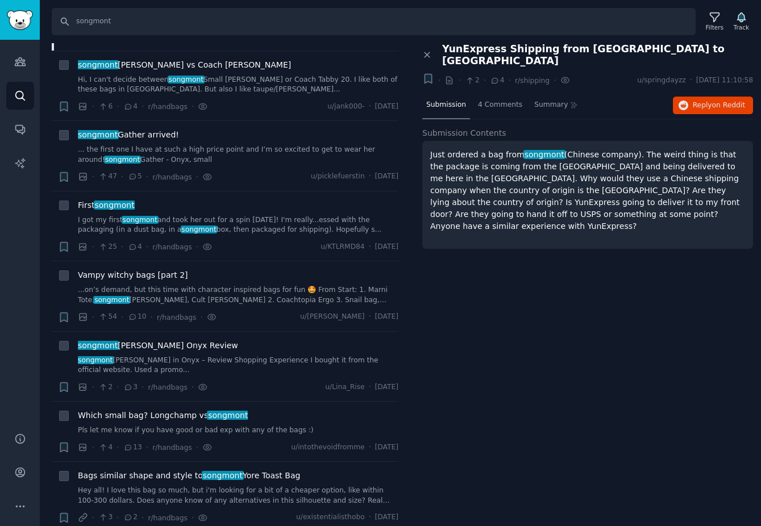
scroll to position [364, 0]
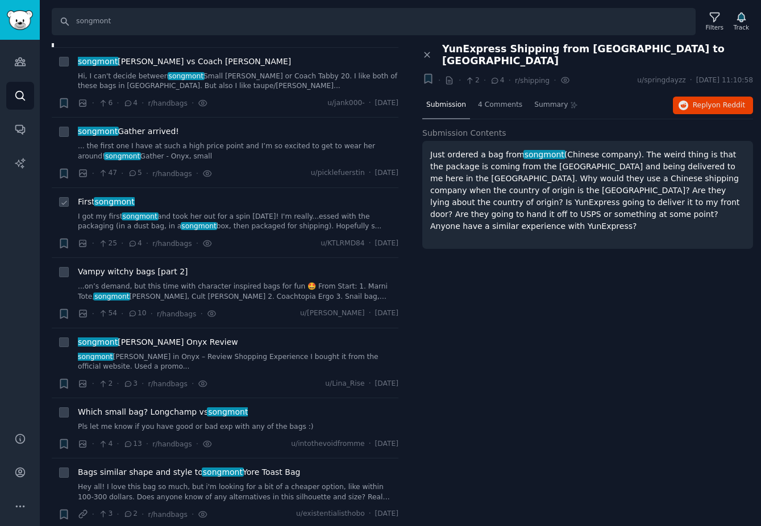
click at [93, 199] on span "First songmont" at bounding box center [106, 202] width 57 height 12
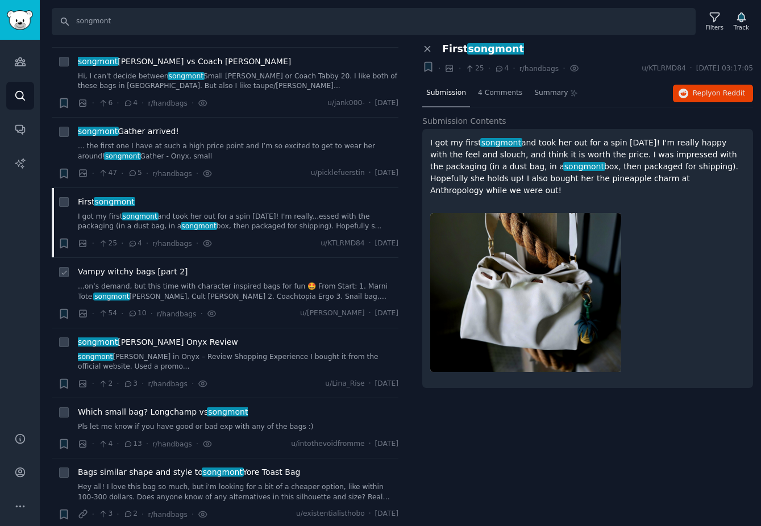
click at [160, 266] on span "Vampy witchy bags [part 2]" at bounding box center [133, 272] width 110 height 12
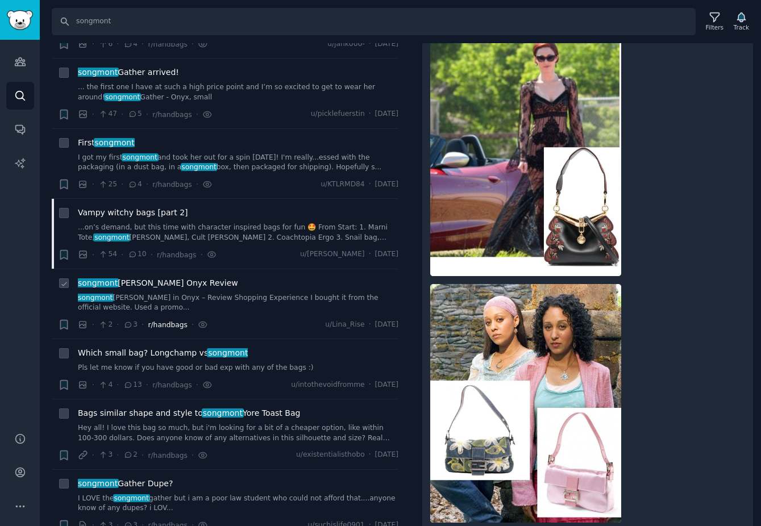
scroll to position [435, 0]
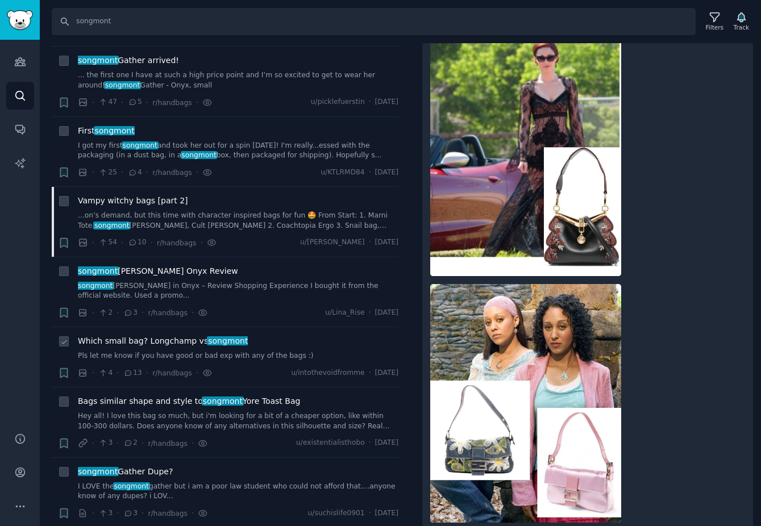
click at [165, 340] on span "Which small bag? Longchamp vs songmont" at bounding box center [163, 341] width 170 height 12
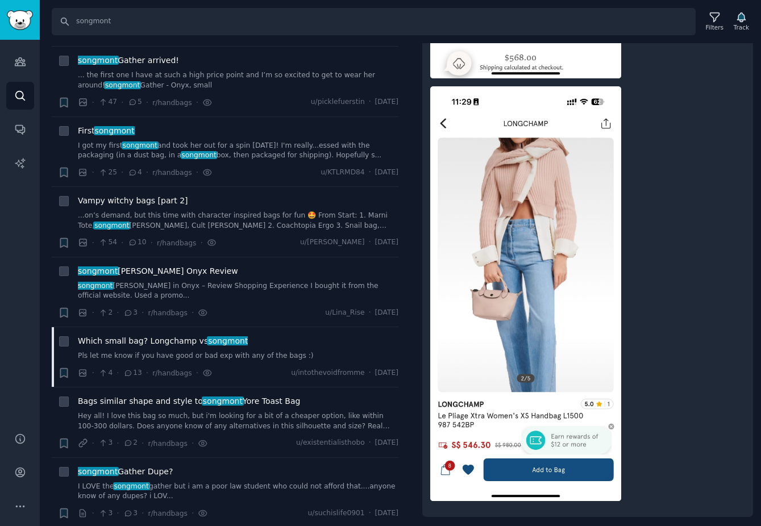
scroll to position [504, 0]
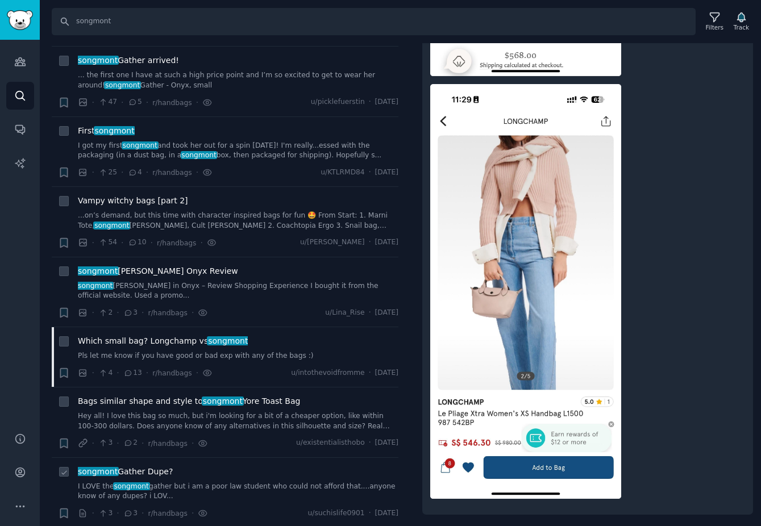
click at [148, 472] on span "songmont Gather Dupe?" at bounding box center [125, 472] width 95 height 12
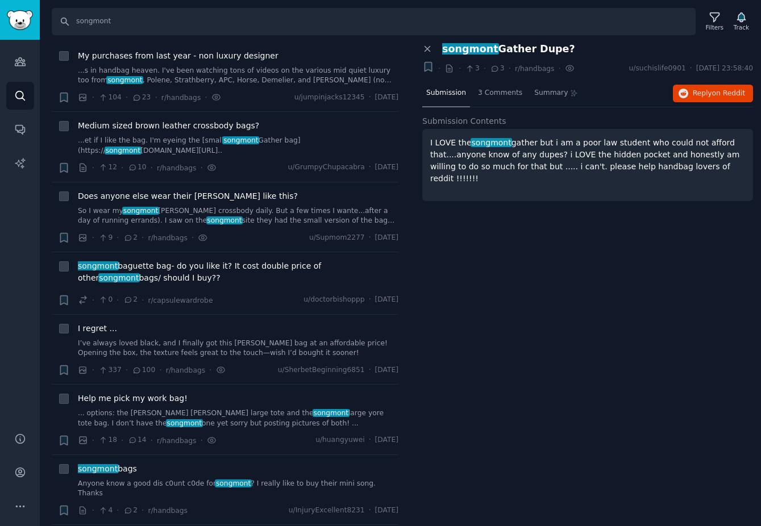
scroll to position [958, 0]
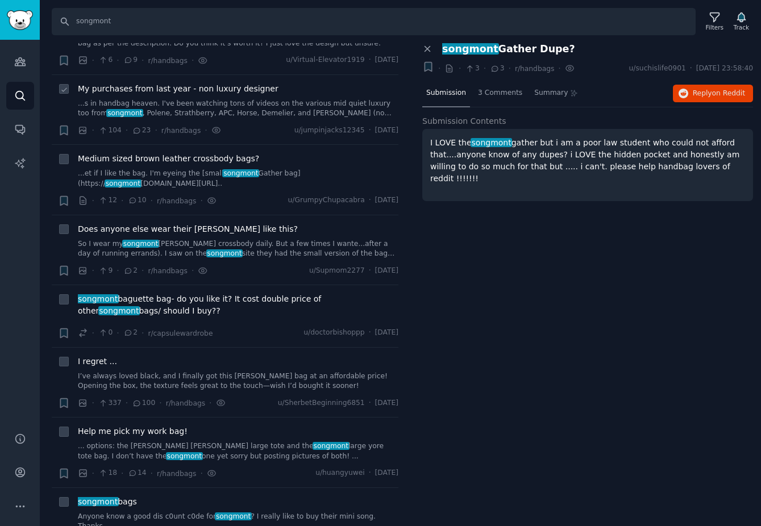
click at [201, 91] on span "My purchases from last year - non luxury designer" at bounding box center [178, 89] width 201 height 12
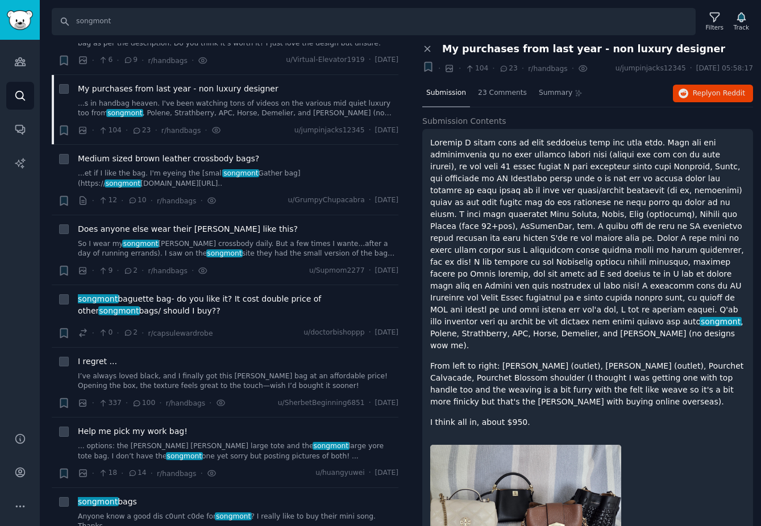
scroll to position [76, 0]
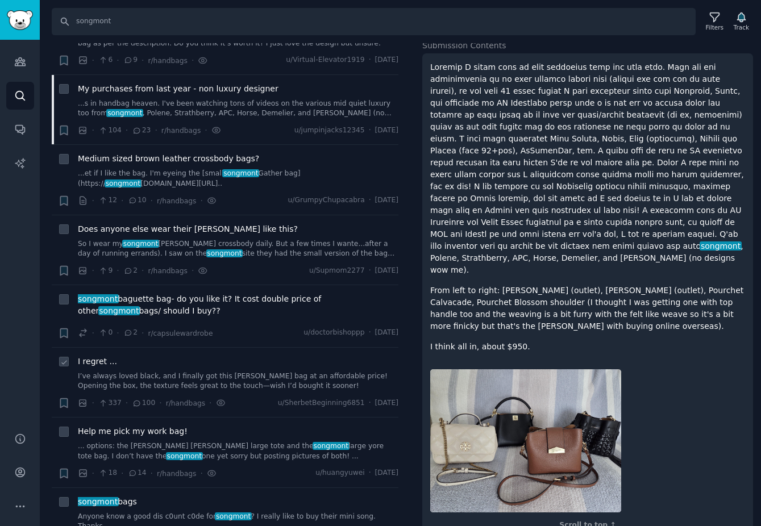
click at [101, 363] on span "I regret ..." at bounding box center [97, 362] width 39 height 12
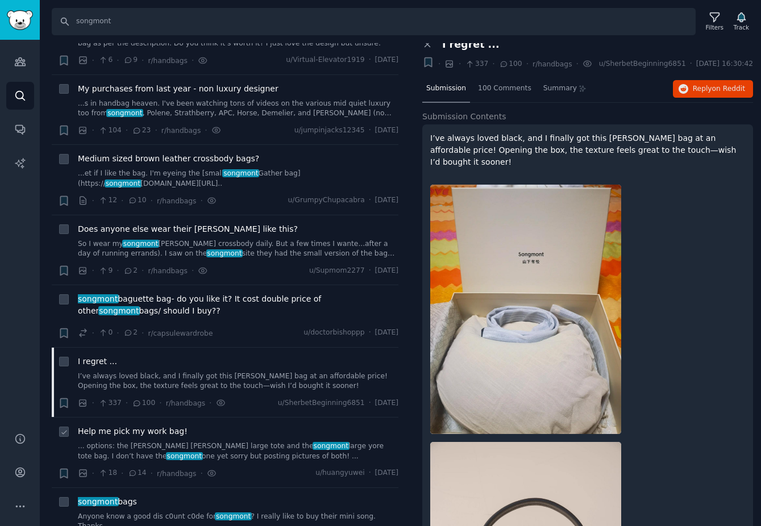
click at [157, 432] on span "Help me pick my work bag!" at bounding box center [133, 432] width 110 height 12
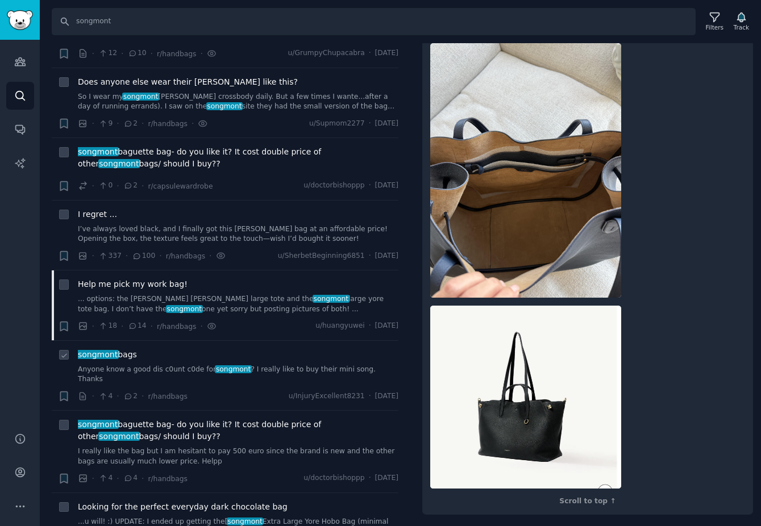
scroll to position [1106, 0]
click at [161, 282] on span "Help me pick my work bag!" at bounding box center [133, 284] width 110 height 12
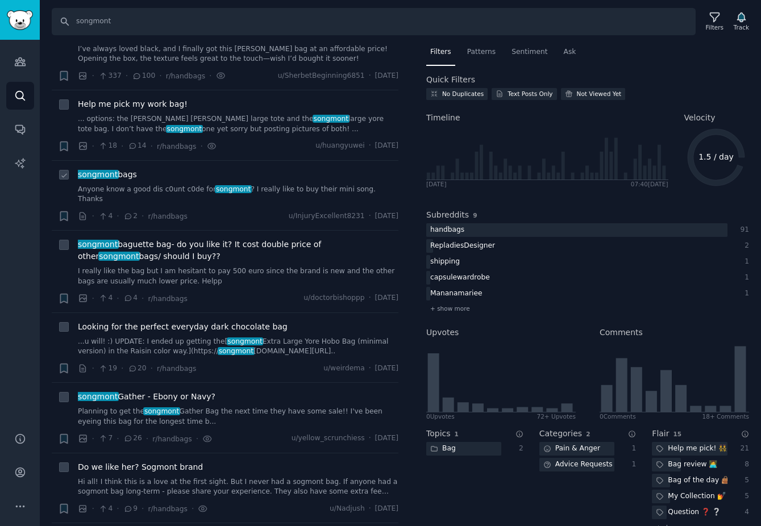
scroll to position [1296, 0]
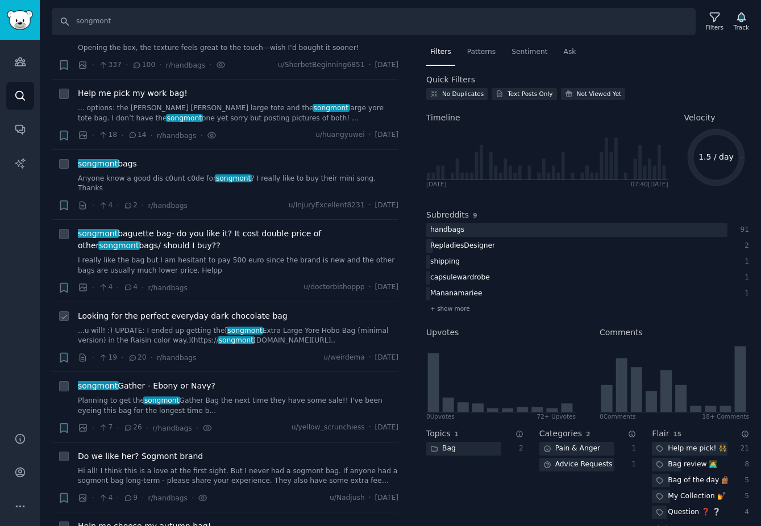
click at [190, 310] on span "Looking for the perfect everyday dark chocolate bag" at bounding box center [183, 316] width 210 height 12
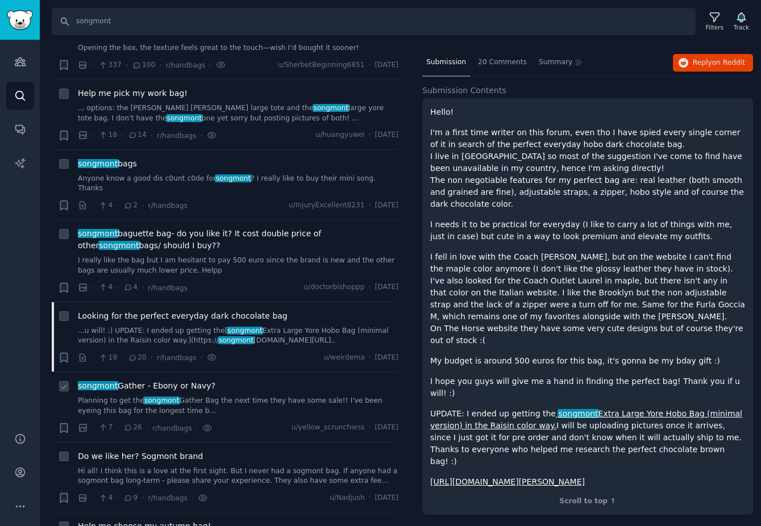
scroll to position [1317, 0]
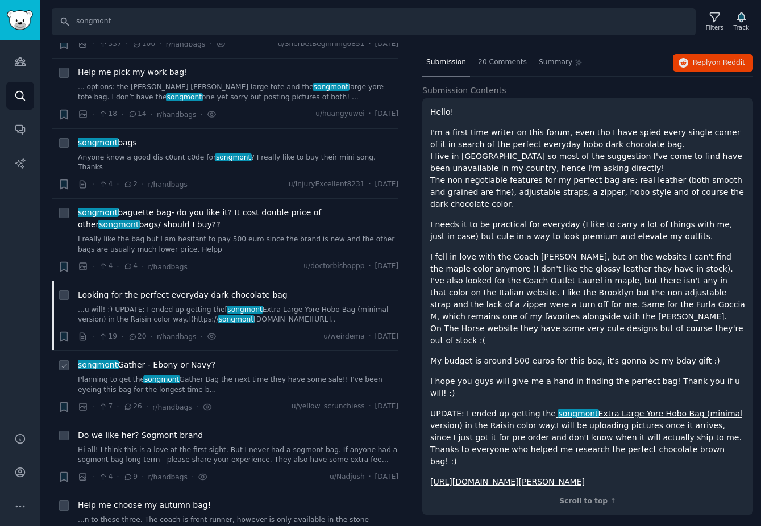
click at [191, 359] on span "songmont Gather - Ebony or Navy?" at bounding box center [146, 365] width 137 height 12
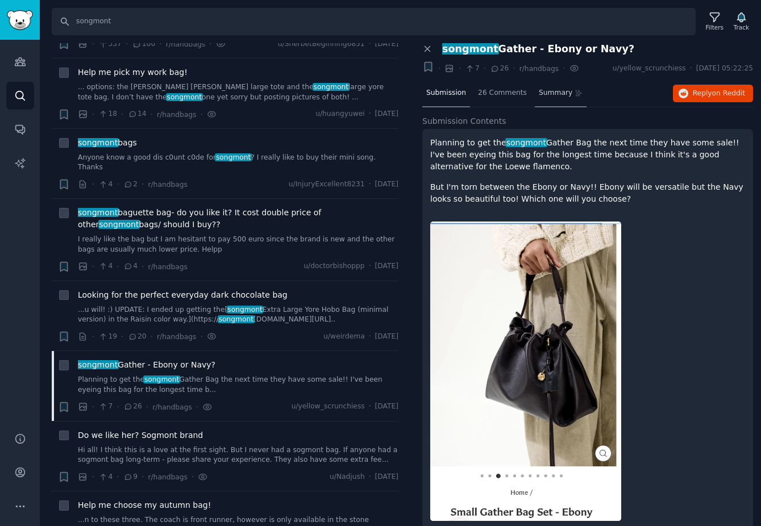
click at [558, 84] on div "Summary" at bounding box center [561, 93] width 52 height 27
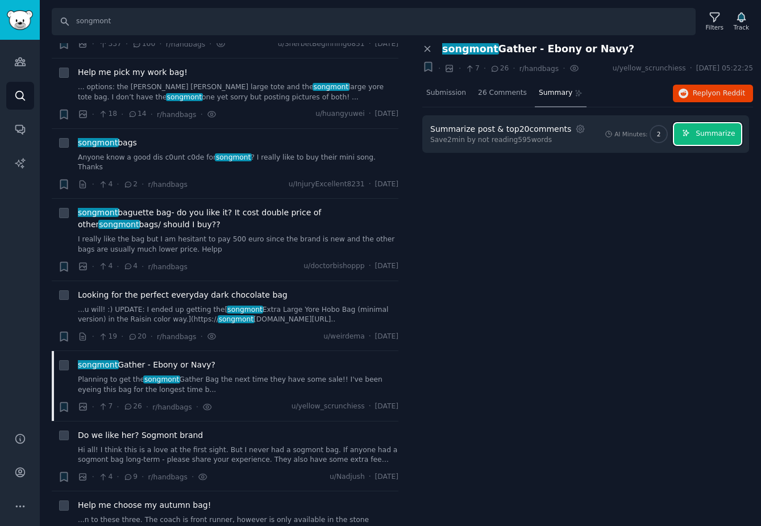
click at [710, 140] on button "Summarize" at bounding box center [707, 134] width 67 height 22
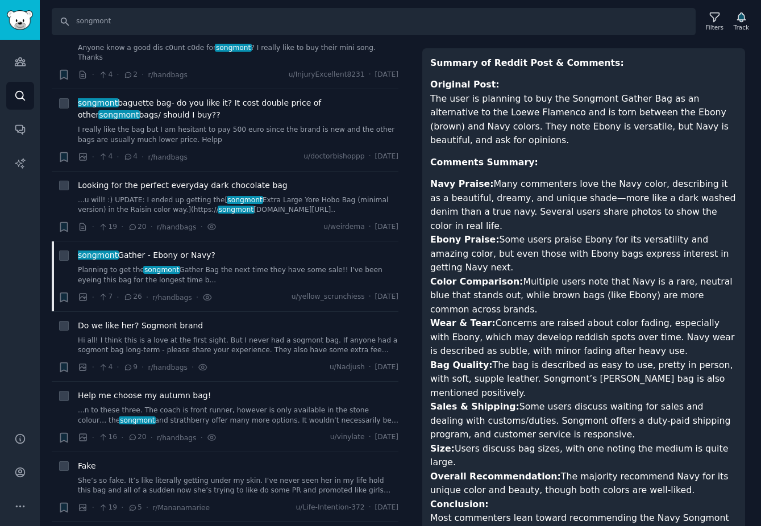
scroll to position [118, 0]
